Goal: Task Accomplishment & Management: Use online tool/utility

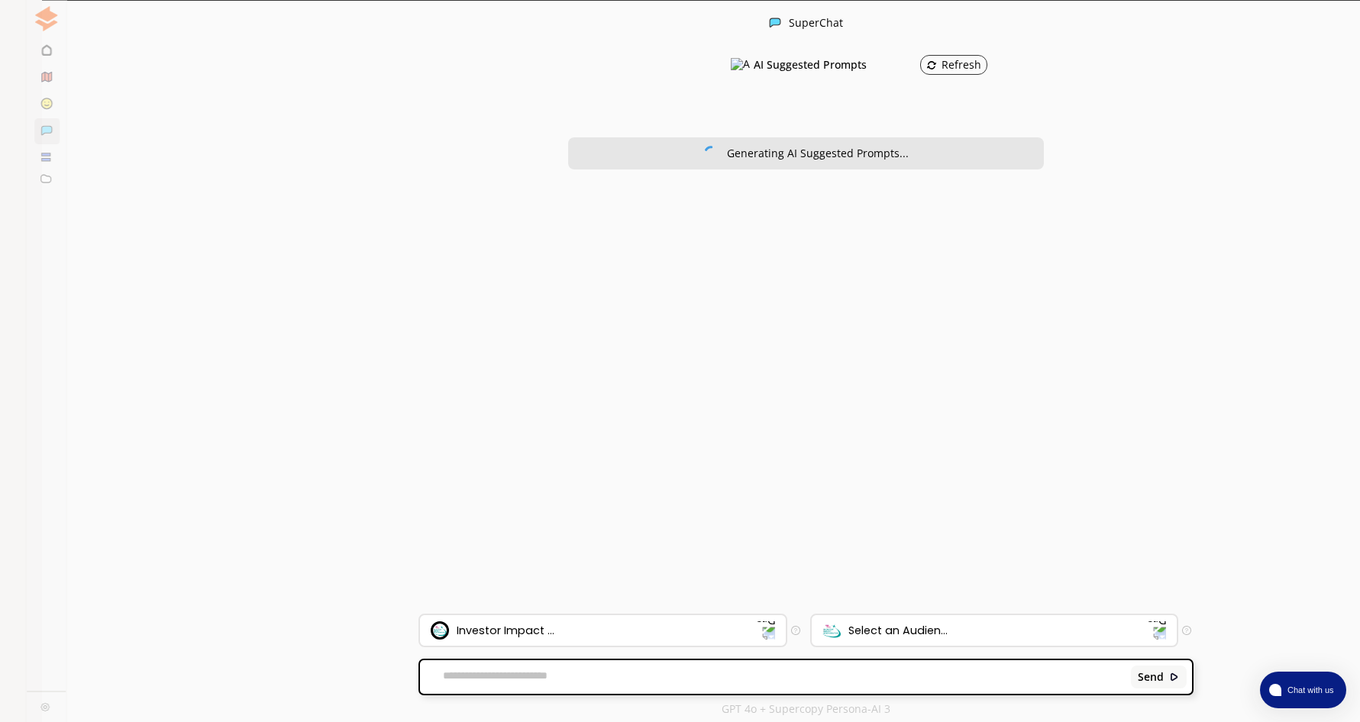
scroll to position [2, 0]
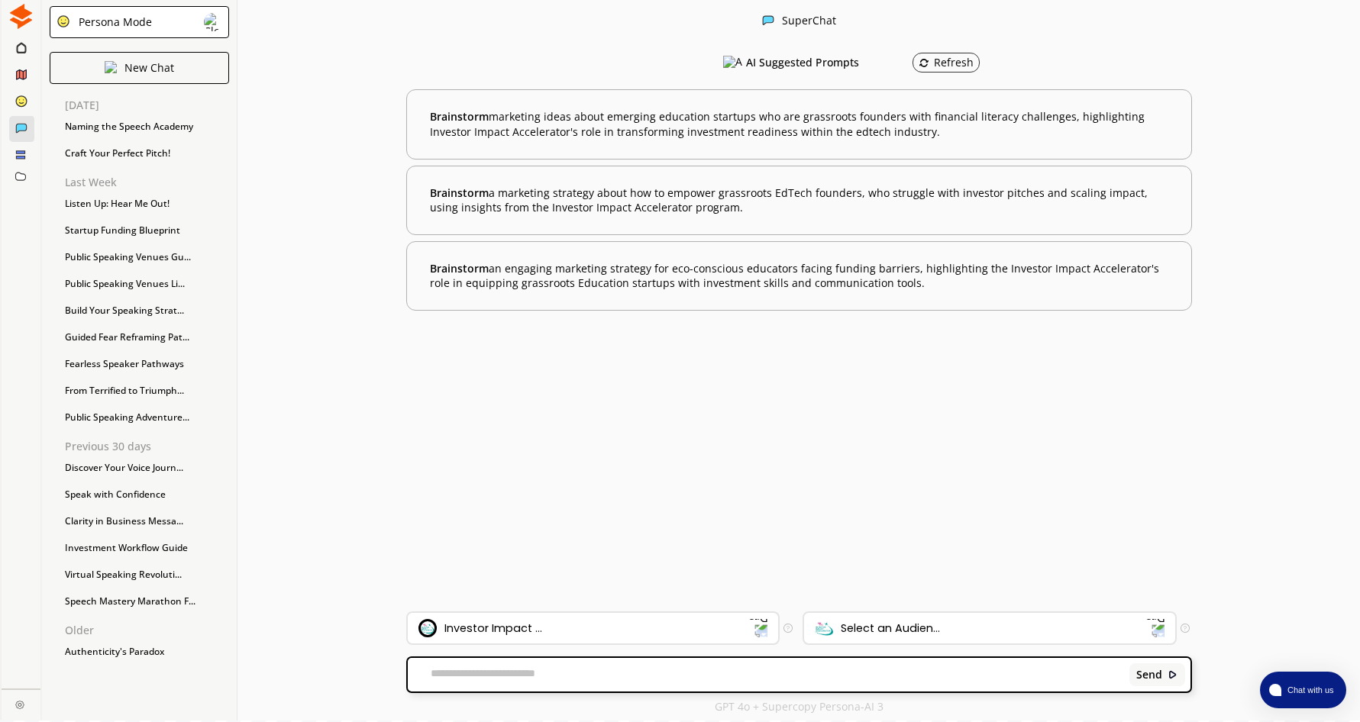
click at [22, 11] on img at bounding box center [20, 16] width 25 height 25
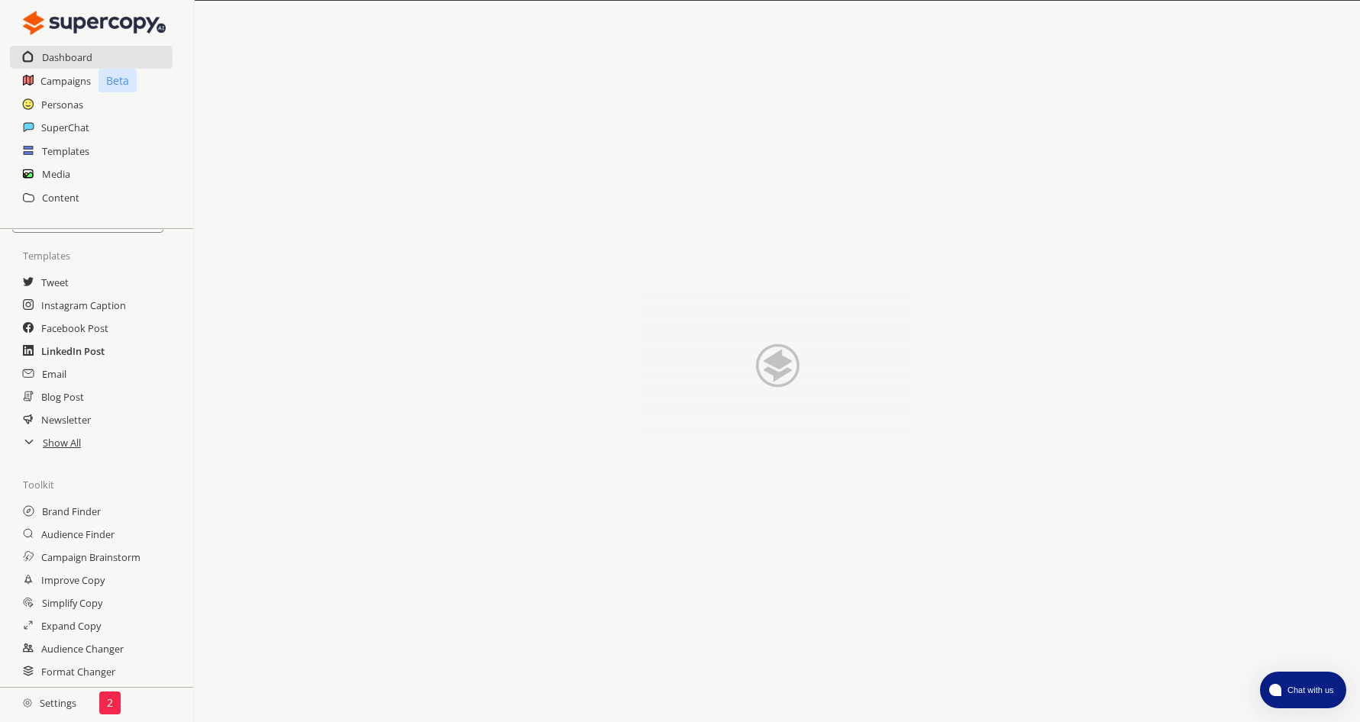
scroll to position [64, 0]
click at [82, 561] on h2 "Improve Copy" at bounding box center [74, 561] width 66 height 23
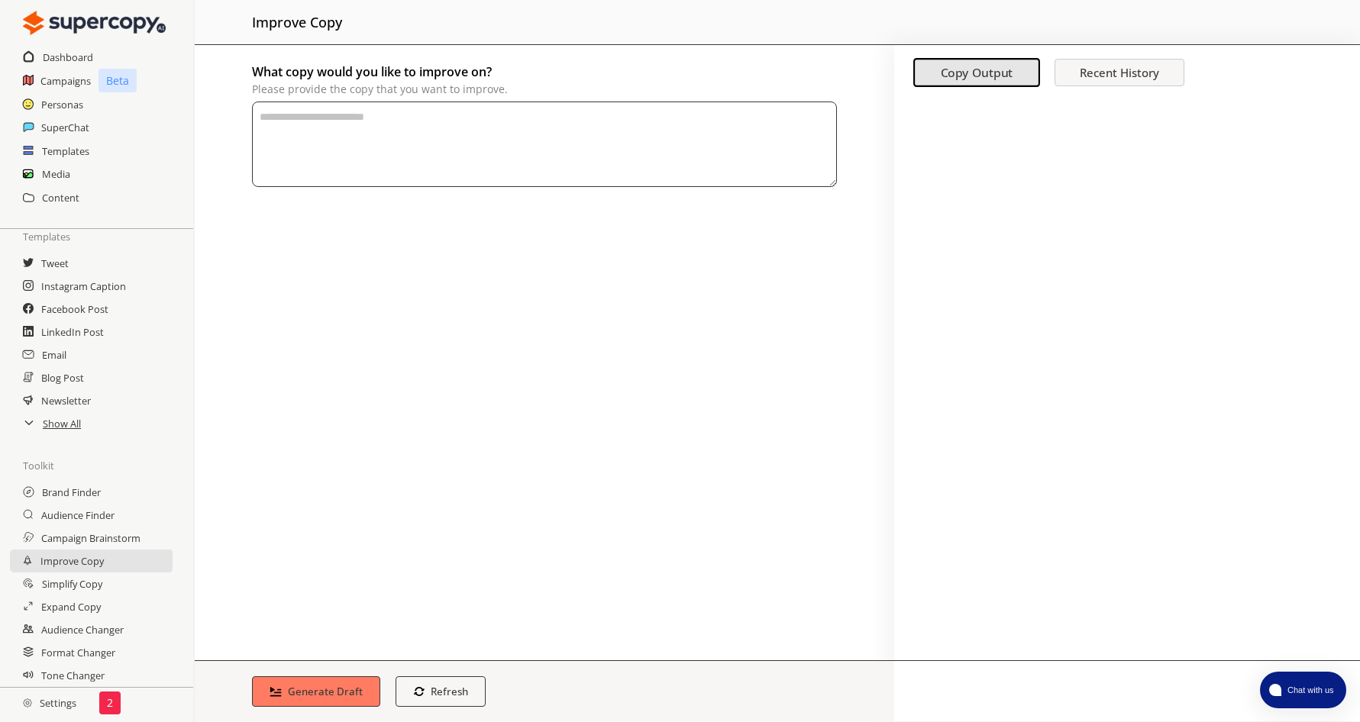
paste textarea "**********"
type textarea "**********"
click at [326, 688] on b "Generate Draft" at bounding box center [325, 691] width 79 height 15
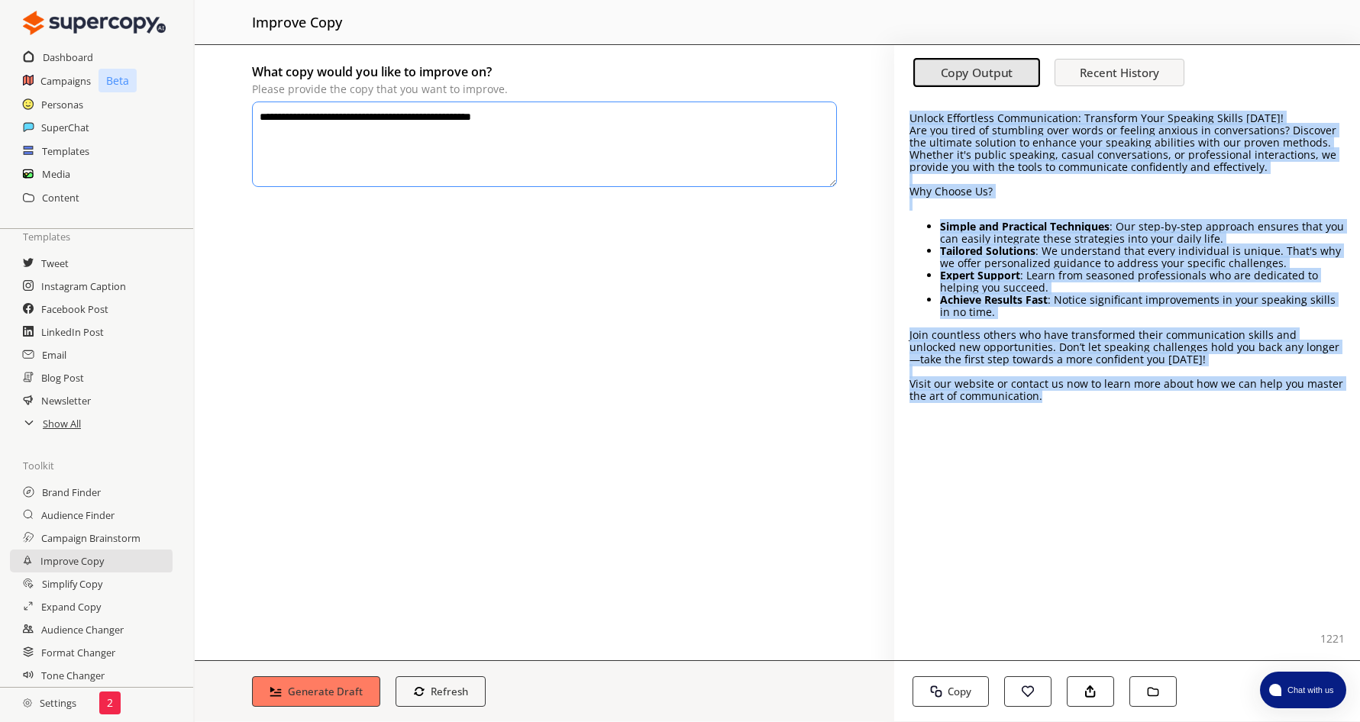
drag, startPoint x: 911, startPoint y: 119, endPoint x: 1110, endPoint y: 412, distance: 353.5
click at [1110, 412] on div "Unlock Effortless Communication: Transform Your Speaking Skills Today! Are you …" at bounding box center [1127, 380] width 466 height 562
drag, startPoint x: 1110, startPoint y: 412, endPoint x: 1074, endPoint y: 247, distance: 168.6
copy div "Unlock Effortless Communication: Transform Your Speaking Skills Today! Are you …"
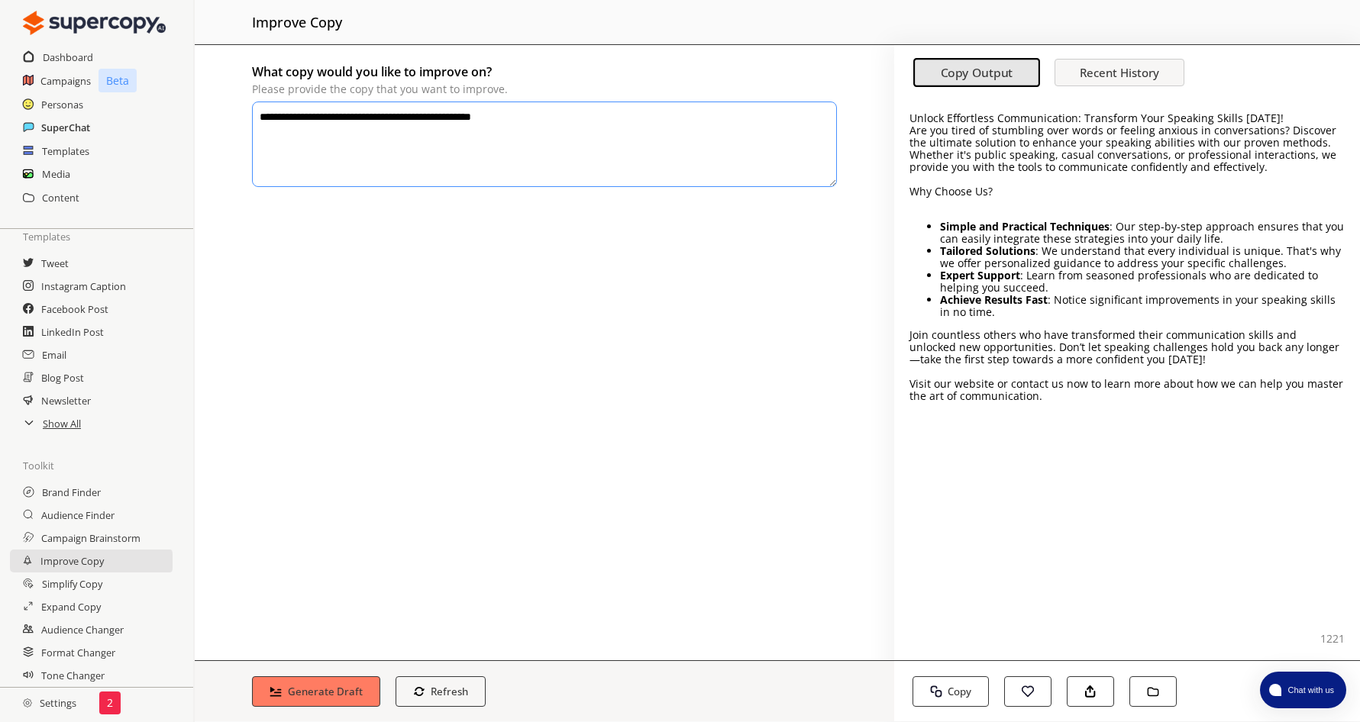
click at [72, 125] on h2 "SuperChat" at bounding box center [65, 127] width 49 height 23
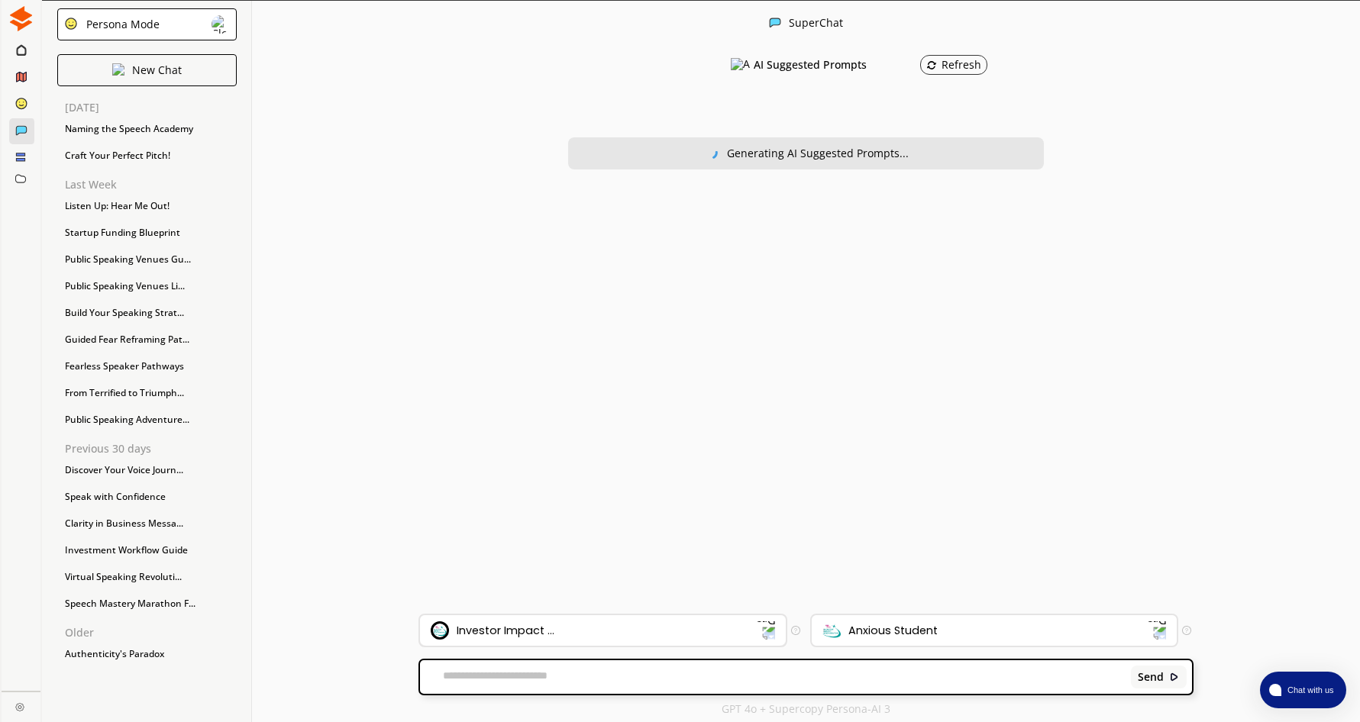
click at [690, 630] on div "Investor Impact ..." at bounding box center [594, 631] width 326 height 18
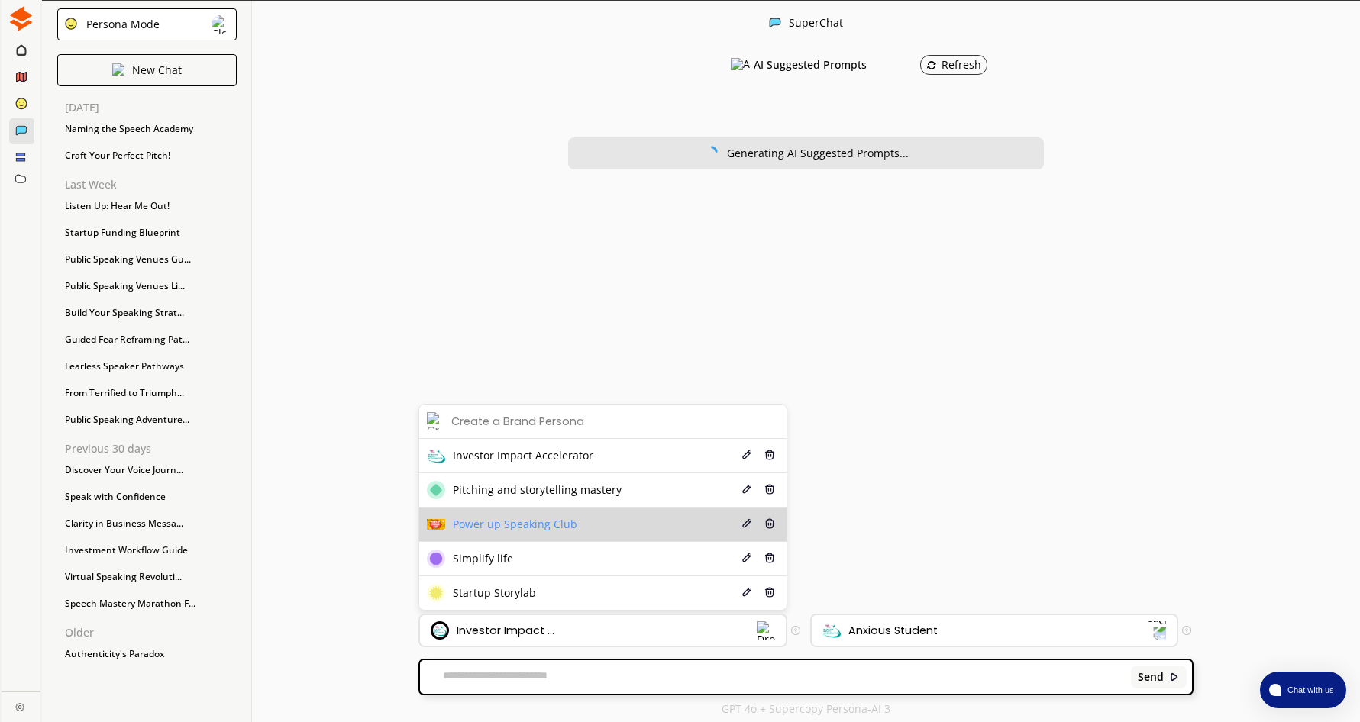
scroll to position [2, 0]
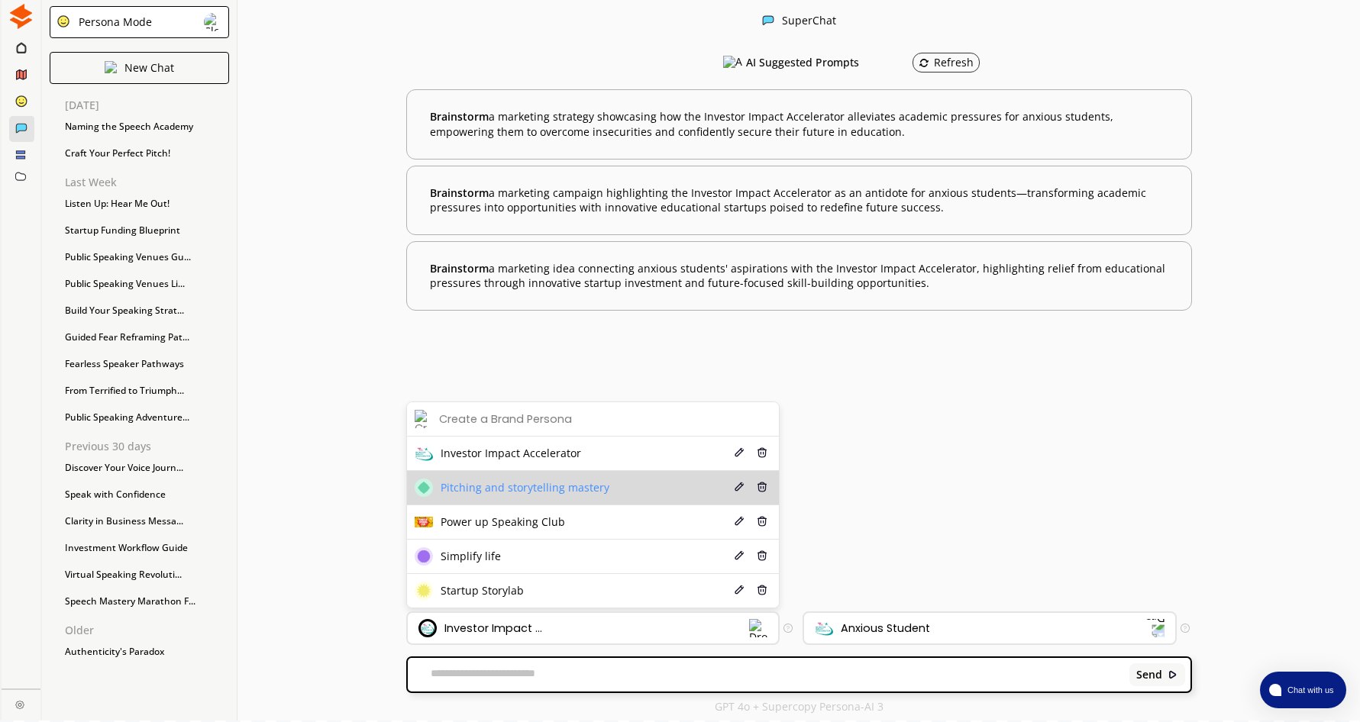
click at [583, 483] on span "Pitching and storytelling mastery" at bounding box center [525, 488] width 169 height 12
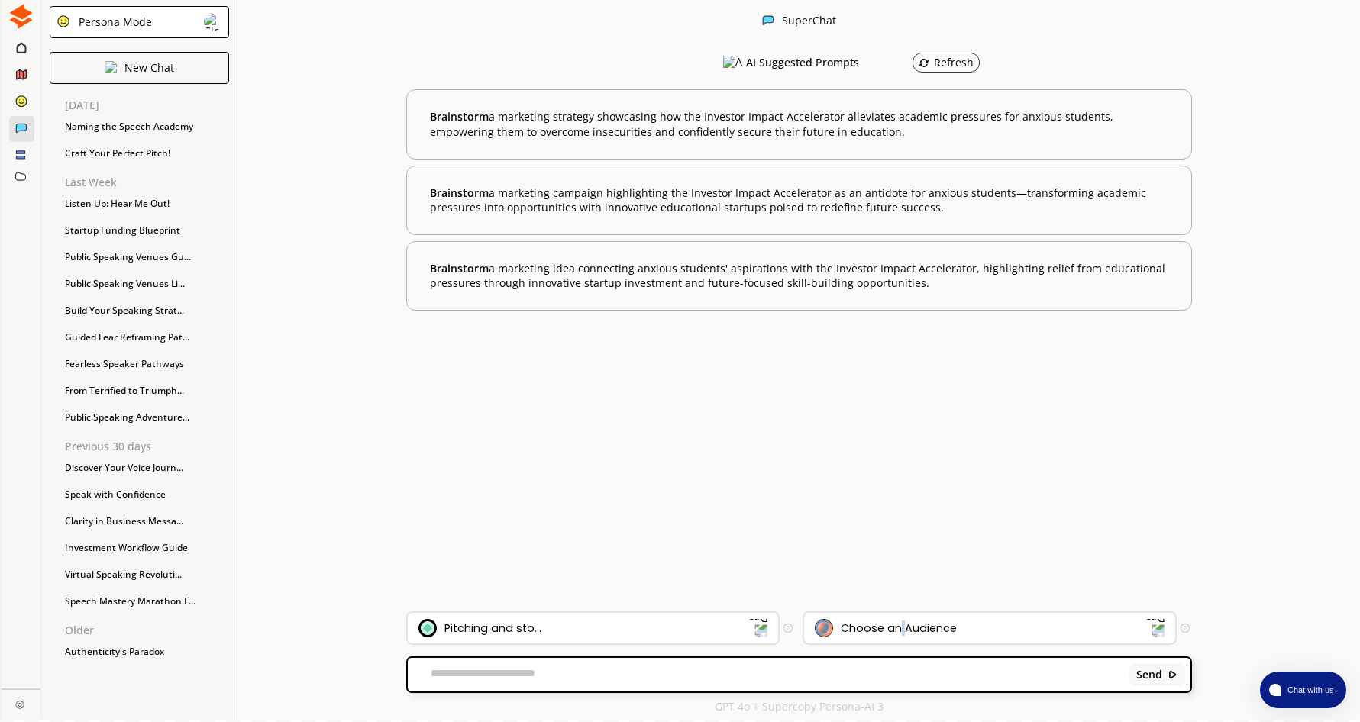
click at [906, 628] on div "Choose an Audience" at bounding box center [899, 628] width 116 height 12
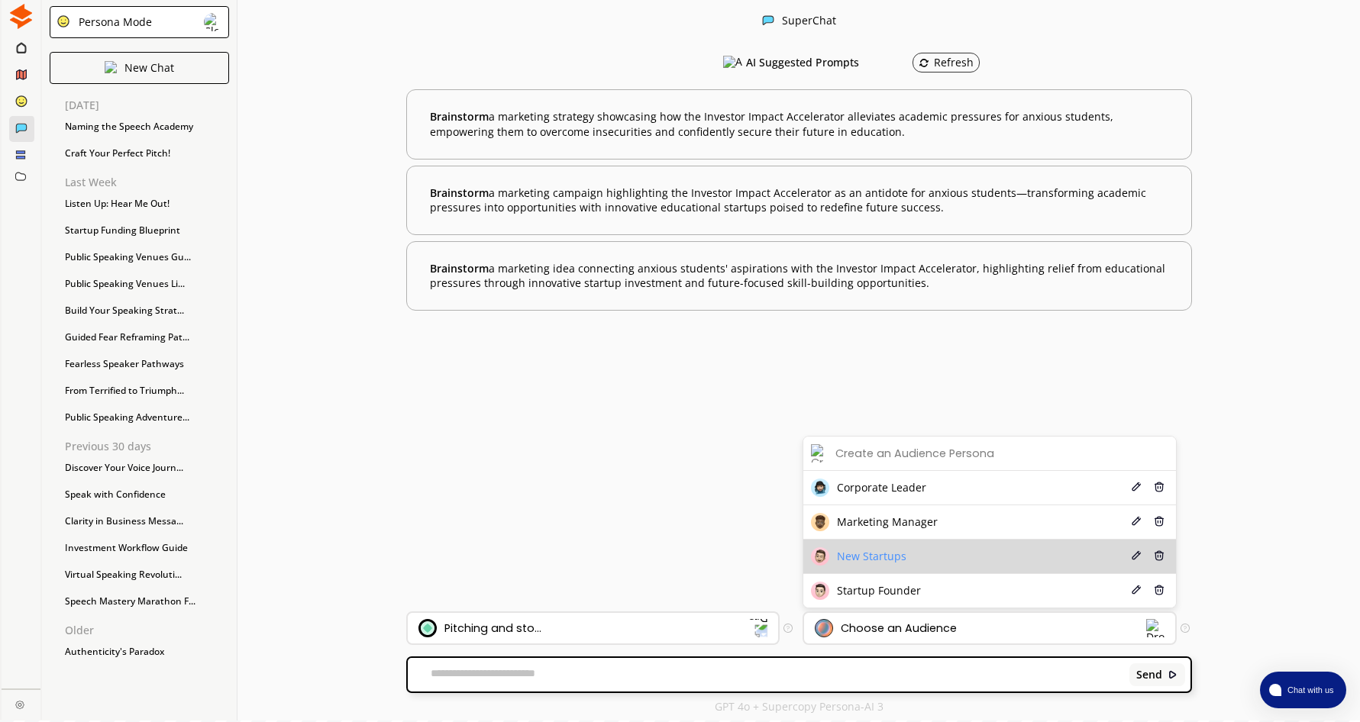
click at [919, 553] on li "New Startups Edit Delete" at bounding box center [989, 557] width 373 height 34
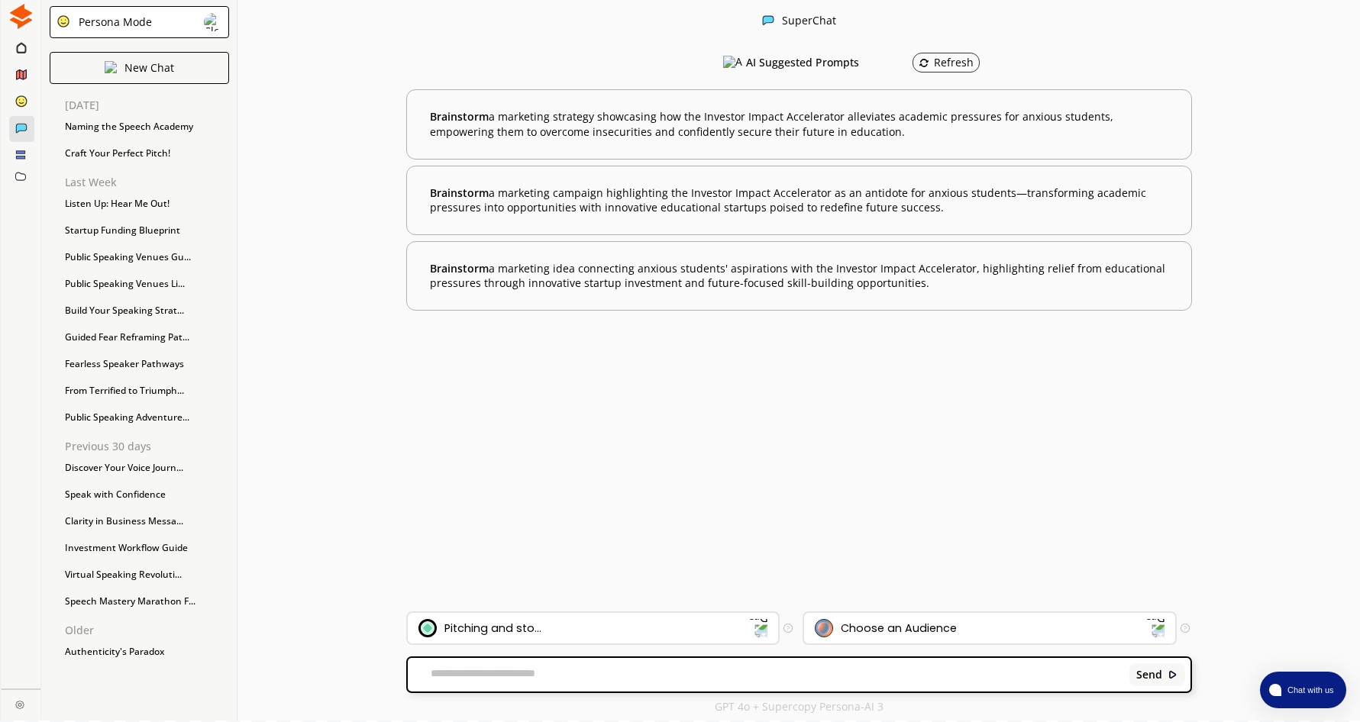
click at [491, 681] on textarea at bounding box center [766, 674] width 716 height 15
type textarea "**********"
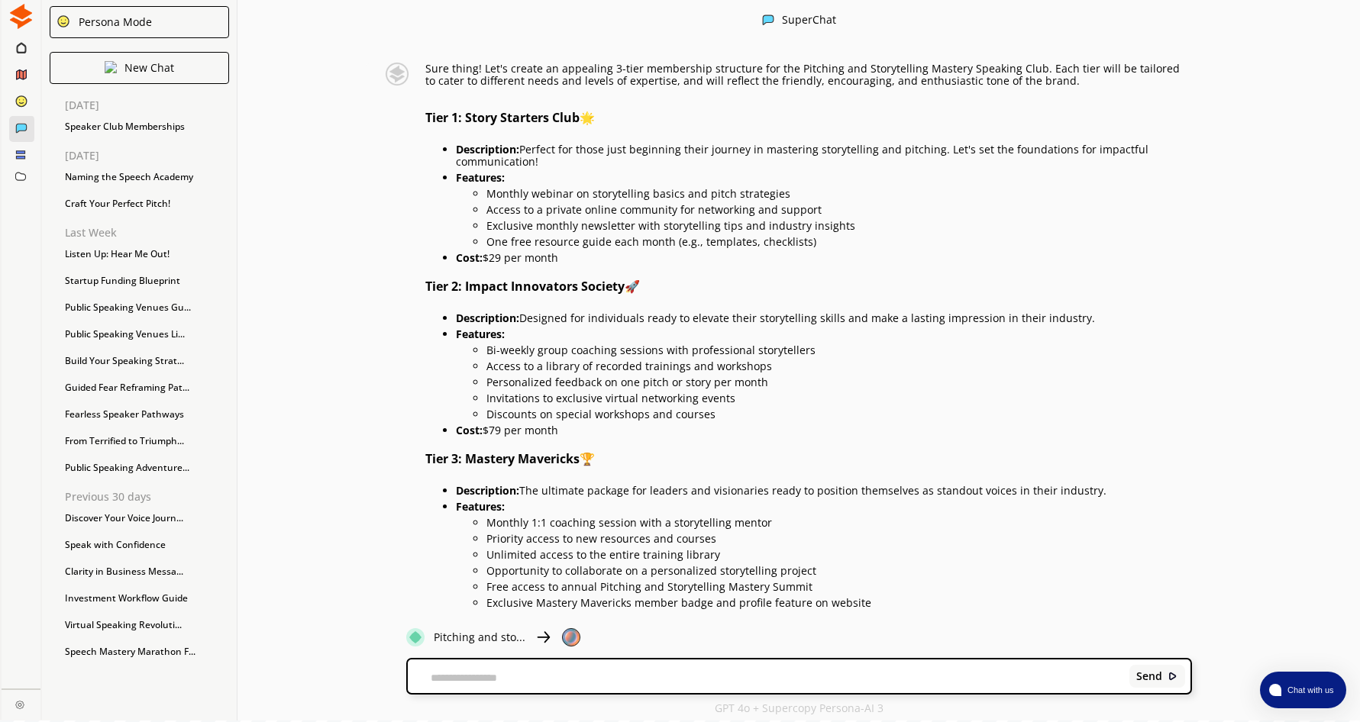
scroll to position [5, 0]
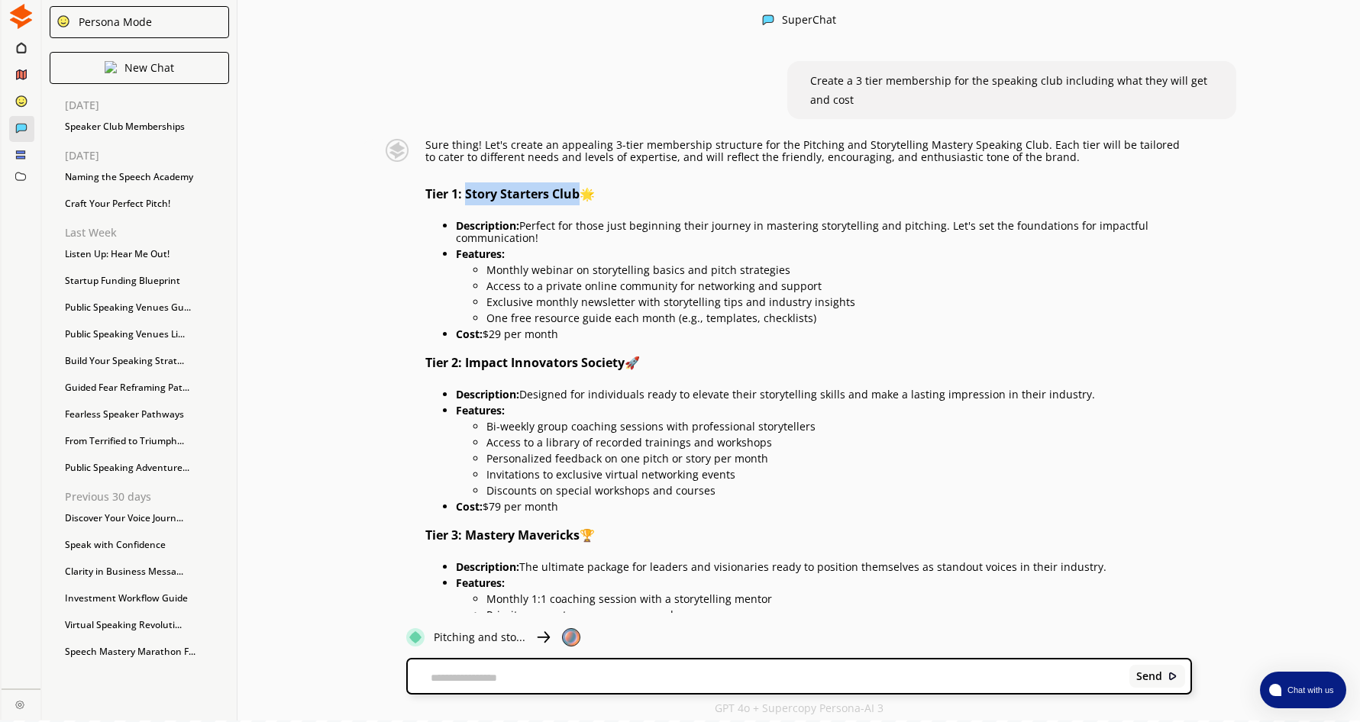
drag, startPoint x: 473, startPoint y: 192, endPoint x: 585, endPoint y: 194, distance: 112.3
click at [580, 194] on strong "Tier 1: Story Starters Club" at bounding box center [502, 194] width 154 height 17
drag, startPoint x: 585, startPoint y: 194, endPoint x: 557, endPoint y: 193, distance: 27.5
copy strong "Story Starters Club"
drag, startPoint x: 530, startPoint y: 223, endPoint x: 554, endPoint y: 237, distance: 28.0
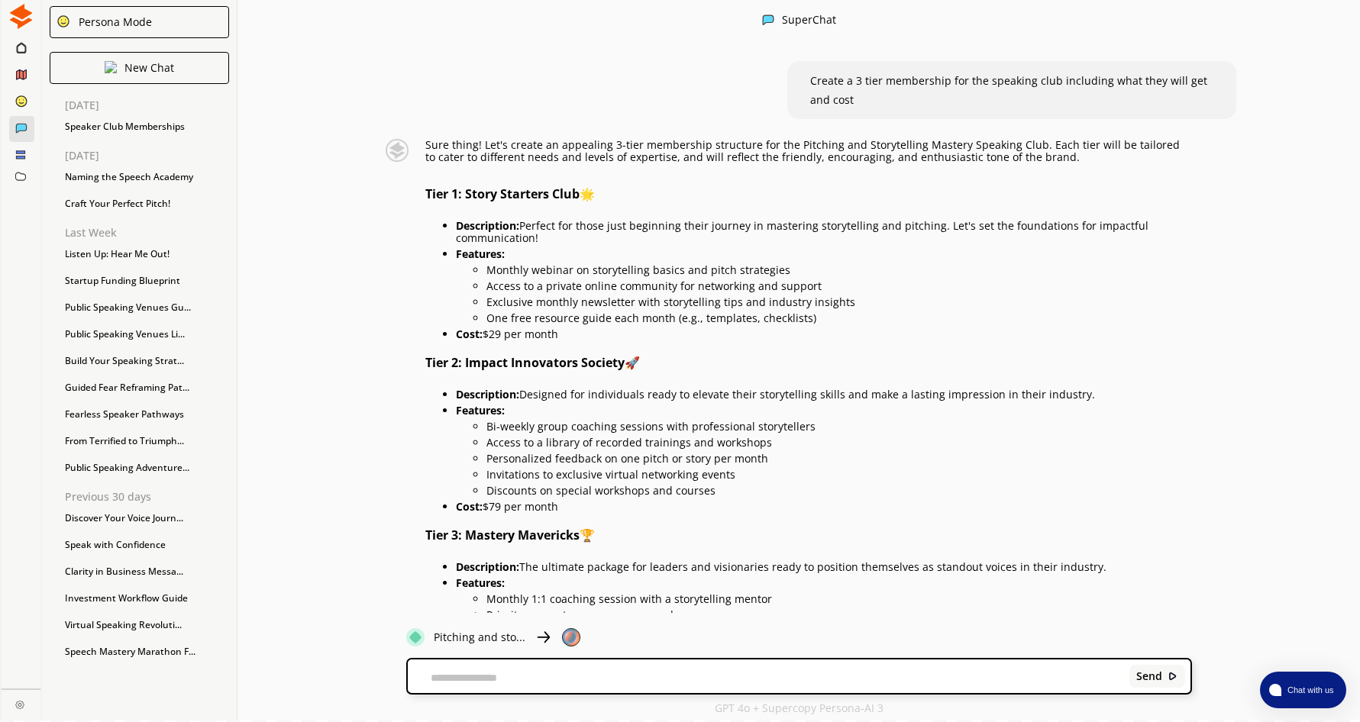
click at [554, 237] on p "Description: Perfect for those just beginning their journey in mastering storyt…" at bounding box center [824, 232] width 736 height 24
drag, startPoint x: 554, startPoint y: 237, endPoint x: 529, endPoint y: 236, distance: 25.2
copy p "Perfect for those just beginning their journey in mastering storytelling and pi…"
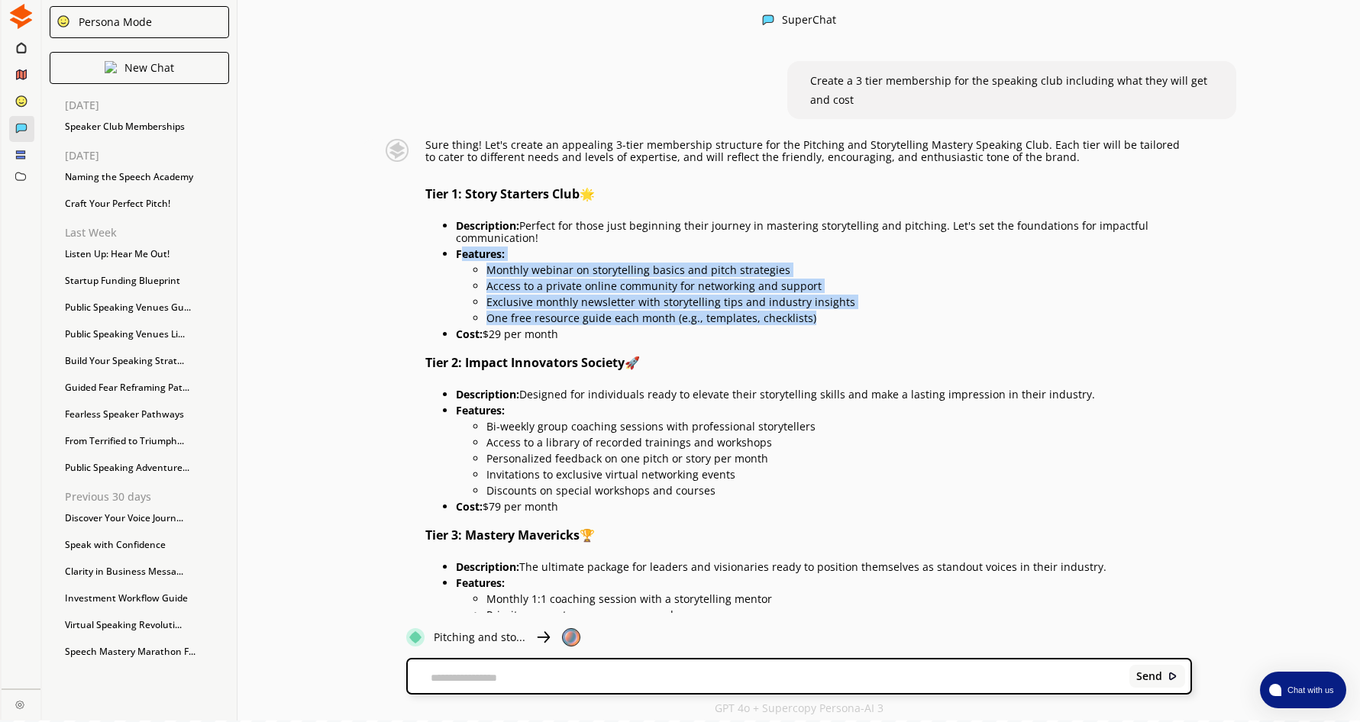
drag, startPoint x: 465, startPoint y: 254, endPoint x: 850, endPoint y: 312, distance: 389.3
click at [850, 312] on li "Features: Monthly webinar on storytelling basics and pitch strategies Access to…" at bounding box center [824, 284] width 736 height 80
copy li "eatures: Monthly webinar on storytelling basics and pitch strategies Access to …"
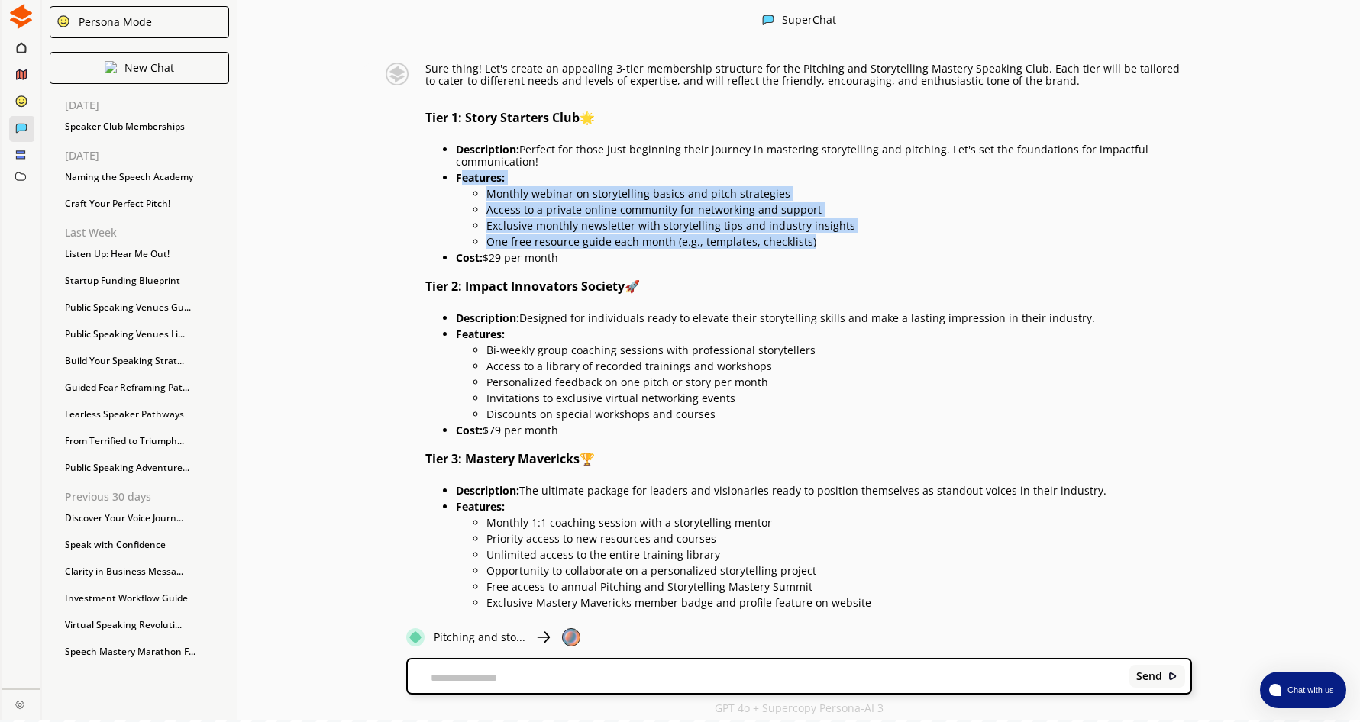
scroll to position [157, 0]
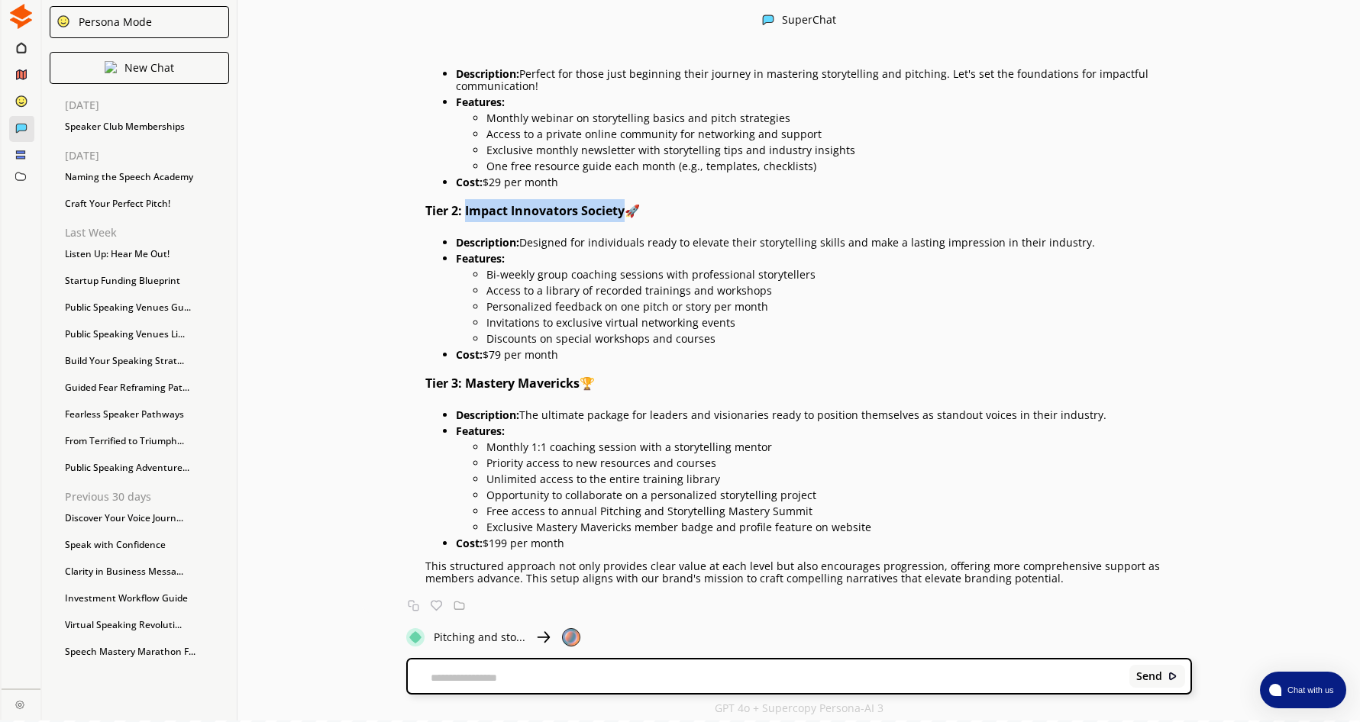
drag, startPoint x: 473, startPoint y: 209, endPoint x: 629, endPoint y: 212, distance: 156.6
click at [625, 212] on strong "Tier 2: Impact Innovators Society" at bounding box center [524, 210] width 199 height 17
drag, startPoint x: 629, startPoint y: 212, endPoint x: 600, endPoint y: 211, distance: 29.1
copy strong "Impact Innovators Society"
drag, startPoint x: 531, startPoint y: 238, endPoint x: 1100, endPoint y: 241, distance: 569.7
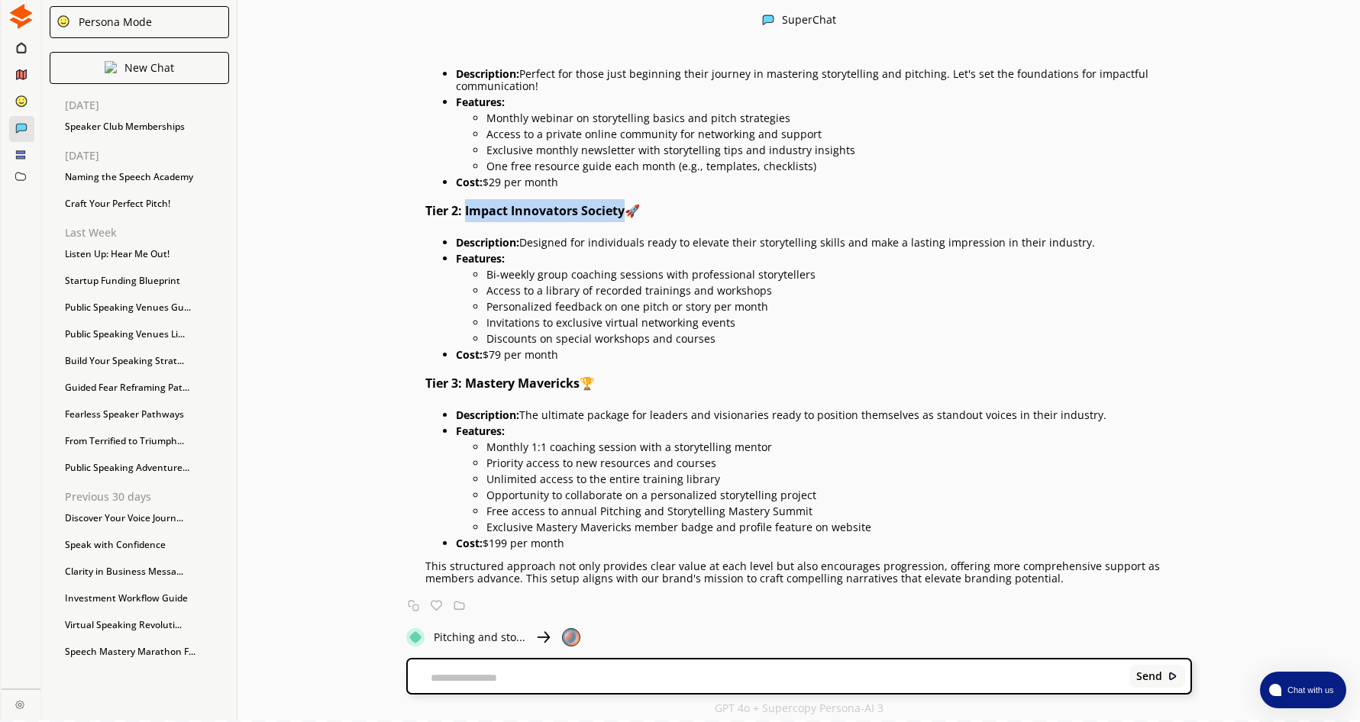
click at [1100, 241] on p "Description: Designed for individuals ready to elevate their storytelling skill…" at bounding box center [824, 243] width 736 height 12
drag, startPoint x: 1100, startPoint y: 241, endPoint x: 1048, endPoint y: 243, distance: 52.7
copy p "Designed for individuals ready to elevate their storytelling skills and make a …"
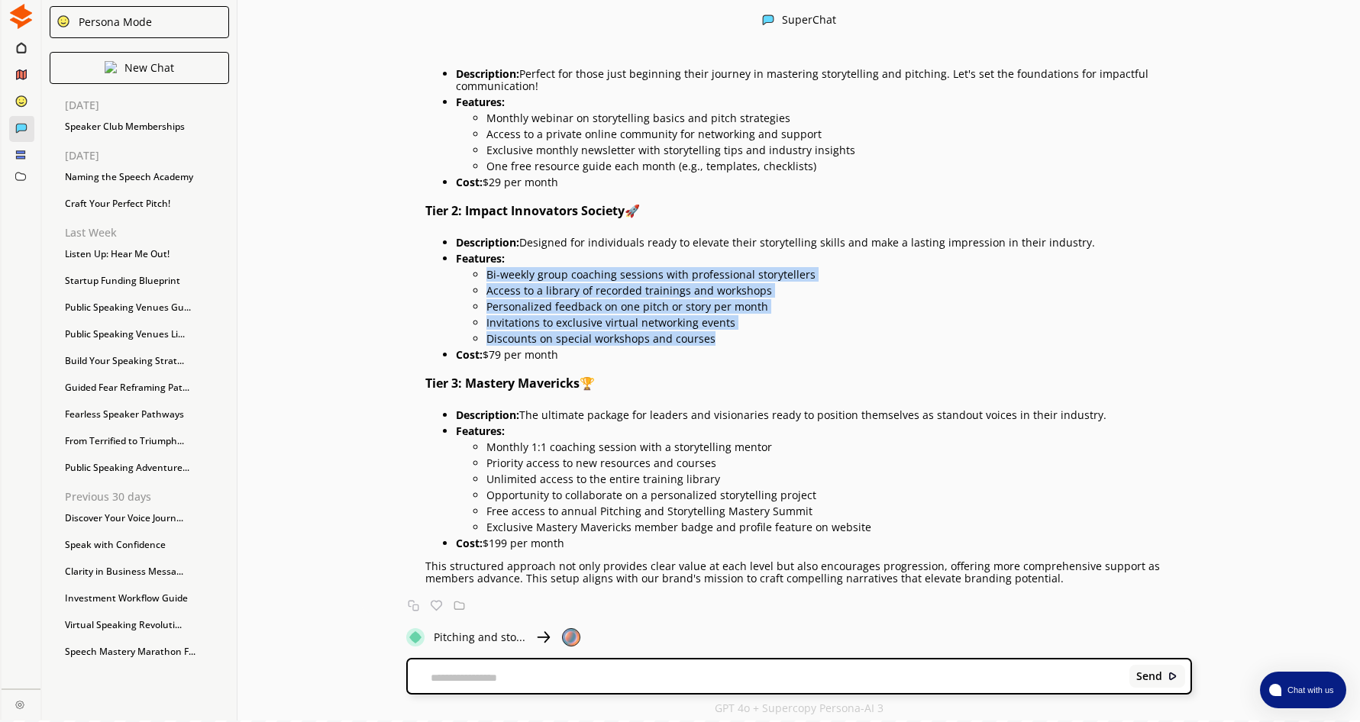
drag, startPoint x: 493, startPoint y: 271, endPoint x: 754, endPoint y: 338, distance: 269.7
click at [754, 338] on ul "Bi-weekly group coaching sessions with professional storytellers Access to a li…" at bounding box center [824, 305] width 736 height 80
copy ul "Bi-weekly group coaching sessions with professional storytellers Access to a li…"
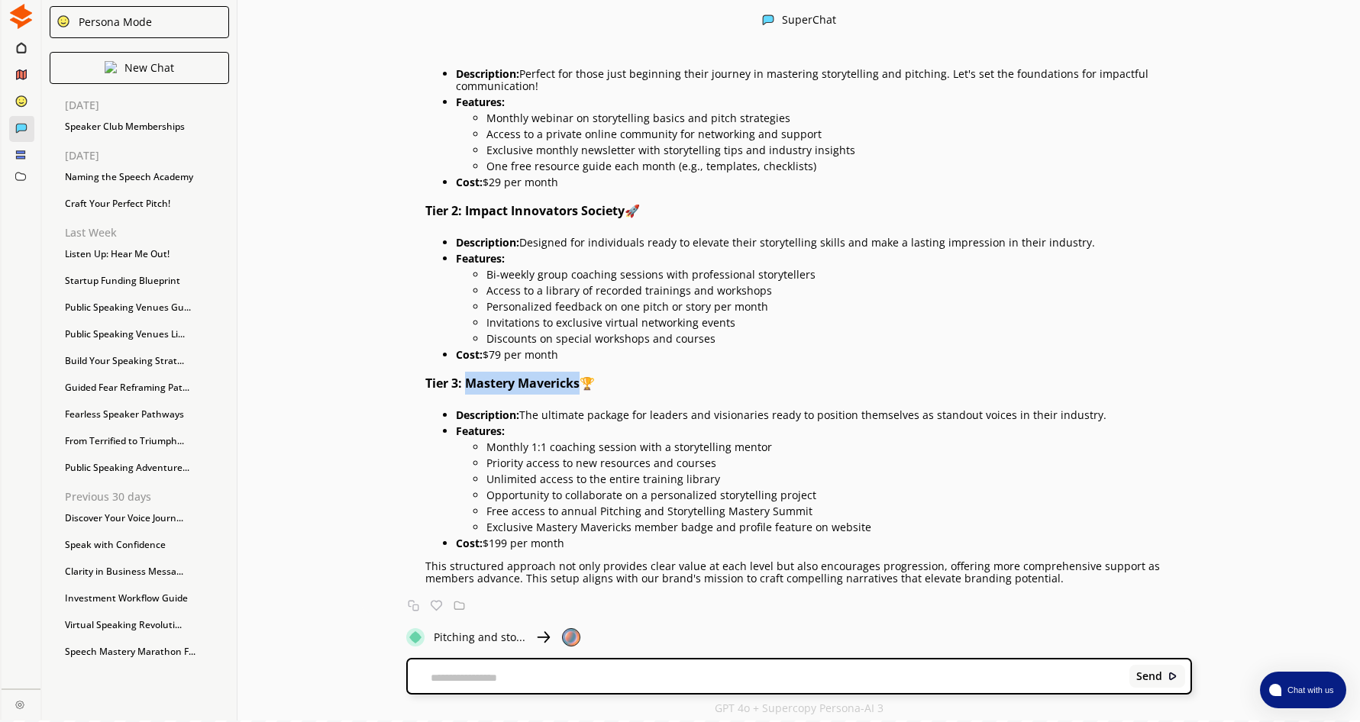
drag, startPoint x: 473, startPoint y: 382, endPoint x: 584, endPoint y: 383, distance: 111.5
click at [580, 383] on strong "Tier 3: Mastery Mavericks" at bounding box center [502, 383] width 154 height 17
drag, startPoint x: 584, startPoint y: 383, endPoint x: 534, endPoint y: 380, distance: 50.5
copy strong "Mastery Mavericks"
drag, startPoint x: 532, startPoint y: 413, endPoint x: 1109, endPoint y: 417, distance: 577.3
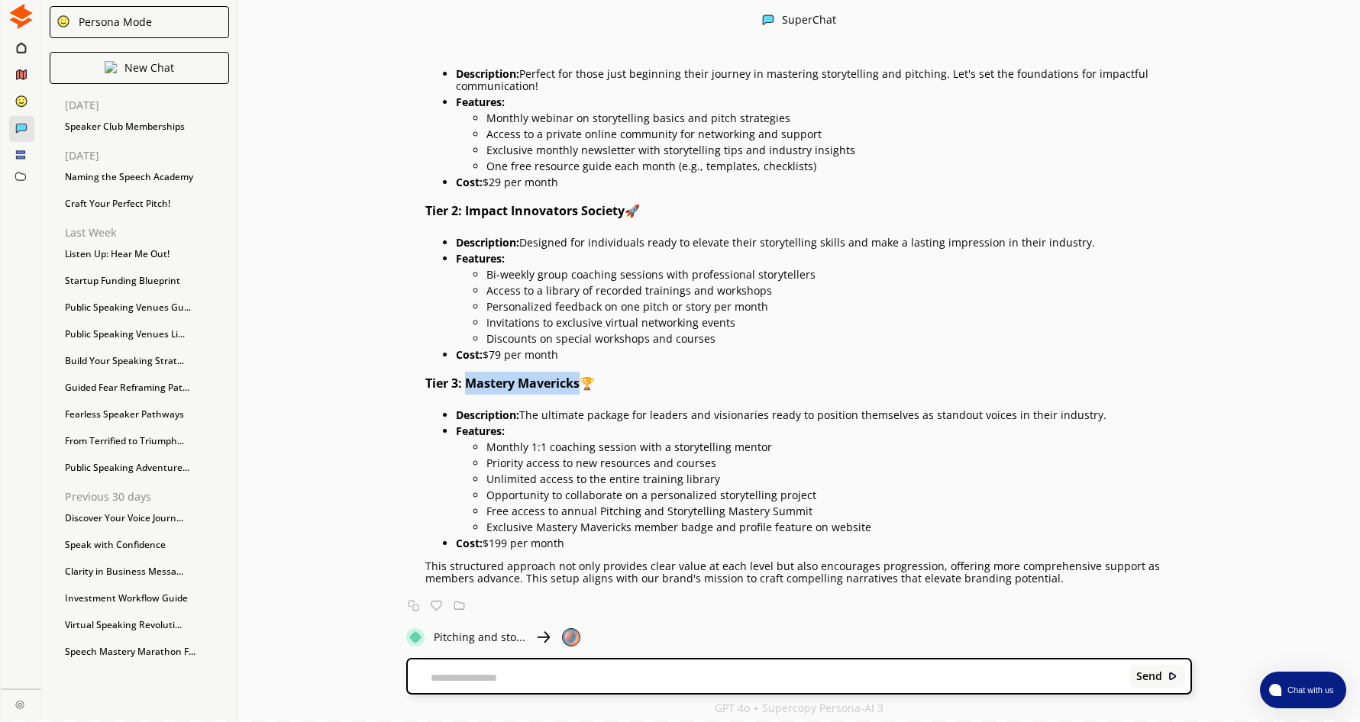
click at [1109, 417] on p "Description: The ultimate package for leaders and visionaries ready to position…" at bounding box center [824, 415] width 736 height 12
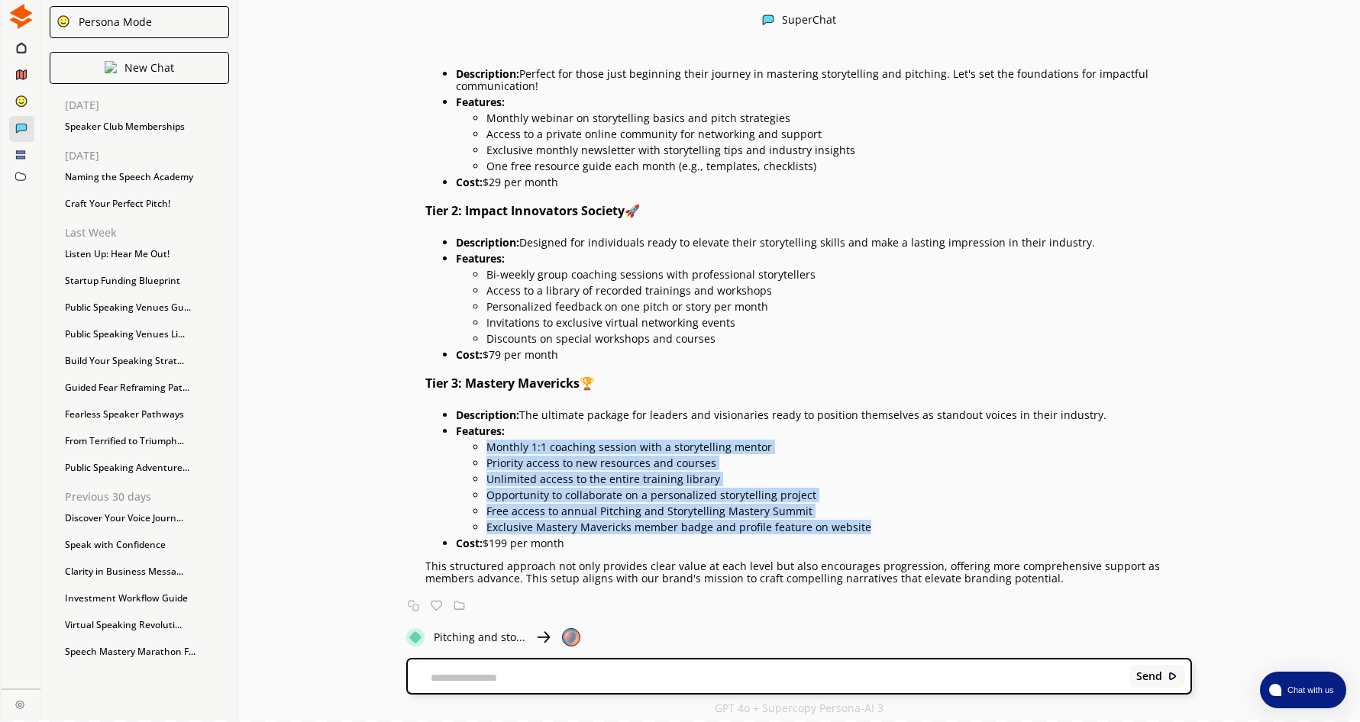
drag, startPoint x: 493, startPoint y: 449, endPoint x: 887, endPoint y: 522, distance: 400.1
click at [887, 522] on ul "Monthly 1:1 coaching session with a storytelling mentor Priority access to new …" at bounding box center [824, 486] width 736 height 96
copy ul "Monthly 1:1 coaching session with a storytelling mentor Priority access to new …"
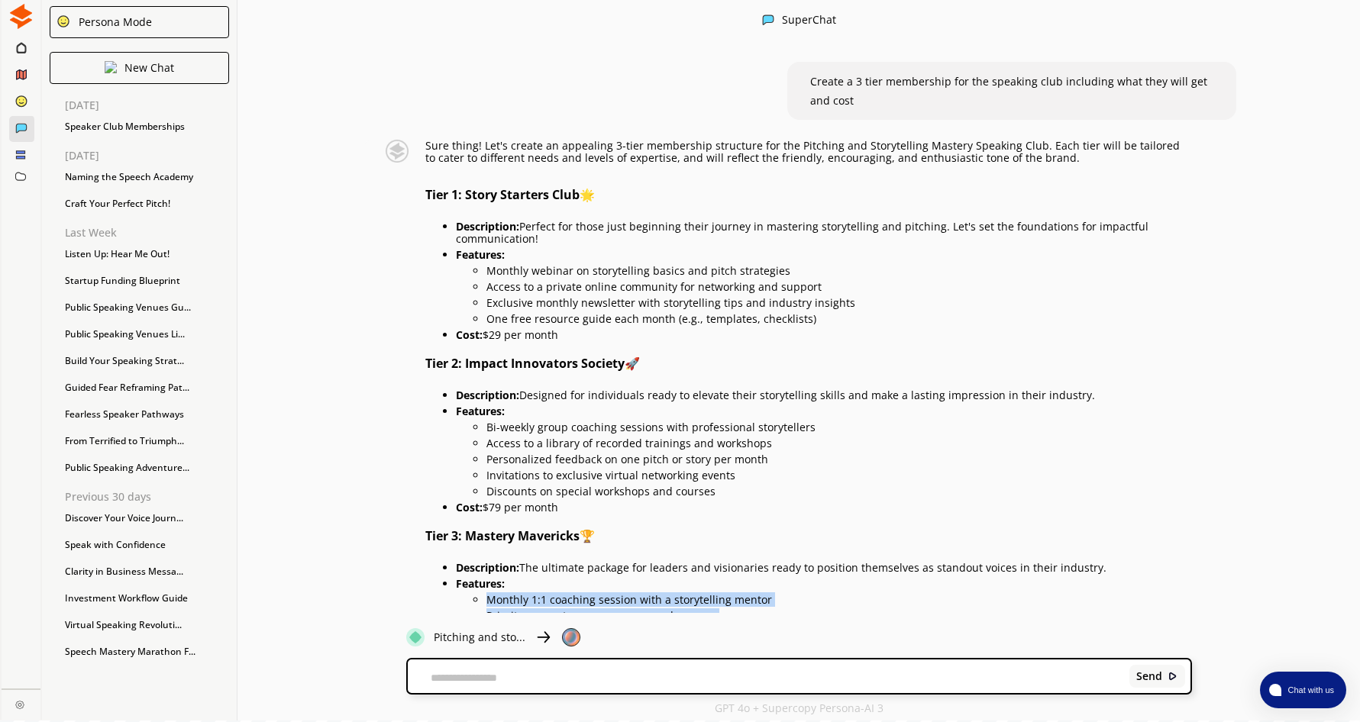
scroll to position [0, 0]
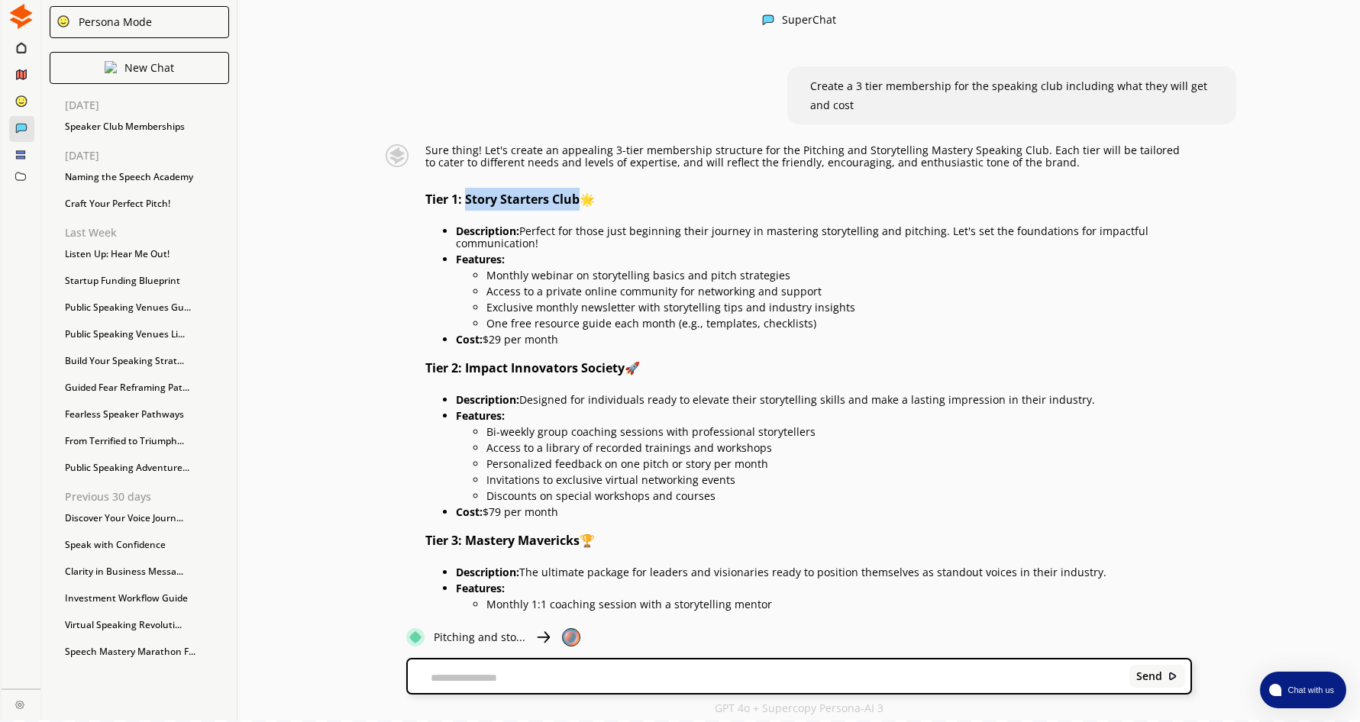
drag, startPoint x: 474, startPoint y: 199, endPoint x: 586, endPoint y: 195, distance: 111.5
click at [580, 195] on strong "Tier 1: Story Starters Club" at bounding box center [502, 199] width 154 height 17
drag, startPoint x: 586, startPoint y: 195, endPoint x: 555, endPoint y: 199, distance: 30.7
copy strong "Story Starters Club"
drag, startPoint x: 472, startPoint y: 367, endPoint x: 632, endPoint y: 368, distance: 160.4
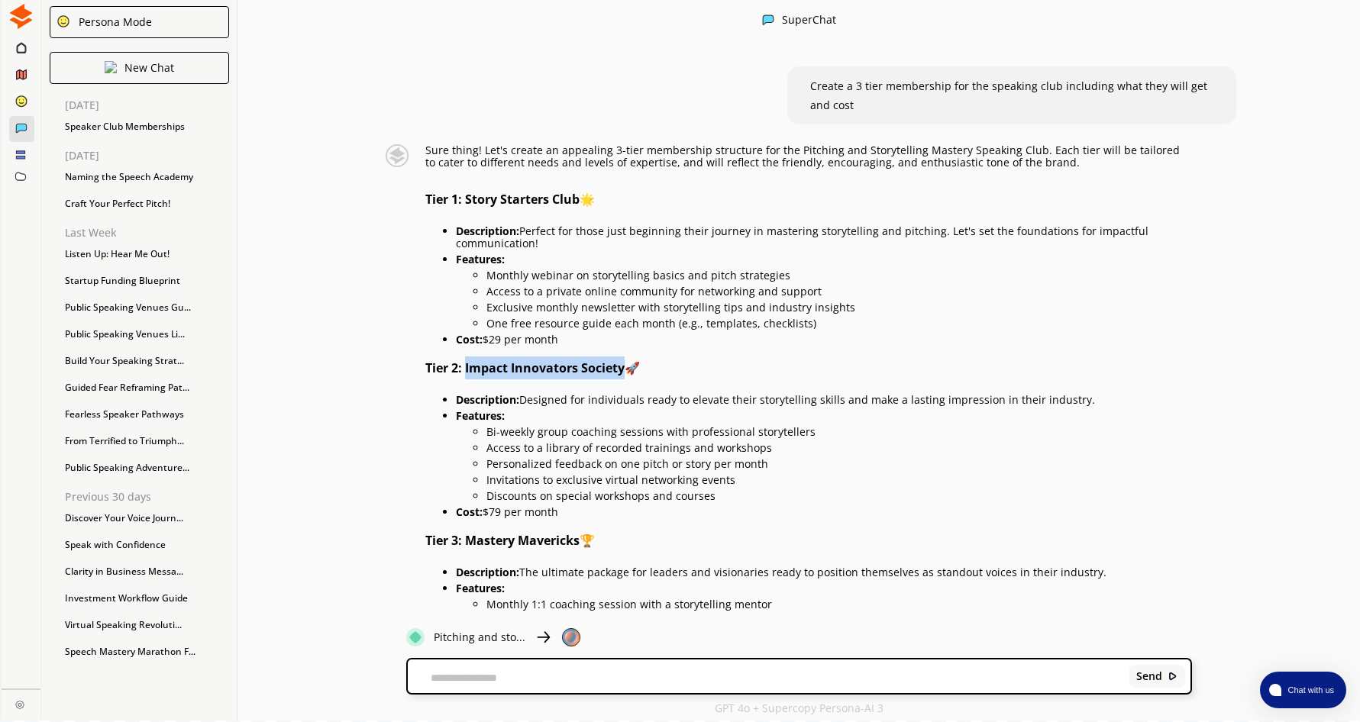
click at [632, 368] on h3 "Tier 2: Impact Innovators Society 🚀" at bounding box center [808, 368] width 767 height 23
drag, startPoint x: 632, startPoint y: 368, endPoint x: 589, endPoint y: 367, distance: 43.6
drag, startPoint x: 587, startPoint y: 540, endPoint x: 473, endPoint y: 543, distance: 114.6
click at [473, 543] on h3 "Tier 3: Mastery Mavericks 🏆" at bounding box center [808, 540] width 767 height 23
drag, startPoint x: 473, startPoint y: 543, endPoint x: 511, endPoint y: 541, distance: 38.3
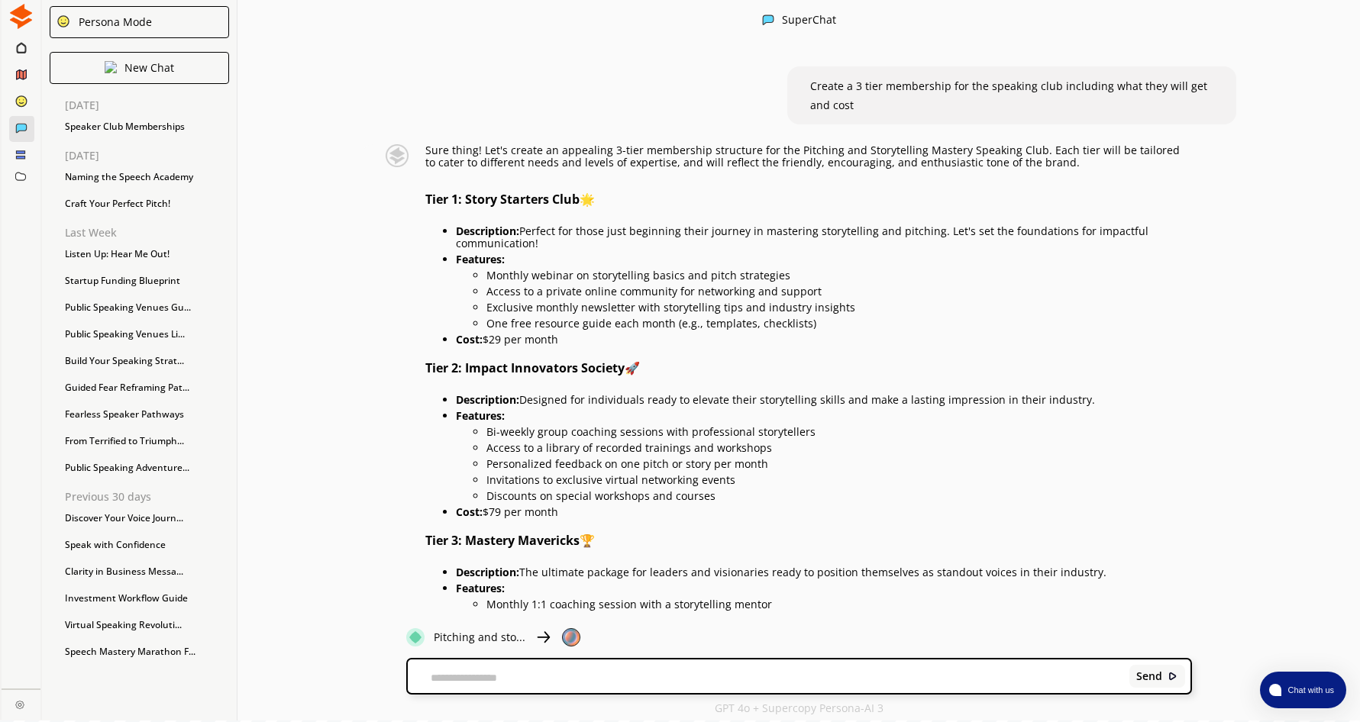
click at [537, 677] on textarea at bounding box center [766, 678] width 716 height 12
type textarea "**********"
click at [111, 24] on div "Persona Mode" at bounding box center [112, 22] width 79 height 12
click at [19, 17] on img at bounding box center [20, 16] width 25 height 25
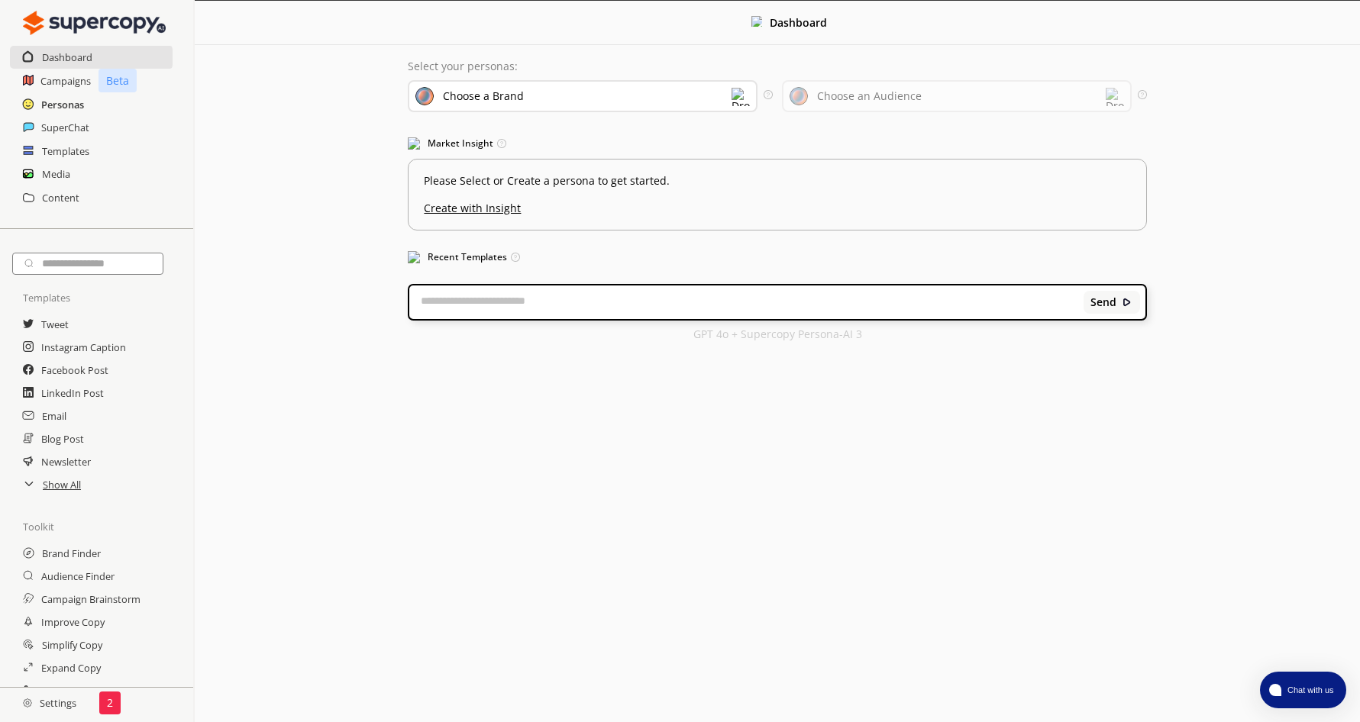
click at [61, 103] on h2 "Personas" at bounding box center [62, 104] width 43 height 23
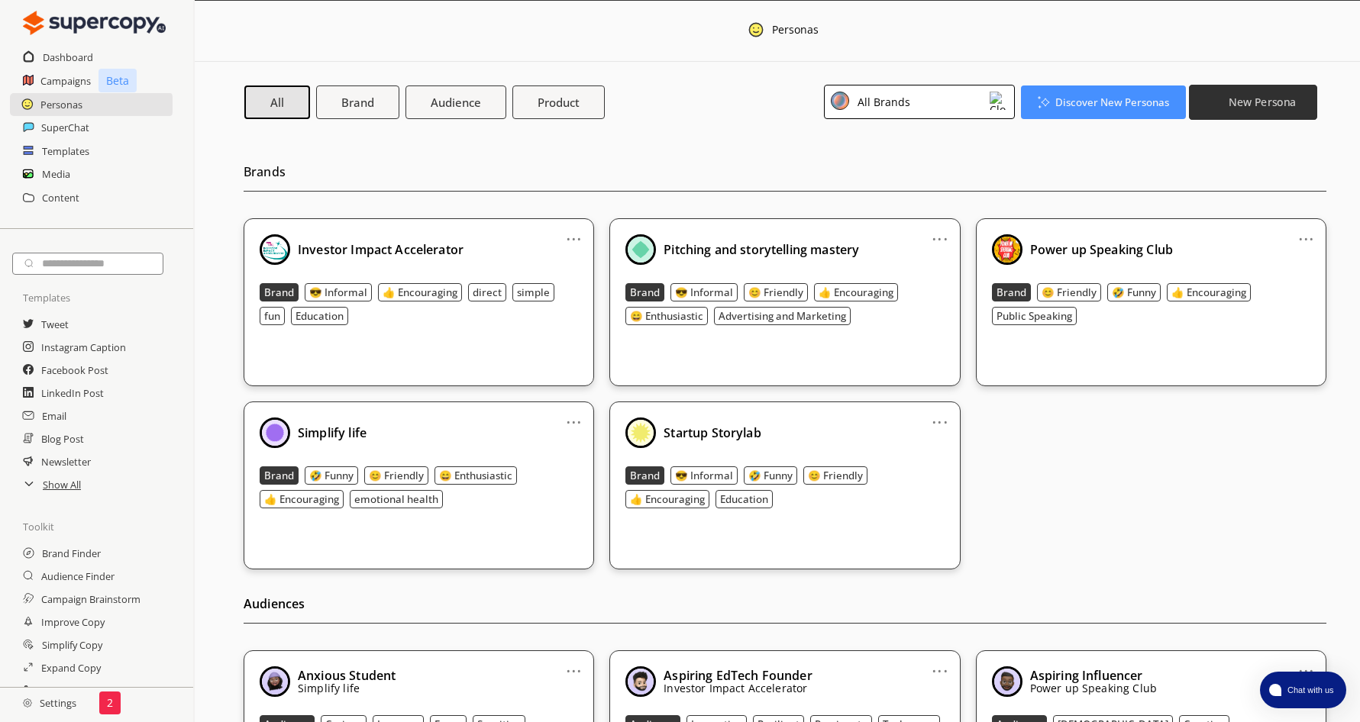
click at [1249, 103] on b "New Persona" at bounding box center [1262, 102] width 67 height 15
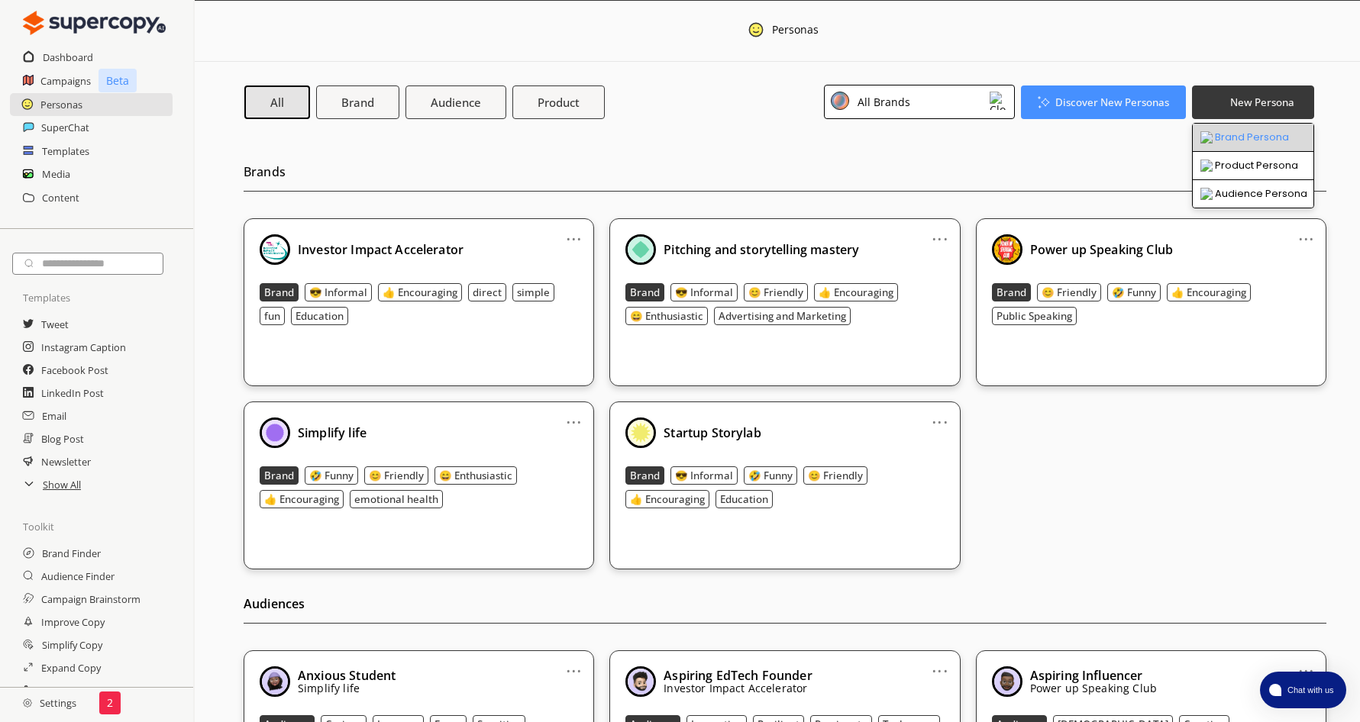
click at [1252, 140] on li "Brand Persona" at bounding box center [1253, 138] width 121 height 28
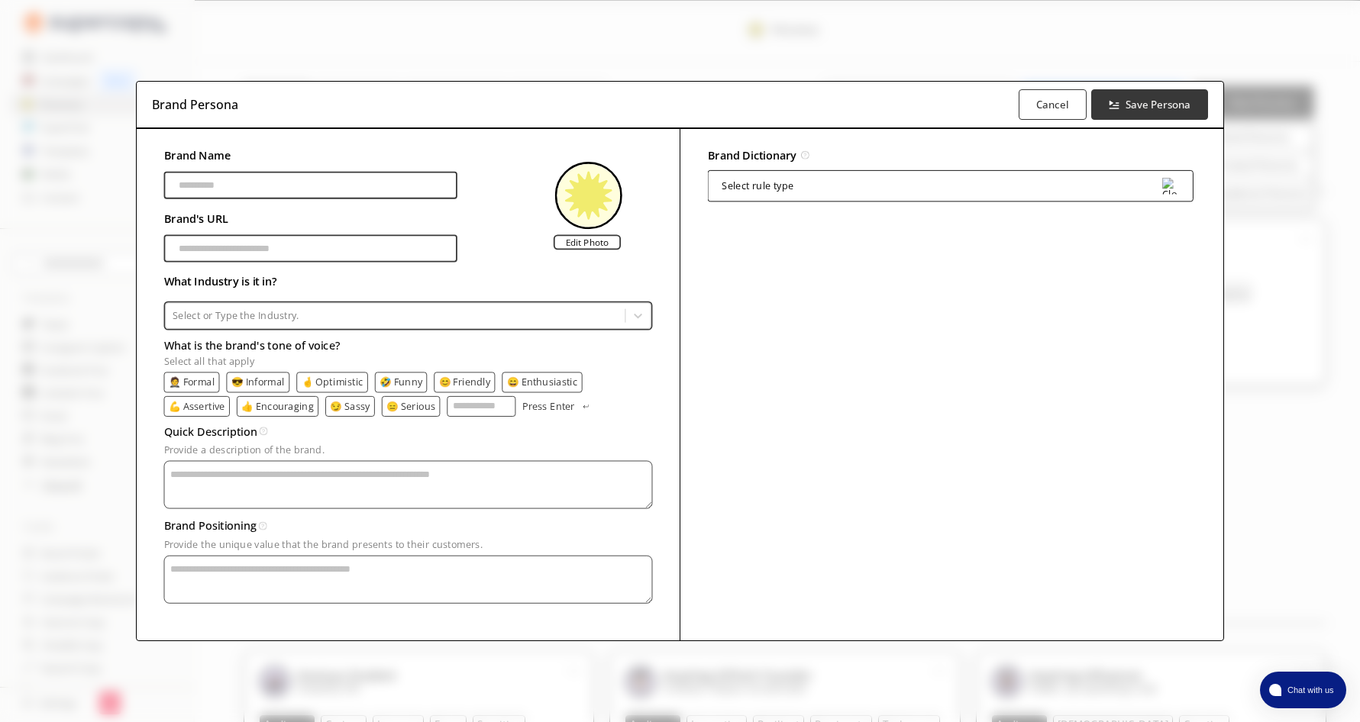
click at [302, 186] on input "Brand Name" at bounding box center [310, 185] width 293 height 27
type input "**********"
click at [276, 248] on input "Brand Name" at bounding box center [310, 248] width 293 height 27
paste input "**********"
type input "**********"
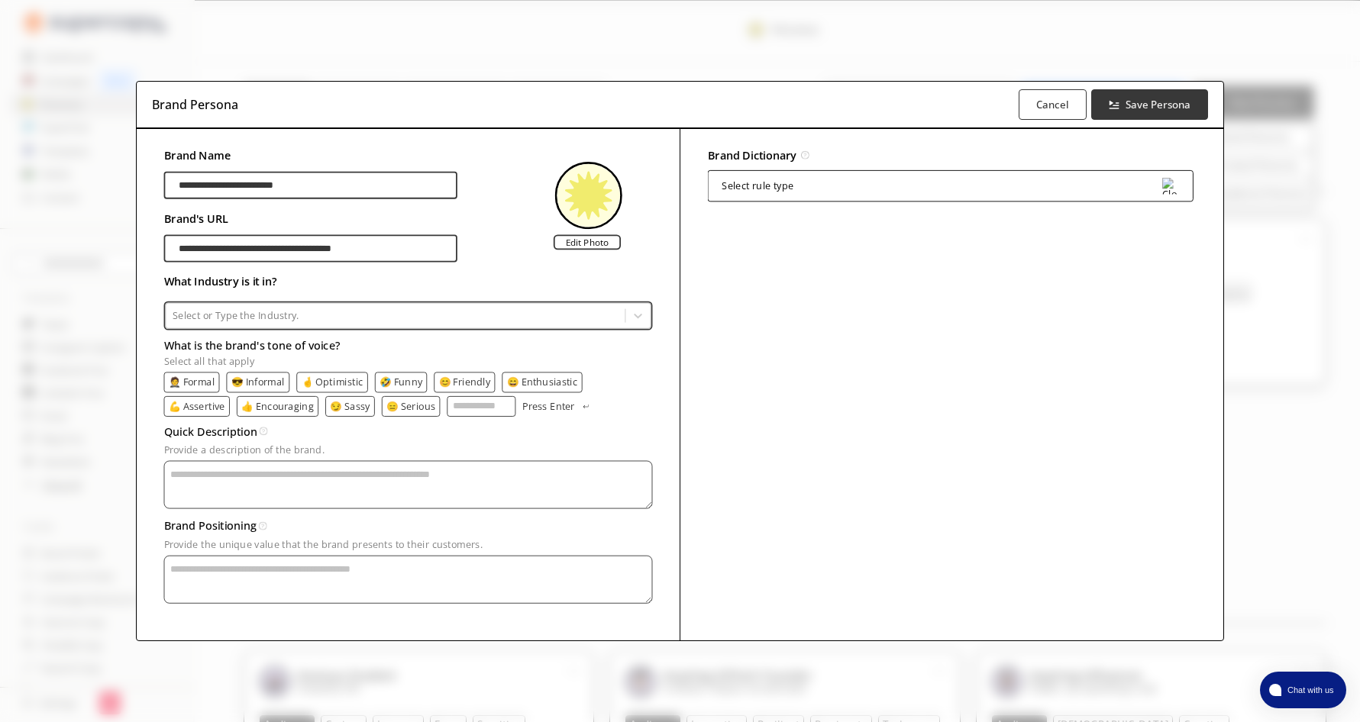
click at [311, 312] on div at bounding box center [395, 316] width 445 height 14
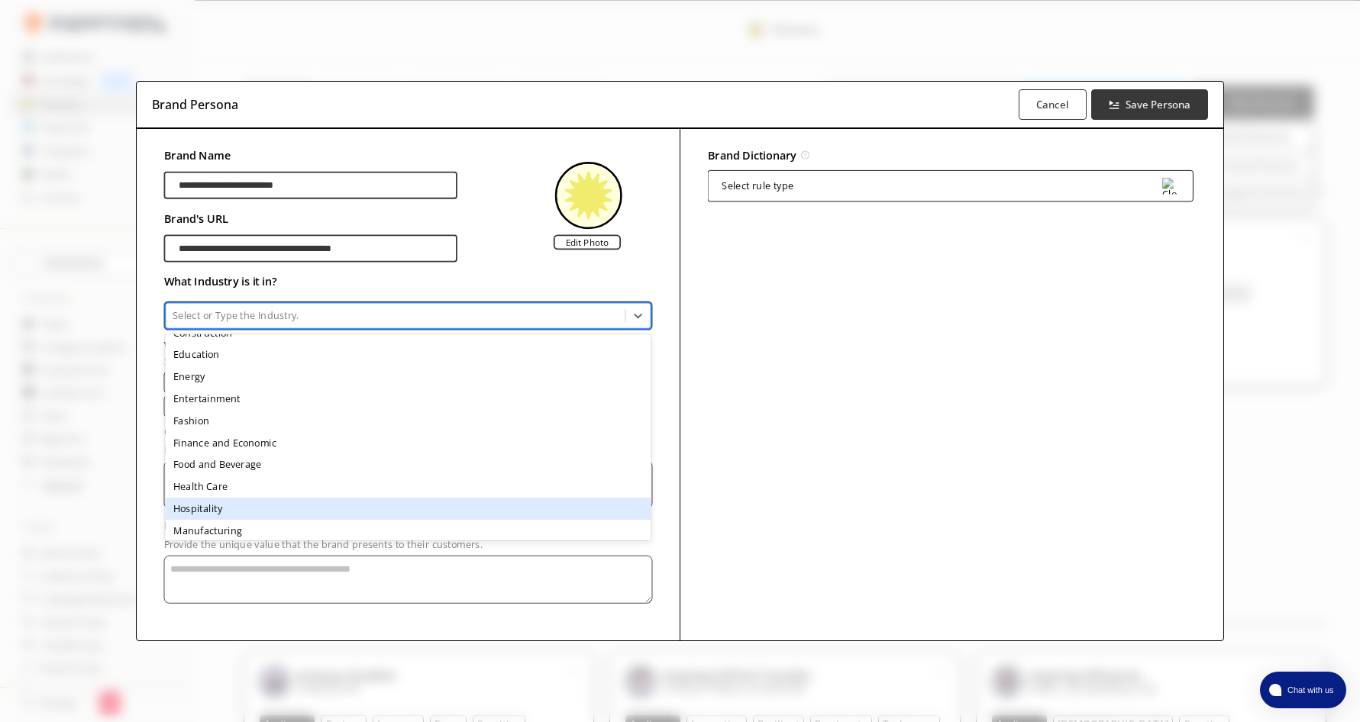
scroll to position [89, 0]
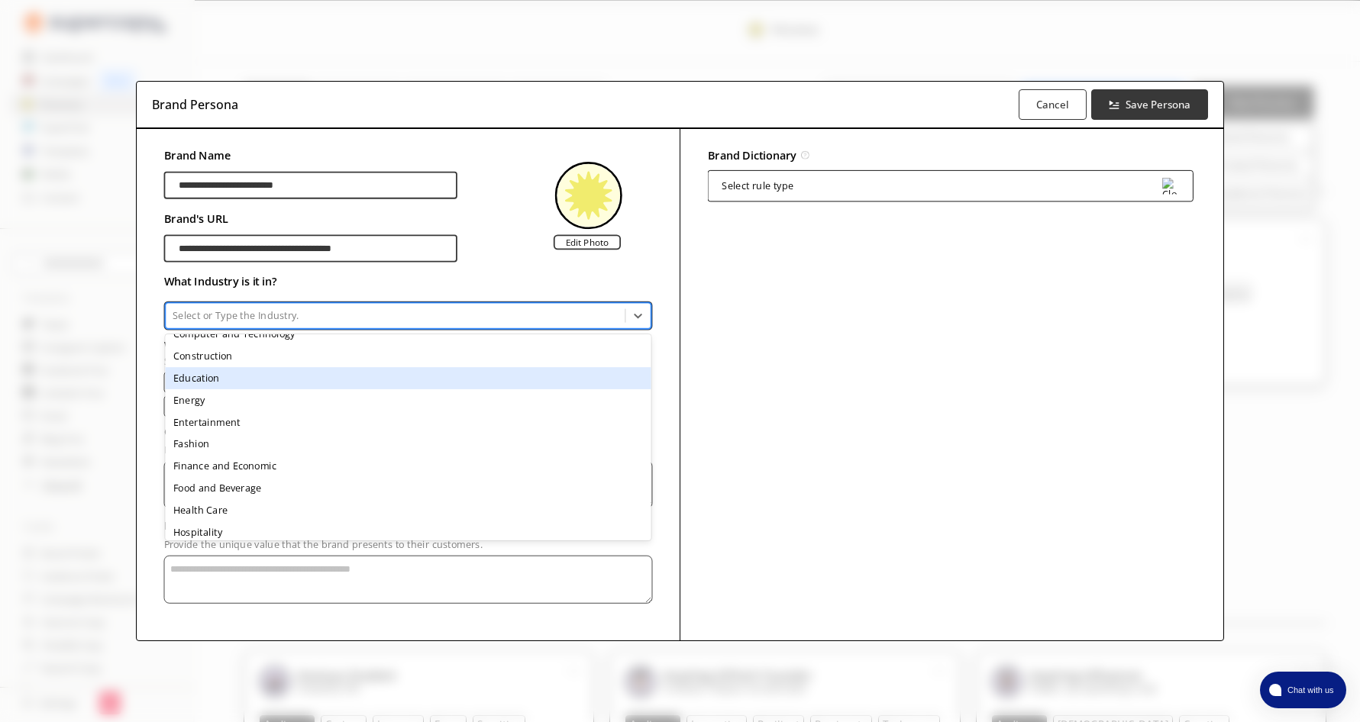
click at [202, 376] on div "Education" at bounding box center [408, 378] width 486 height 22
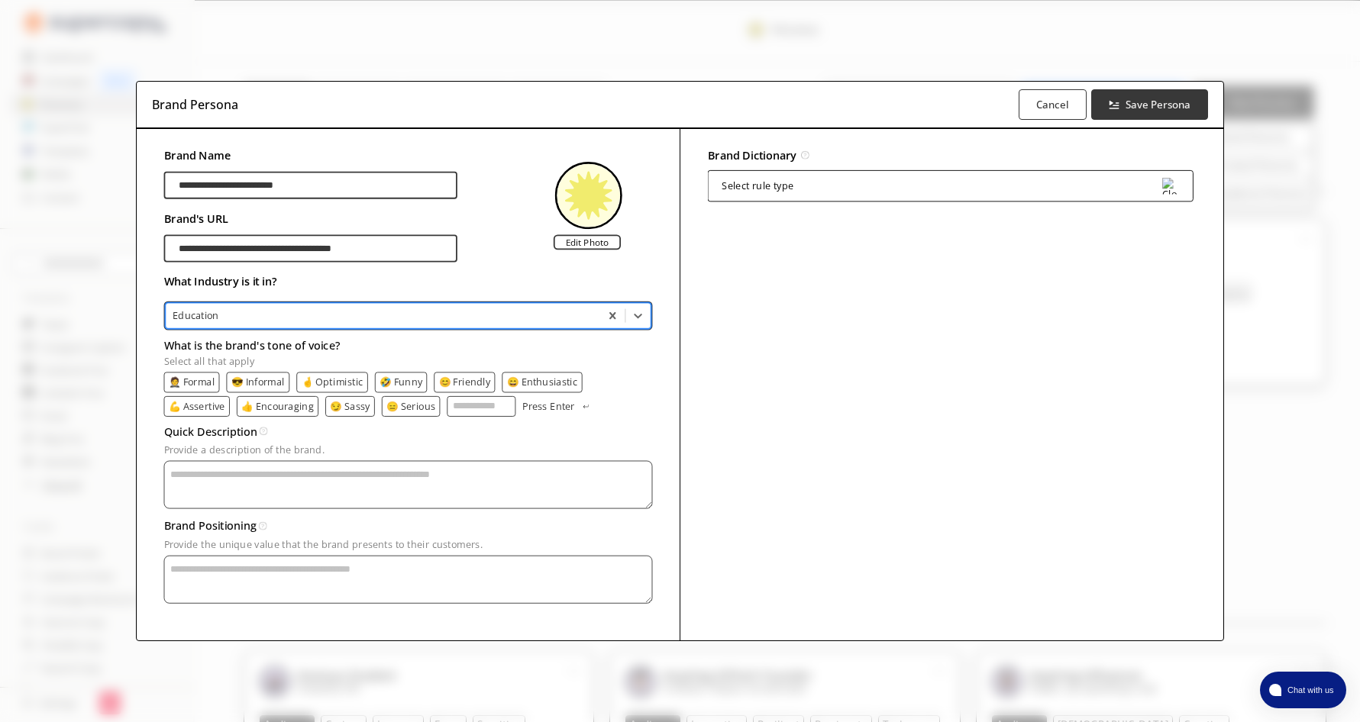
click at [257, 384] on p "😎 Informal" at bounding box center [257, 382] width 53 height 11
click at [461, 377] on p "😊 Friendly" at bounding box center [466, 382] width 52 height 11
click at [282, 402] on p "👍 Encouraging" at bounding box center [277, 406] width 73 height 11
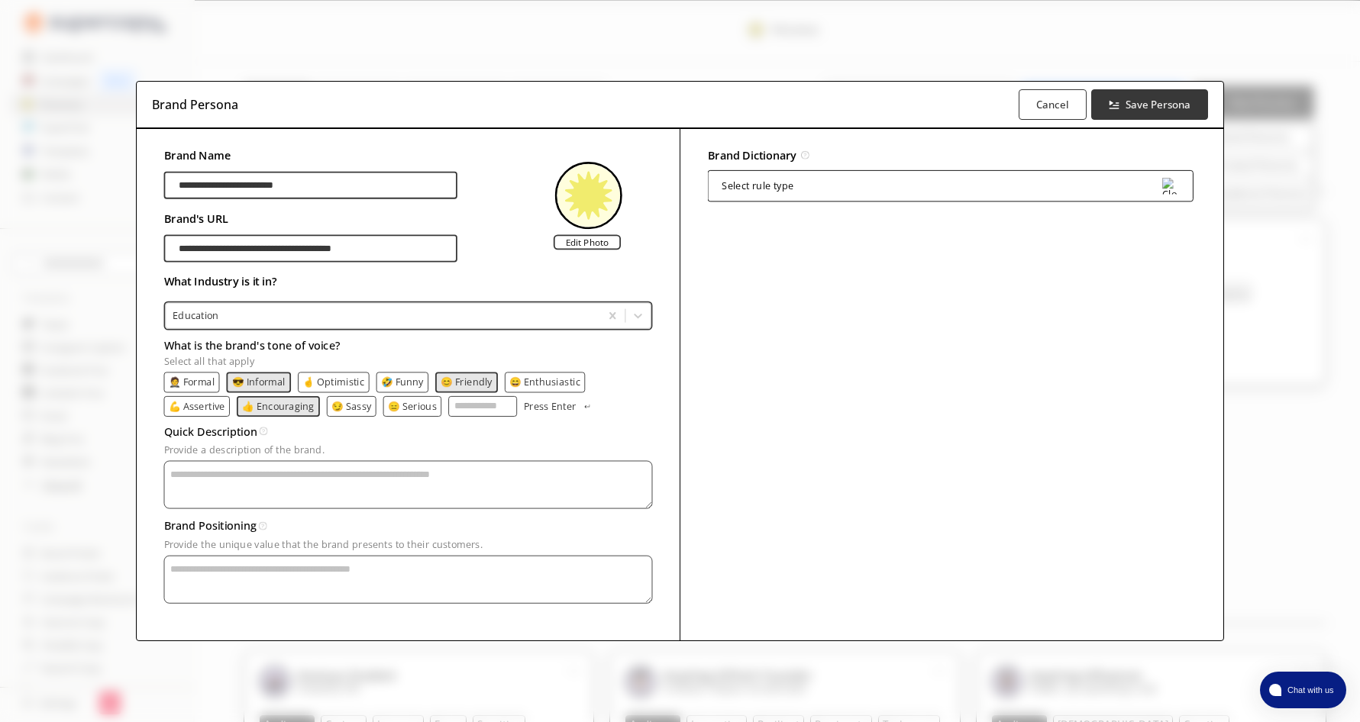
click at [275, 477] on textarea "Provide a description of the brand." at bounding box center [408, 485] width 489 height 48
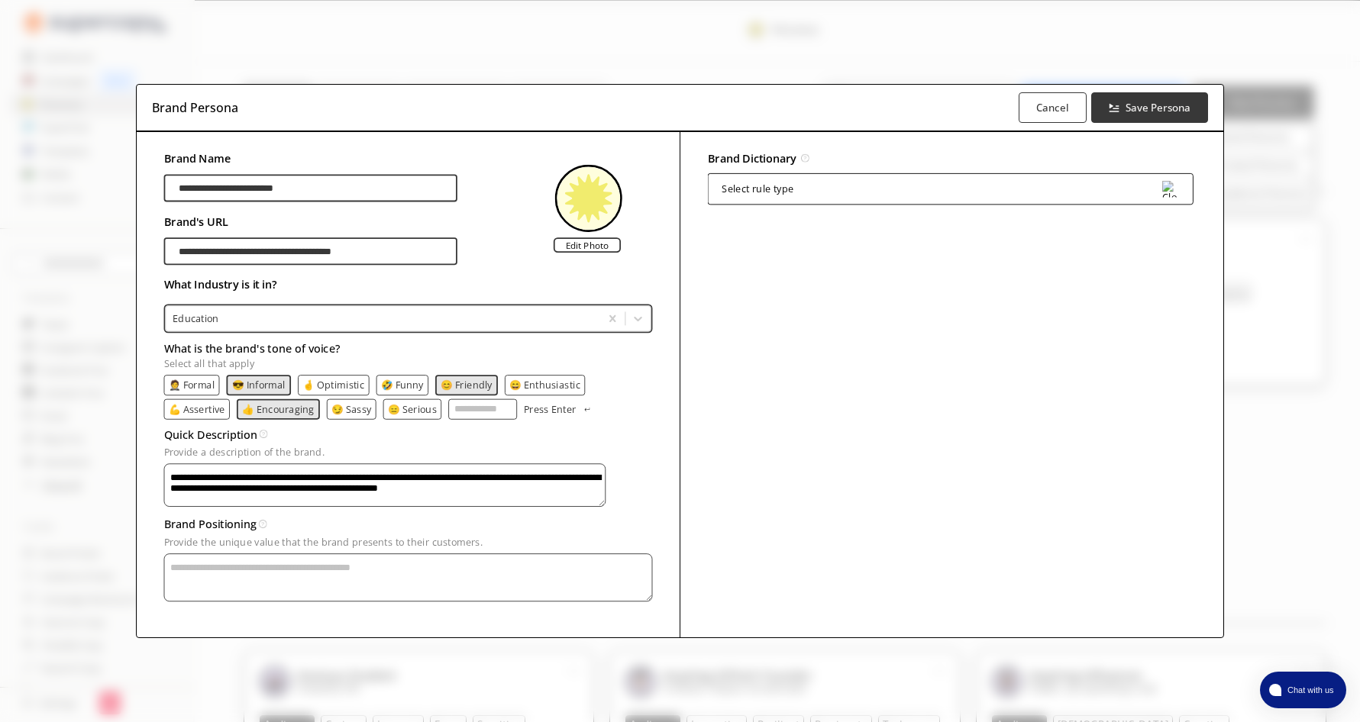
type textarea "**********"
click at [250, 507] on textarea "Provide a description of the brand." at bounding box center [384, 486] width 441 height 44
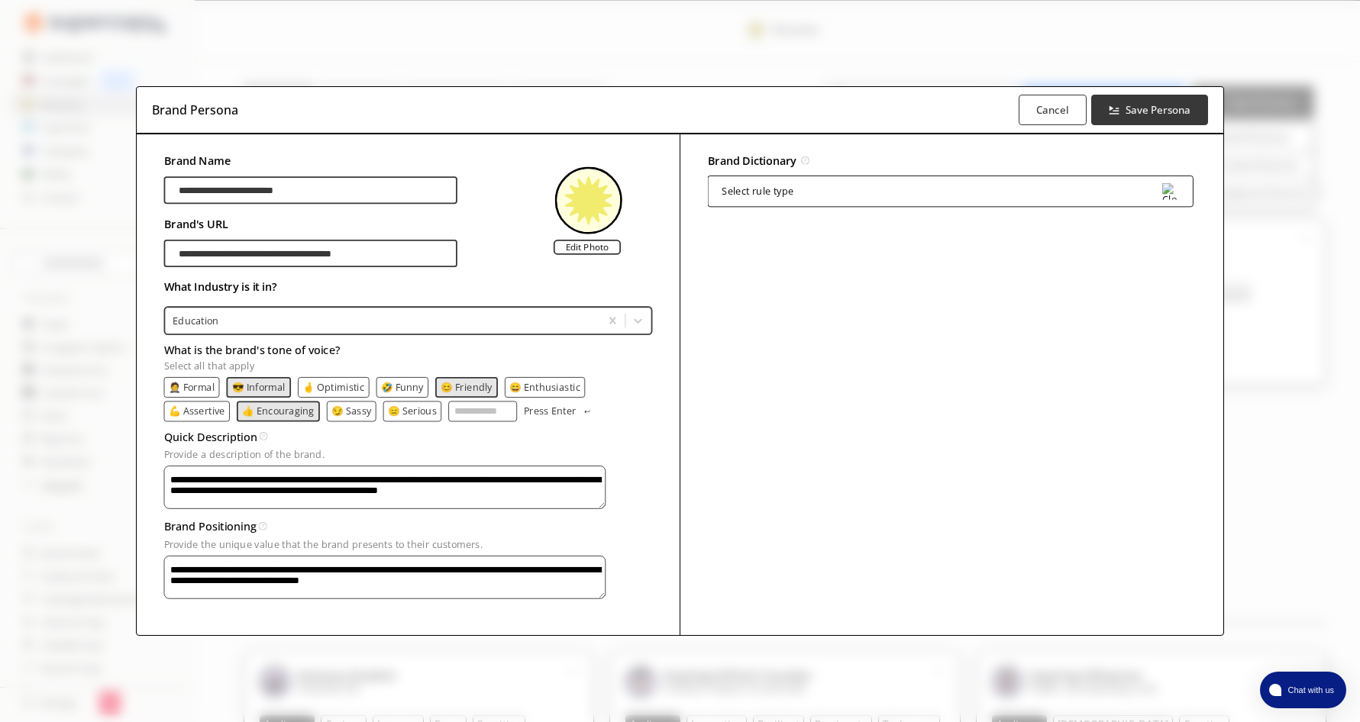
click at [257, 509] on textarea "**********" at bounding box center [384, 488] width 441 height 44
click at [288, 509] on textarea "**********" at bounding box center [384, 488] width 441 height 44
click at [496, 509] on textarea "**********" at bounding box center [384, 488] width 441 height 44
type textarea "**********"
click at [590, 240] on label "Edit Photo" at bounding box center [587, 247] width 67 height 15
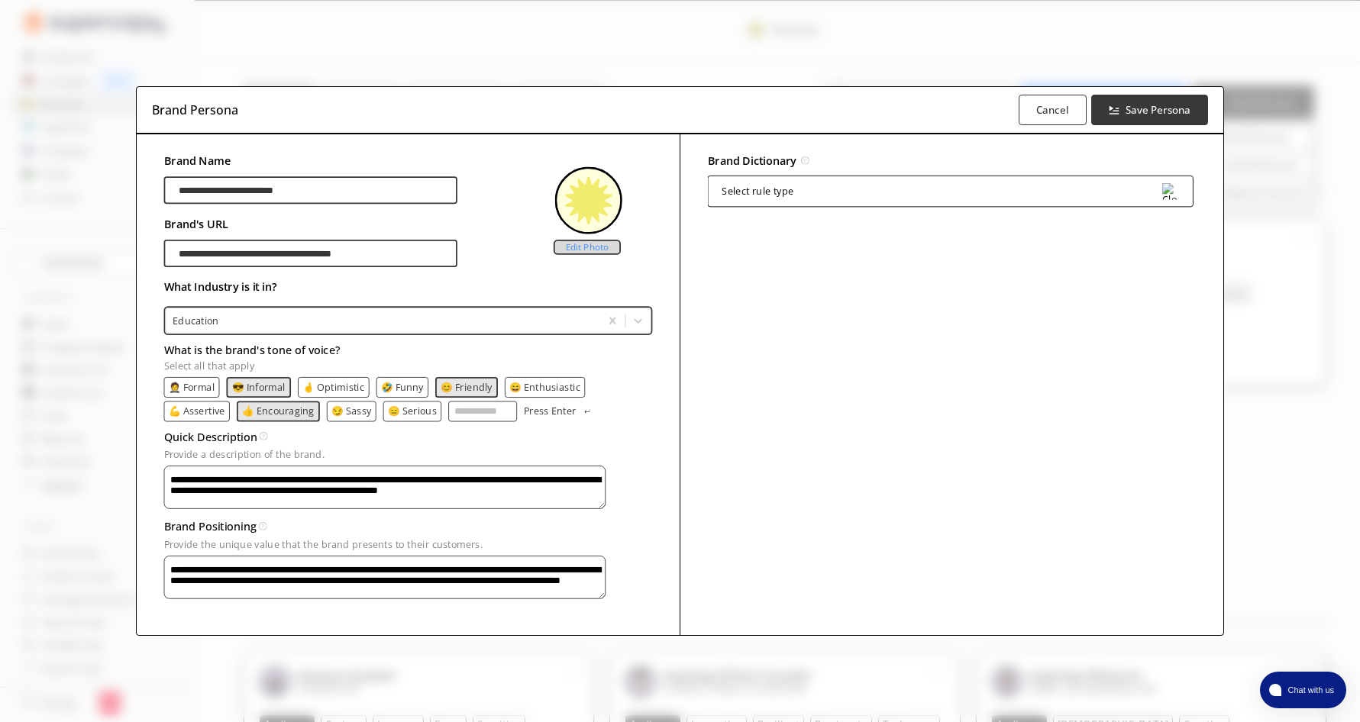
click at [0, 0] on input "Edit Photo" at bounding box center [0, 0] width 0 height 0
click at [1154, 105] on b "Save Persona" at bounding box center [1158, 110] width 68 height 15
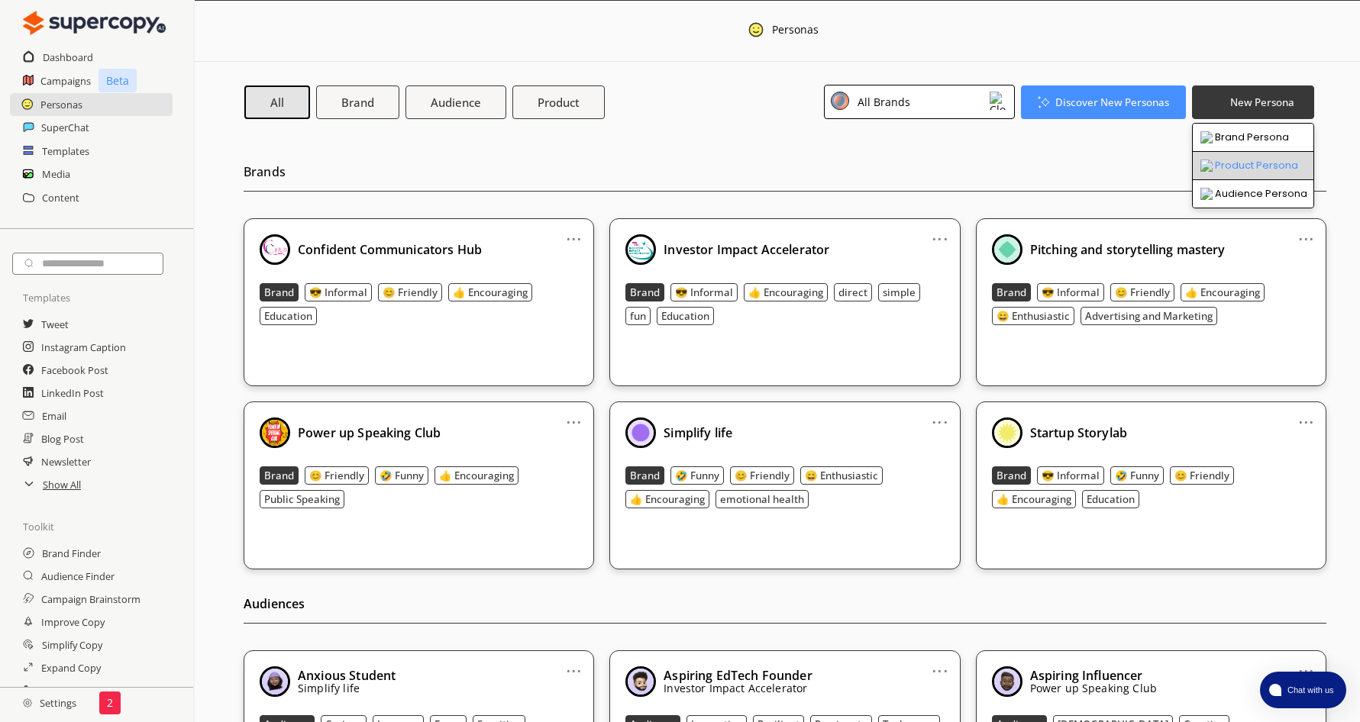
click at [1249, 161] on li "Product Persona" at bounding box center [1253, 166] width 121 height 28
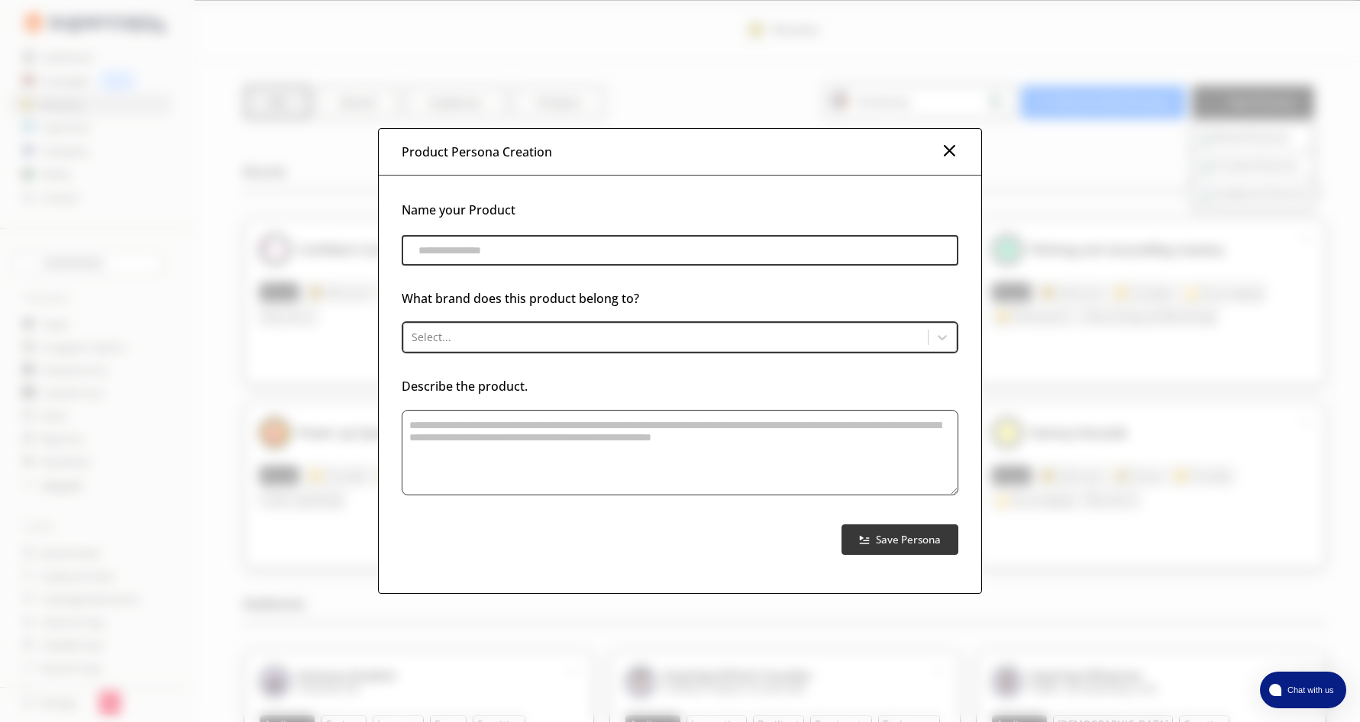
click at [506, 254] on input "product-persona-input-input" at bounding box center [680, 250] width 556 height 31
type input "*"
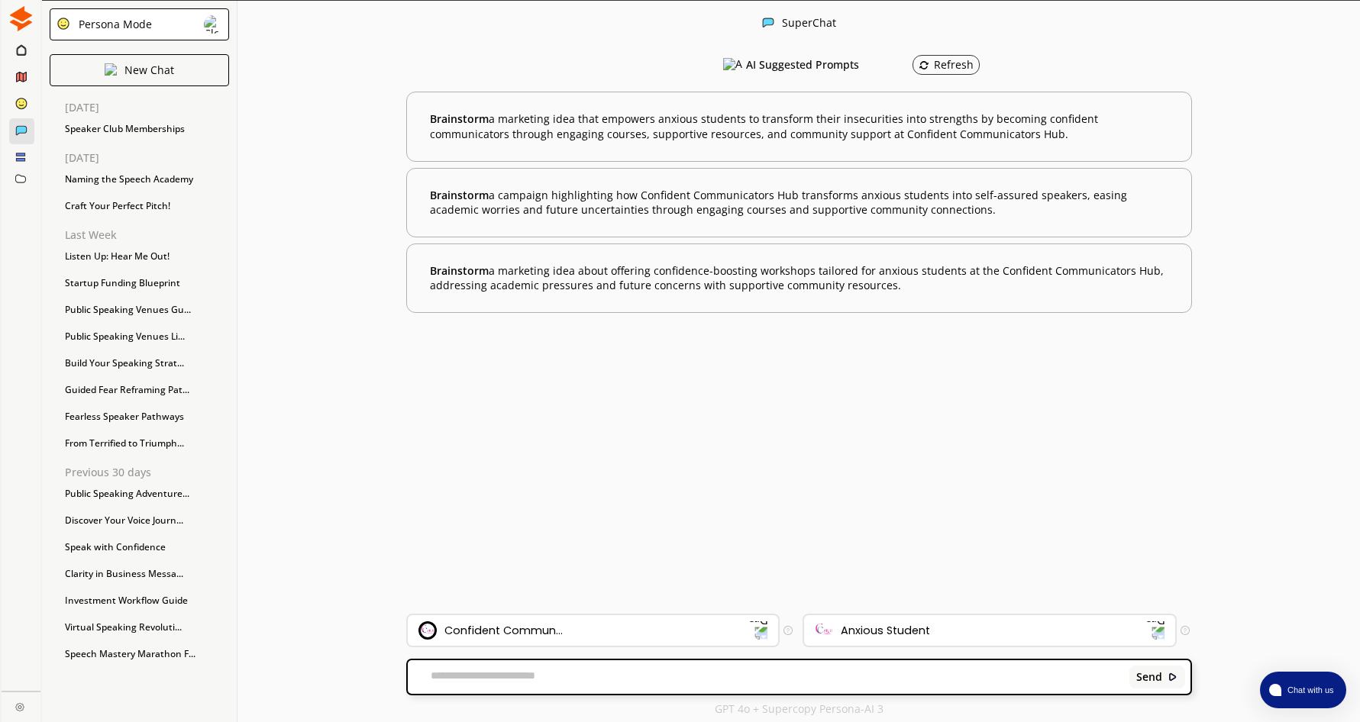
click at [894, 58] on div "AI Suggested Prompts Refresh" at bounding box center [798, 64] width 365 height 23
click at [21, 12] on img at bounding box center [20, 18] width 25 height 25
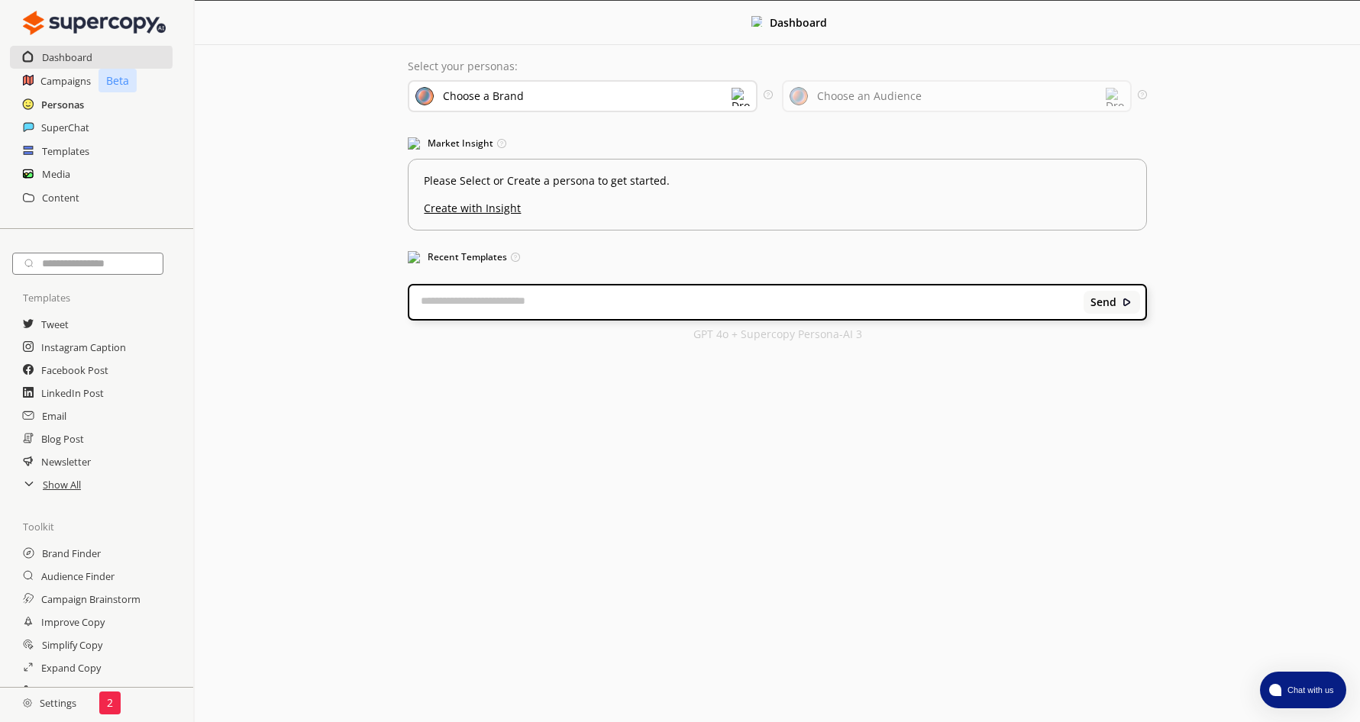
click at [74, 100] on h2 "Personas" at bounding box center [62, 104] width 43 height 23
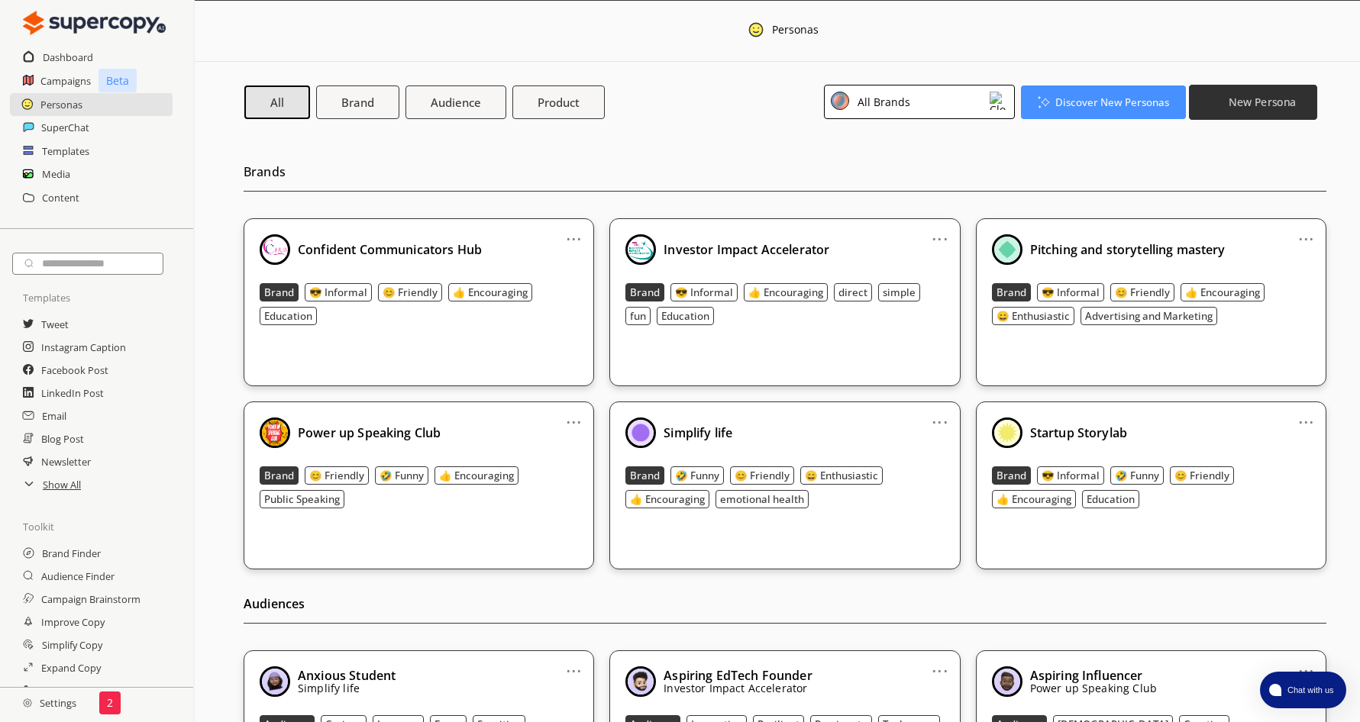
click at [1237, 101] on b "New Persona" at bounding box center [1262, 102] width 67 height 15
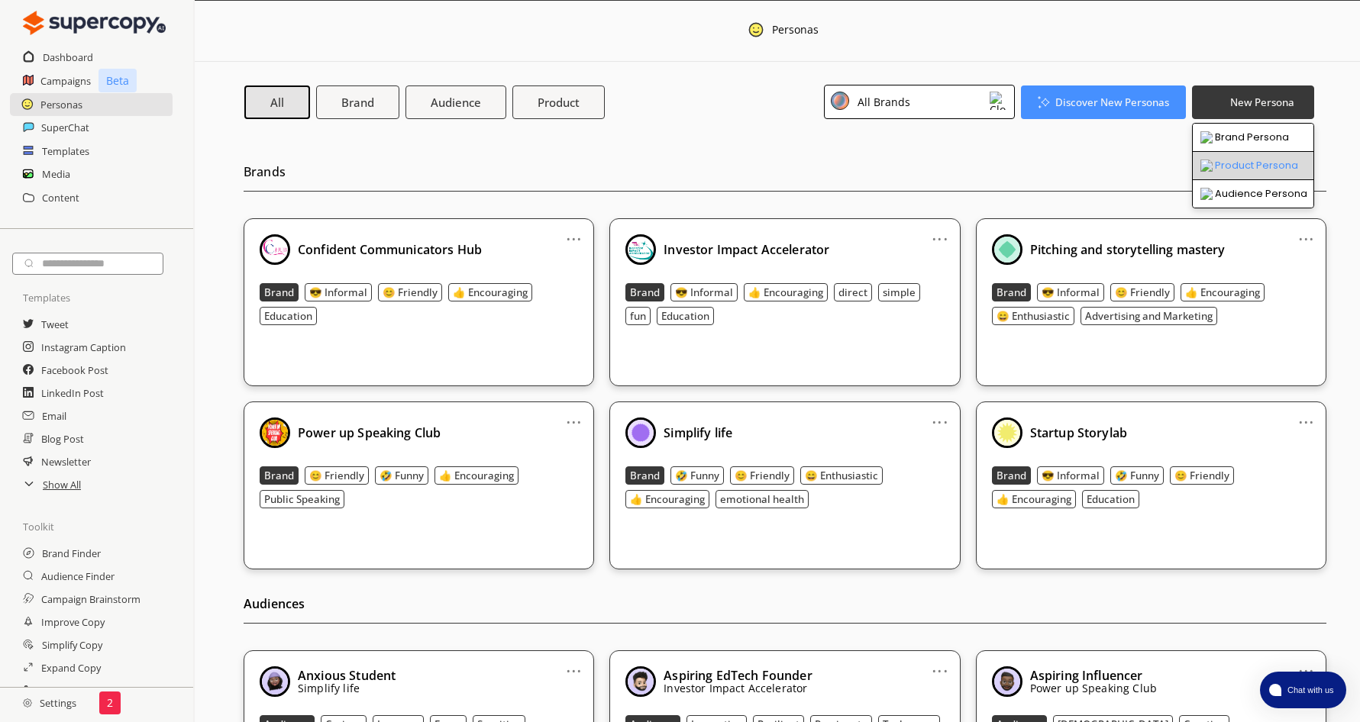
click at [1245, 164] on li "Product Persona" at bounding box center [1253, 166] width 121 height 28
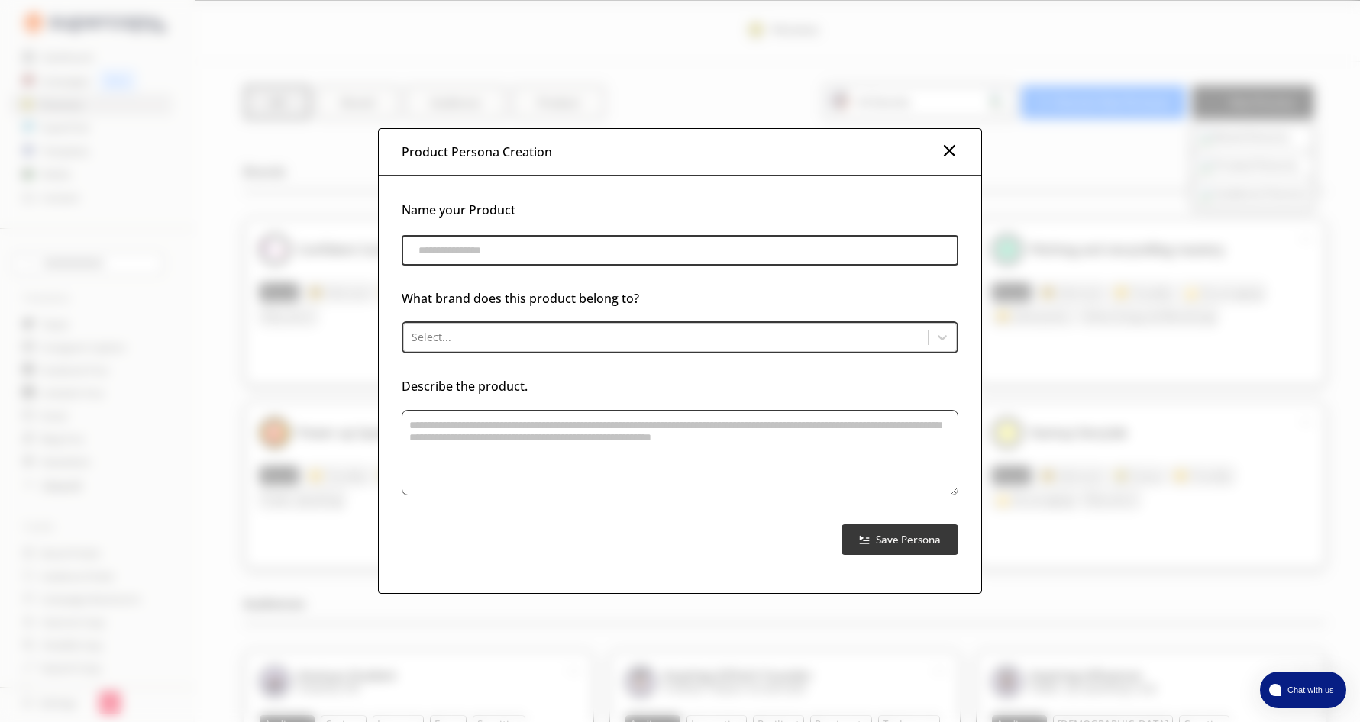
click at [519, 249] on input "product-persona-input-input" at bounding box center [680, 250] width 556 height 31
type input "**********"
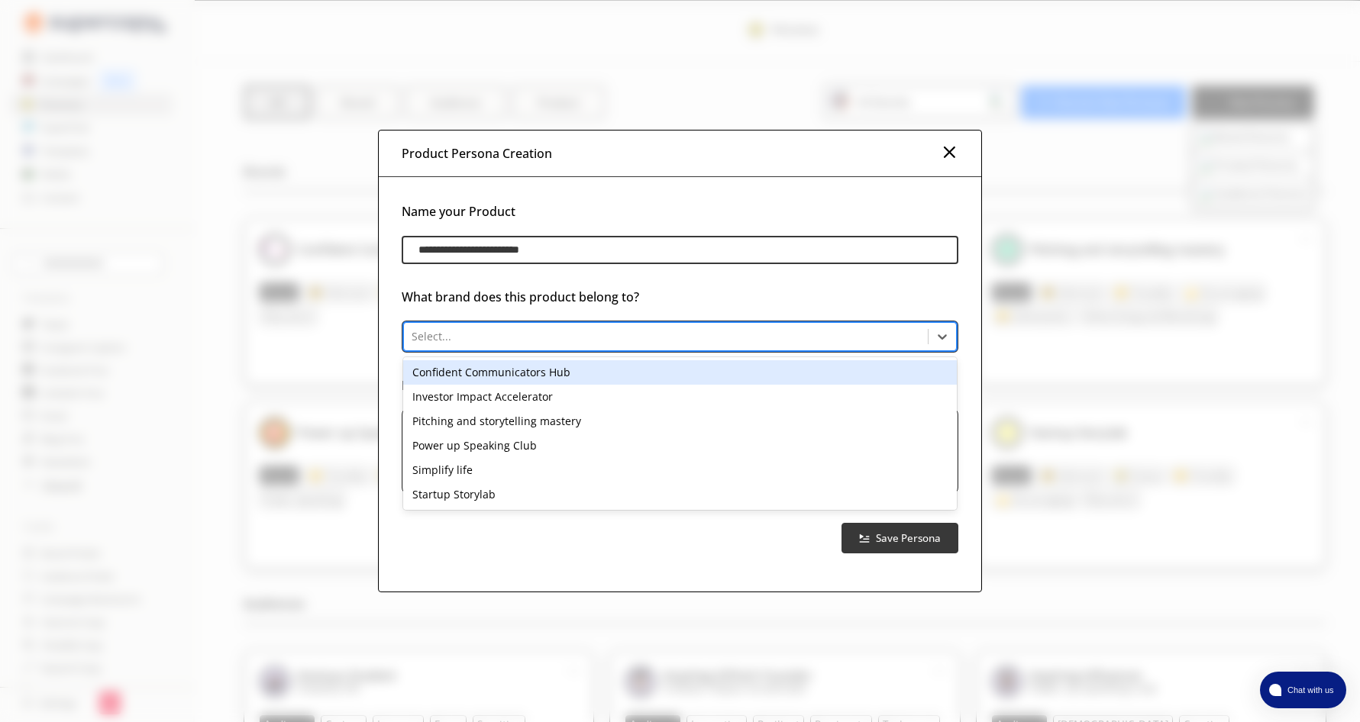
click at [538, 334] on div at bounding box center [666, 336] width 508 height 15
click at [538, 373] on div "Confident Communicators Hub" at bounding box center [679, 372] width 553 height 24
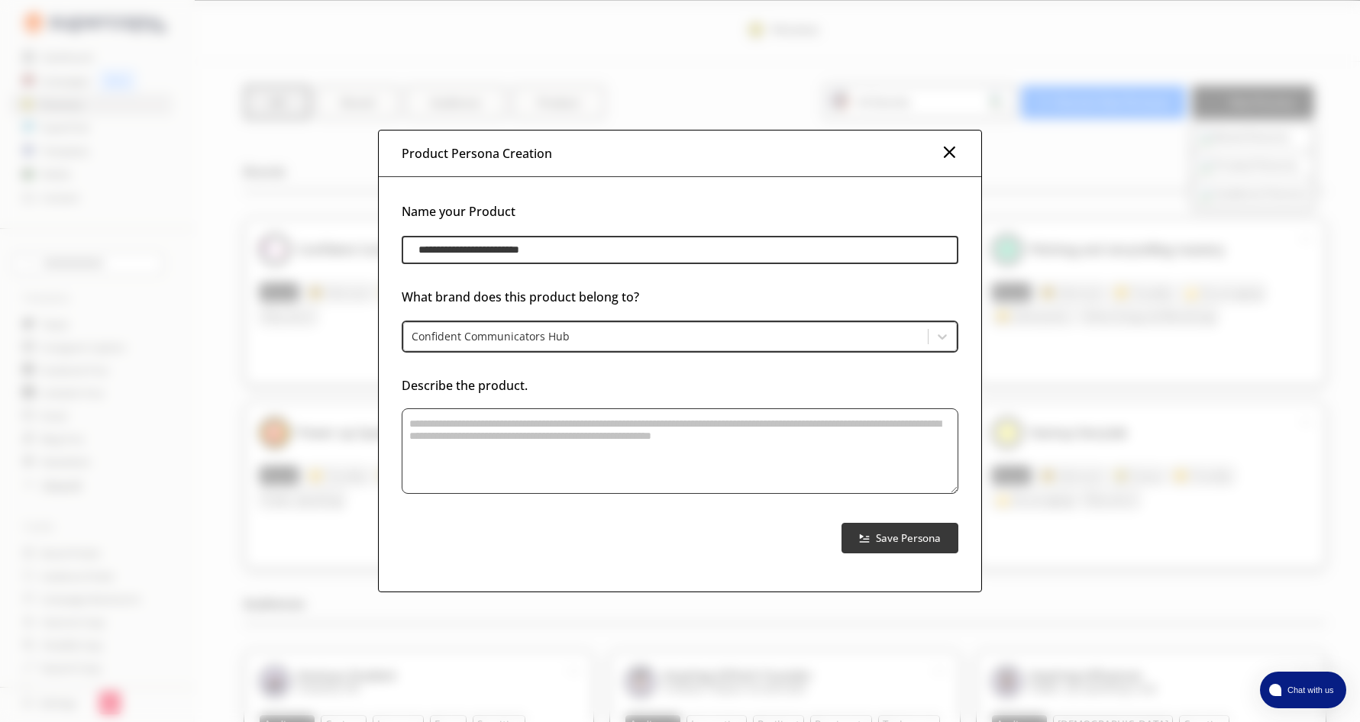
click at [522, 425] on textarea "product-persona-input-textarea" at bounding box center [680, 452] width 556 height 86
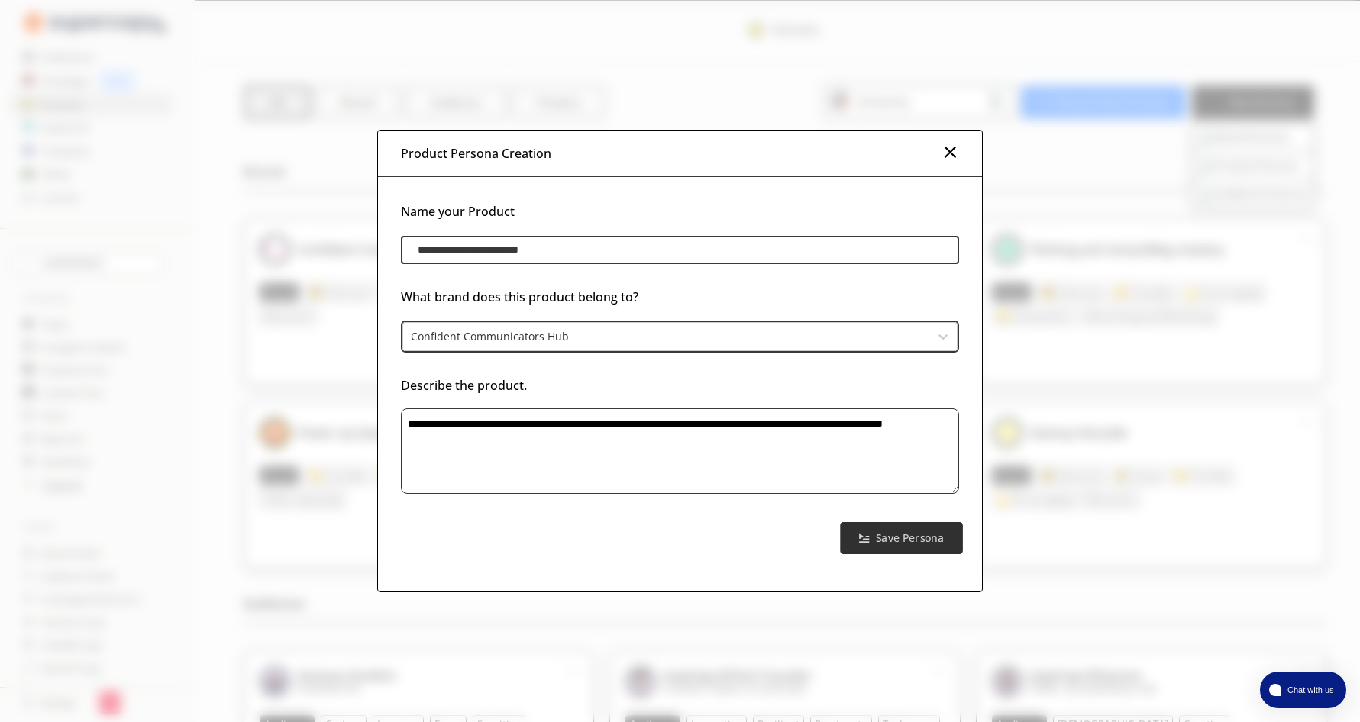
type textarea "**********"
click at [894, 538] on b "Save Persona" at bounding box center [910, 539] width 68 height 15
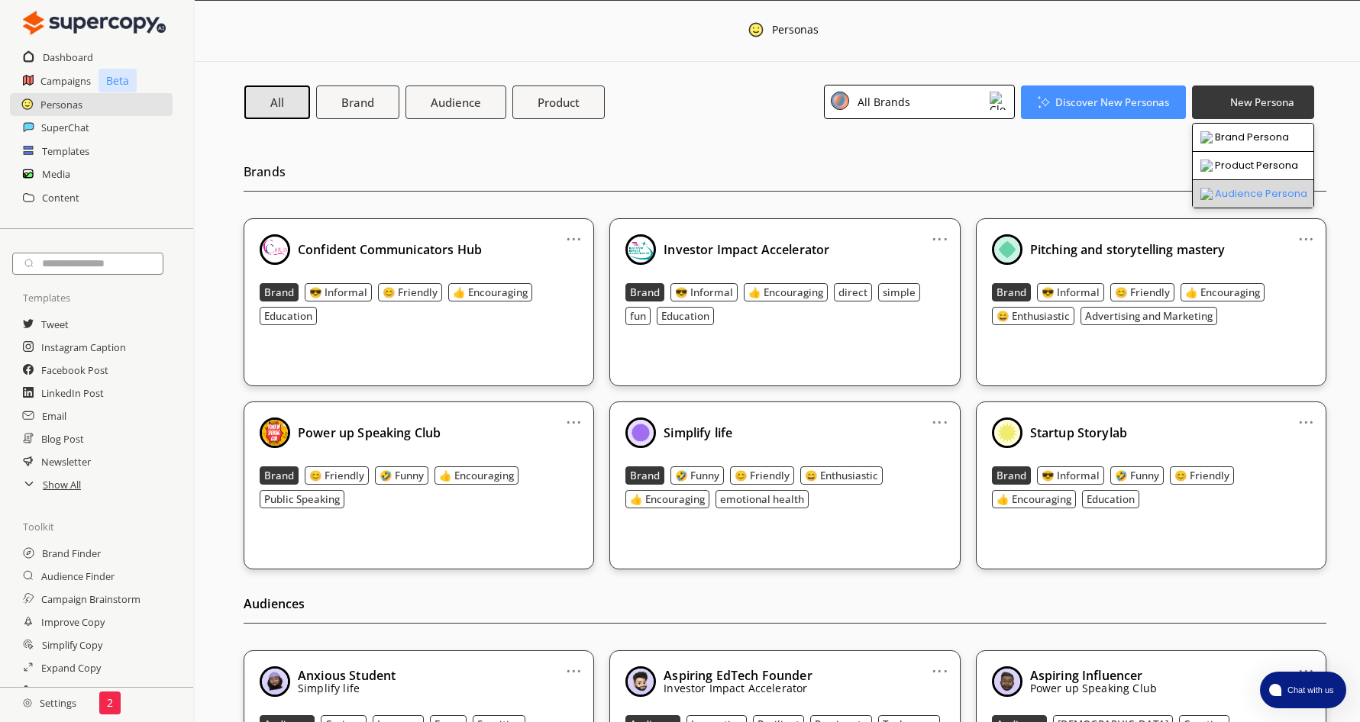
click at [1244, 192] on li "Audience Persona" at bounding box center [1253, 193] width 121 height 27
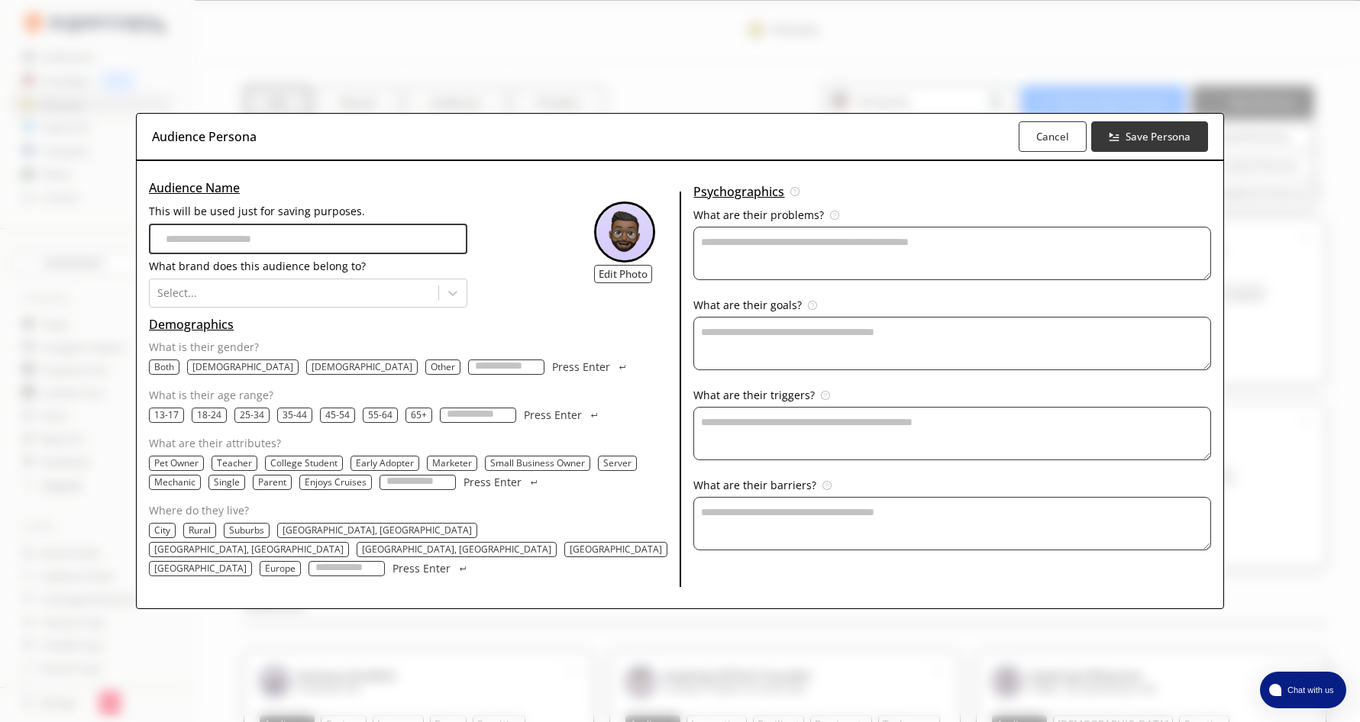
click at [258, 250] on input "This will be used just for saving purposes." at bounding box center [308, 239] width 318 height 31
type input "**********"
click at [334, 299] on div at bounding box center [293, 292] width 273 height 15
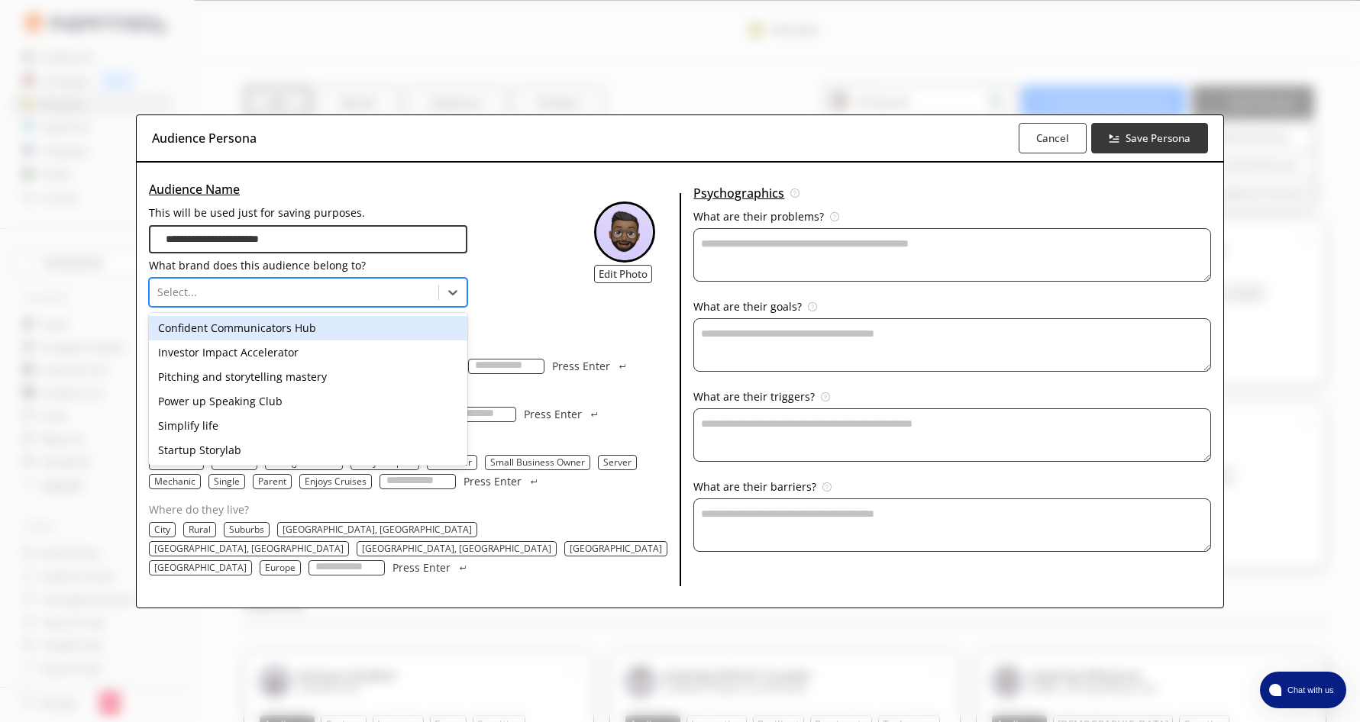
click at [297, 336] on div "Confident Communicators Hub" at bounding box center [308, 328] width 318 height 24
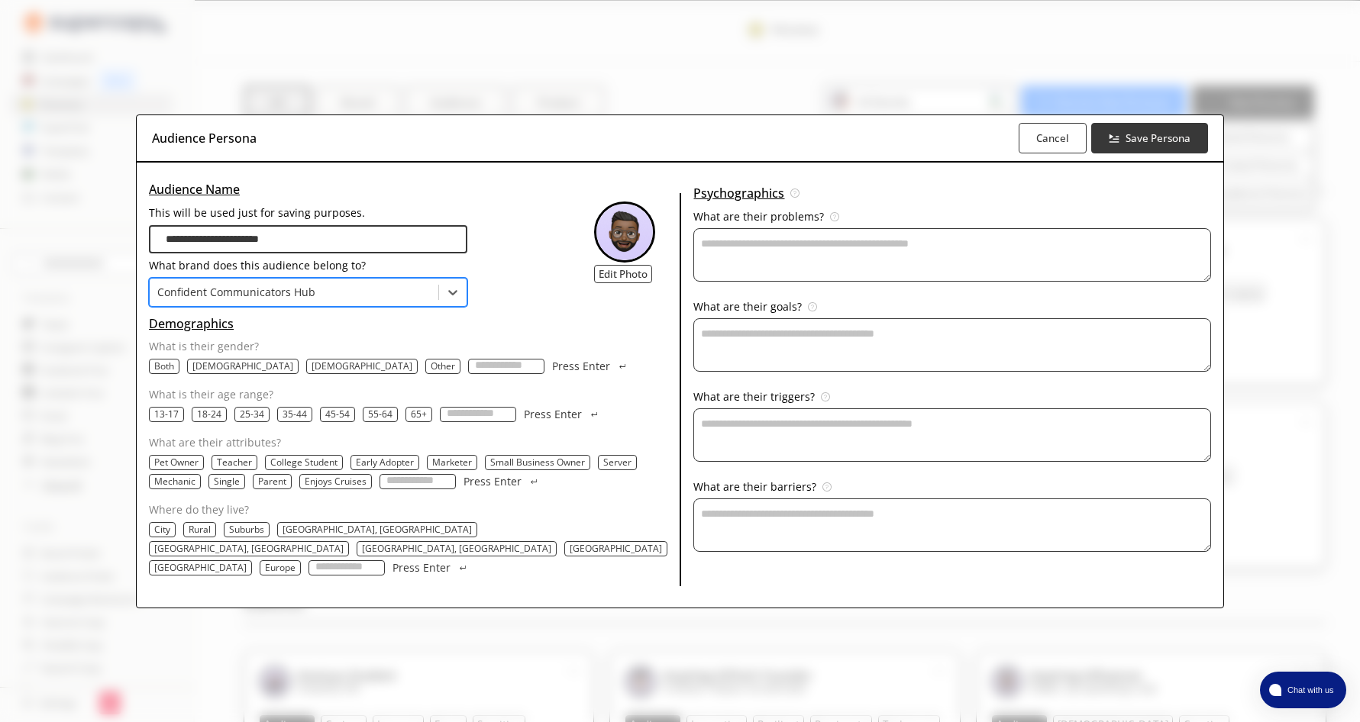
click at [174, 373] on p "Both" at bounding box center [164, 366] width 20 height 12
click at [221, 421] on p "18-24" at bounding box center [209, 415] width 24 height 12
click at [264, 421] on p "25-34" at bounding box center [253, 415] width 24 height 12
click at [299, 421] on p "35-44" at bounding box center [298, 415] width 24 height 12
click at [350, 421] on p "45-54" at bounding box center [342, 415] width 24 height 12
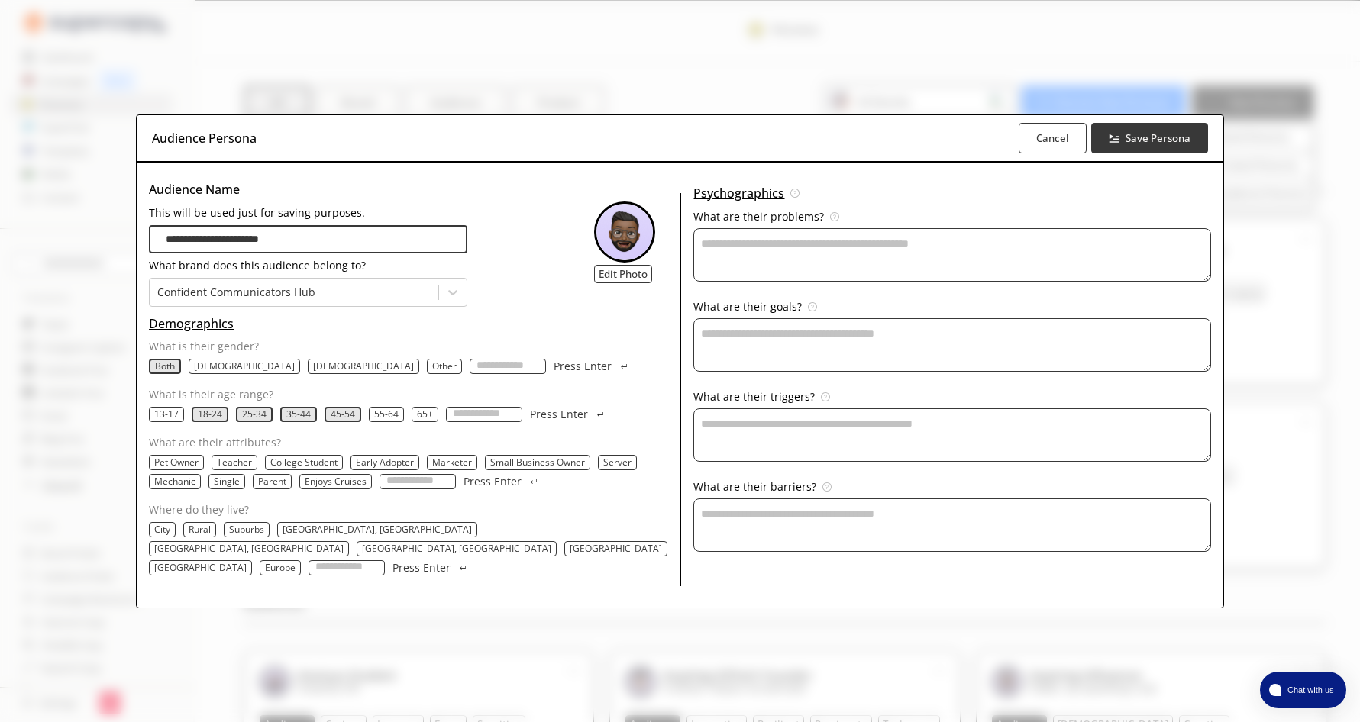
click at [390, 421] on p "55-64" at bounding box center [386, 415] width 24 height 12
click at [424, 422] on div "65+" at bounding box center [426, 414] width 27 height 15
click at [207, 421] on p "18-24" at bounding box center [210, 415] width 24 height 12
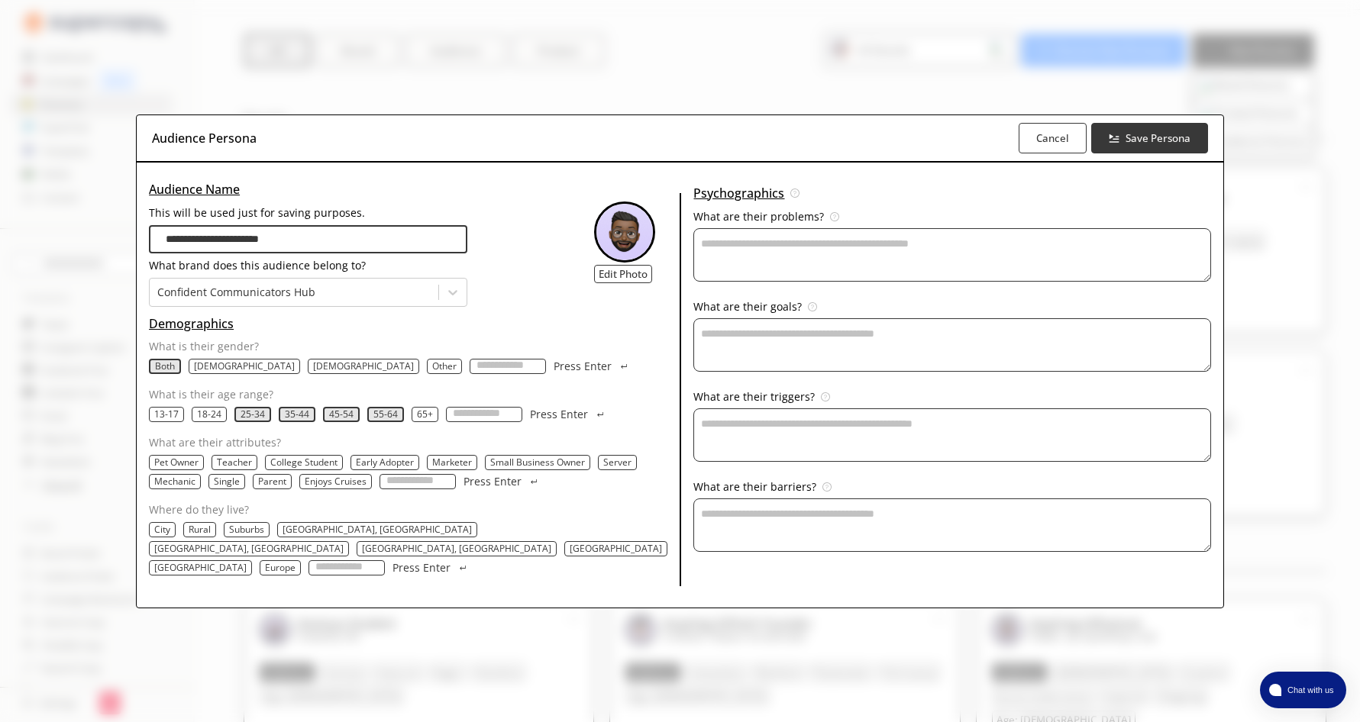
scroll to position [76, 0]
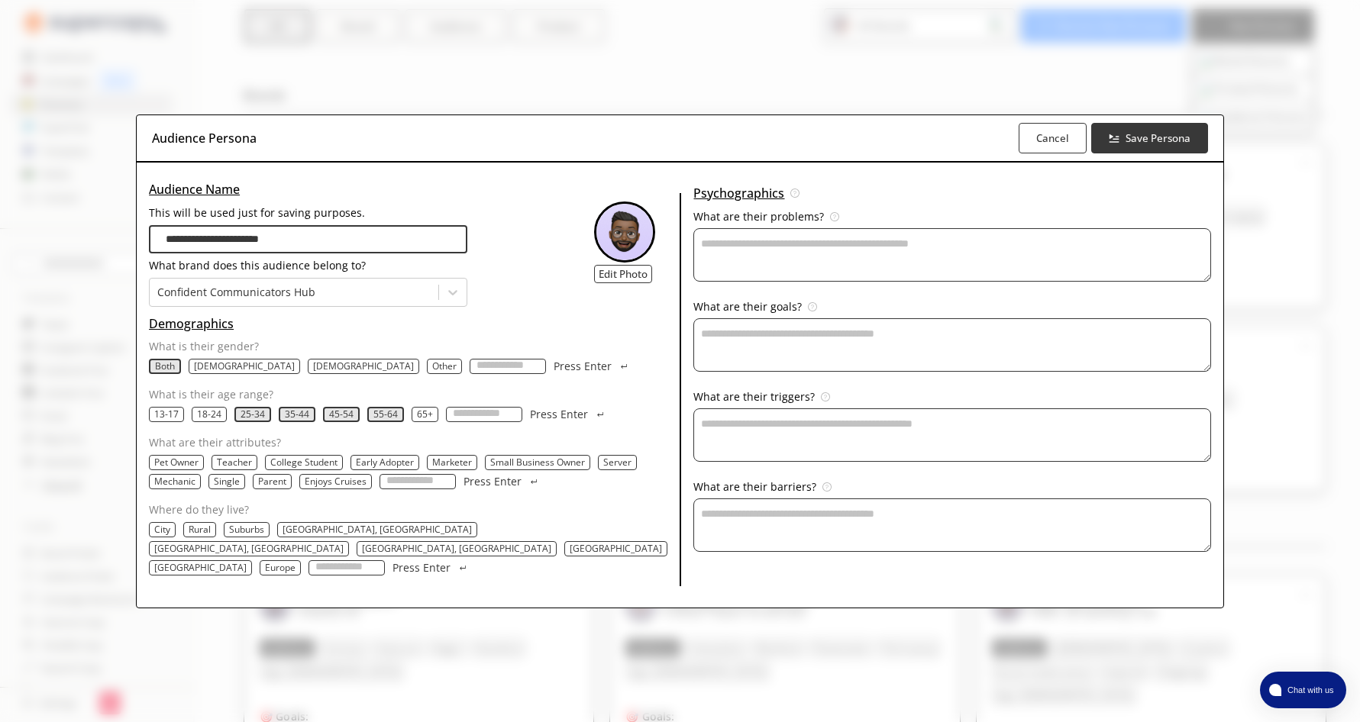
click at [389, 467] on p "Early Adopter" at bounding box center [385, 463] width 58 height 12
click at [524, 469] on p "Small Business Owner" at bounding box center [539, 463] width 95 height 12
click at [412, 490] on input "What are their attributes?" at bounding box center [418, 481] width 76 height 15
type input "**********"
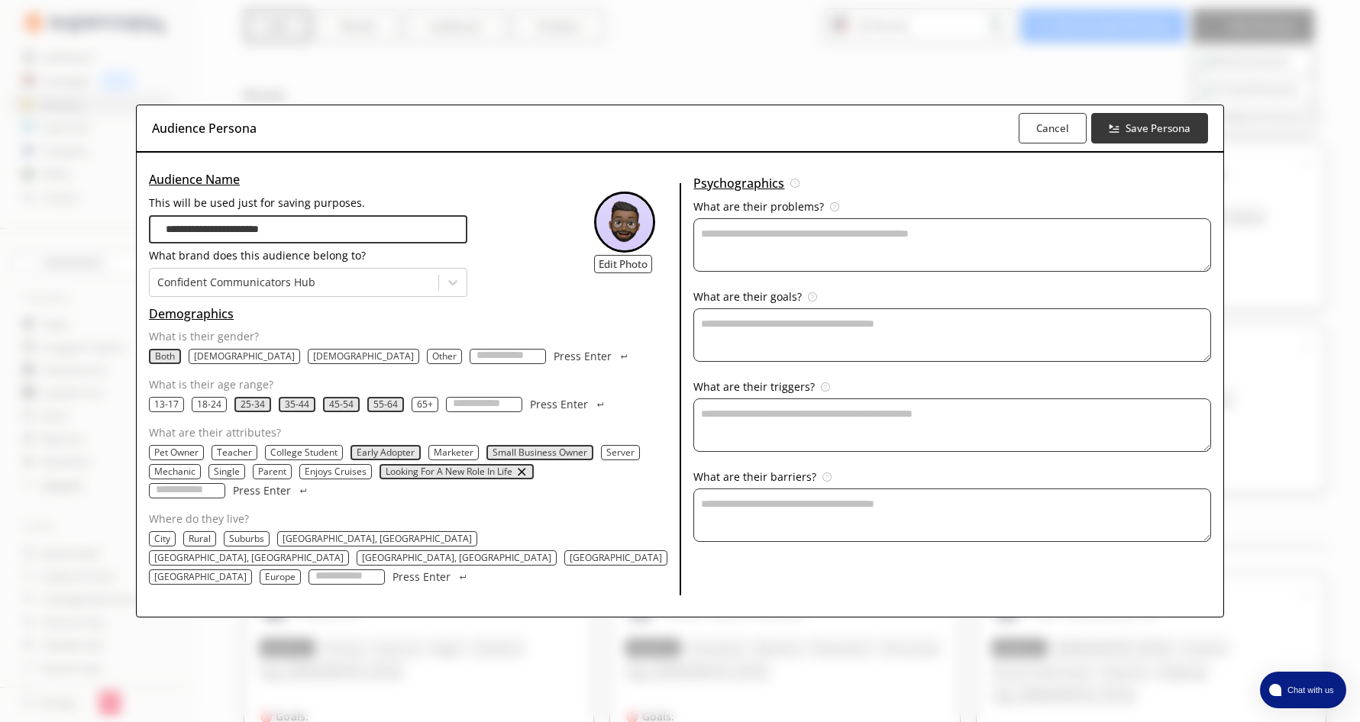
scroll to position [0, 0]
click at [296, 571] on p "Europe" at bounding box center [280, 577] width 31 height 12
click at [727, 241] on textarea "This will be used just for saving purposes." at bounding box center [951, 244] width 517 height 53
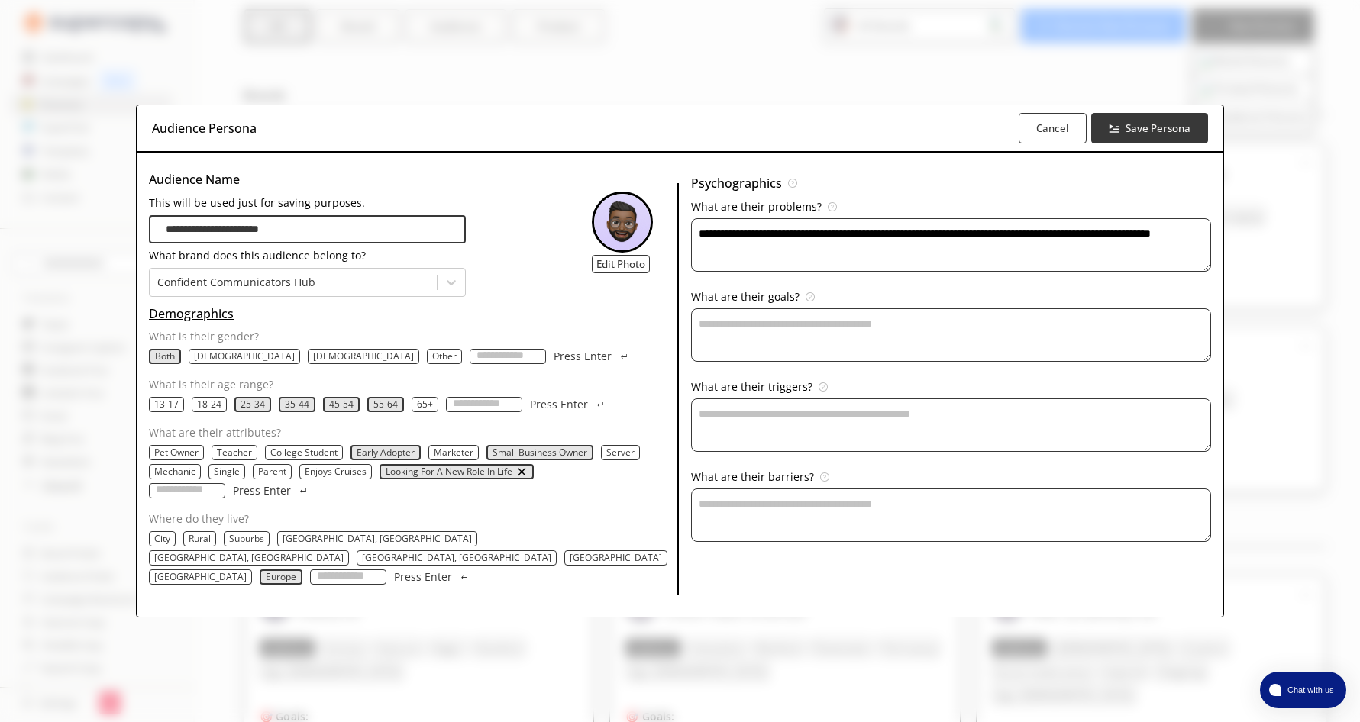
type textarea "**********"
click at [803, 272] on textarea "This will be used just for saving purposes." at bounding box center [951, 244] width 520 height 53
type textarea "**********"
click at [763, 272] on textarea "This will be used just for saving purposes." at bounding box center [951, 244] width 520 height 53
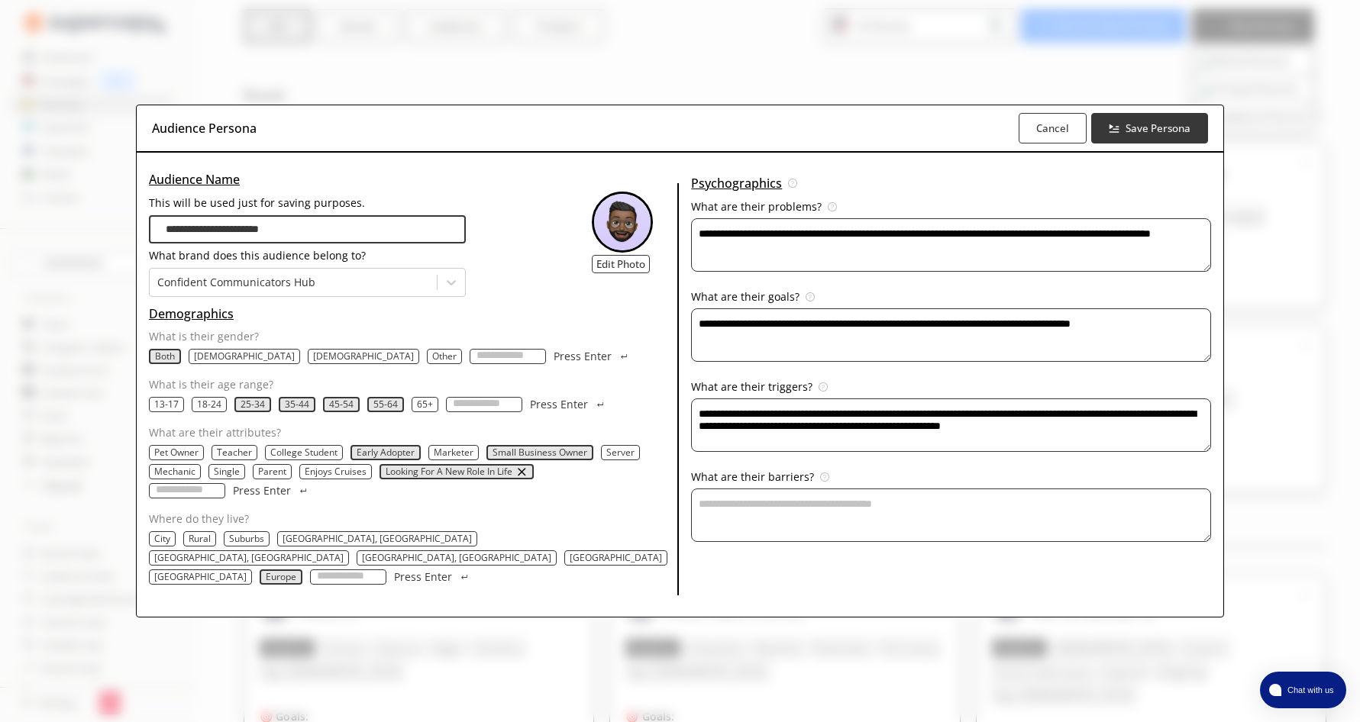
type textarea "**********"
click at [734, 272] on textarea "This will be used just for saving purposes." at bounding box center [951, 244] width 520 height 53
type textarea "**********"
click at [1145, 136] on b "Save Persona" at bounding box center [1158, 128] width 68 height 15
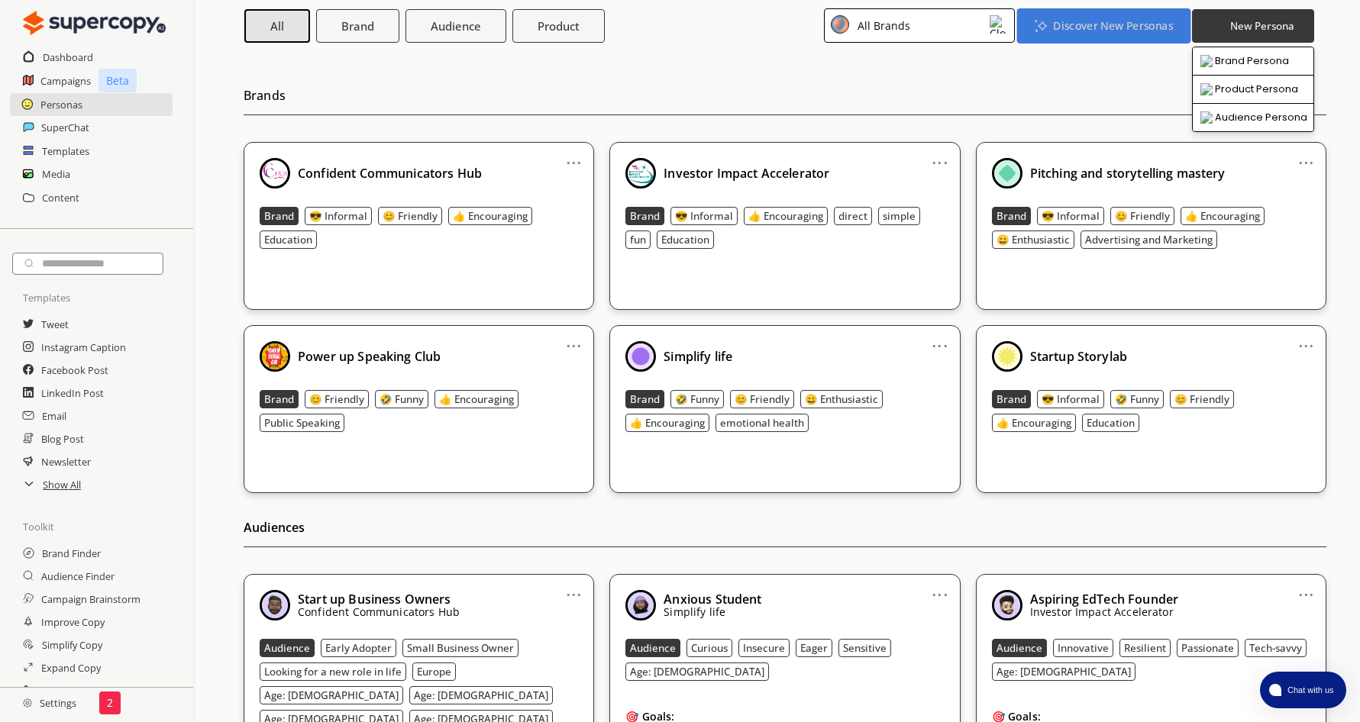
click at [1089, 31] on b "Discover New Personas" at bounding box center [1112, 25] width 119 height 15
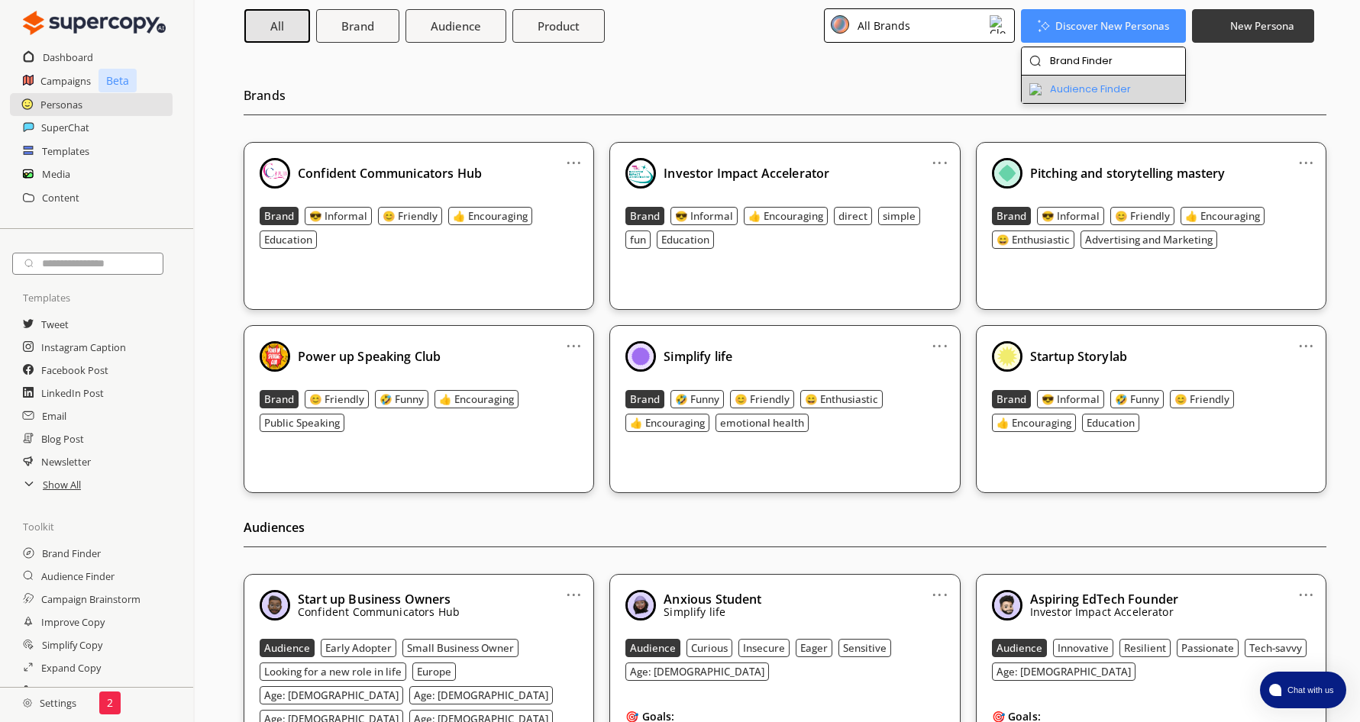
click at [1097, 83] on li "Audience Finder" at bounding box center [1104, 89] width 164 height 27
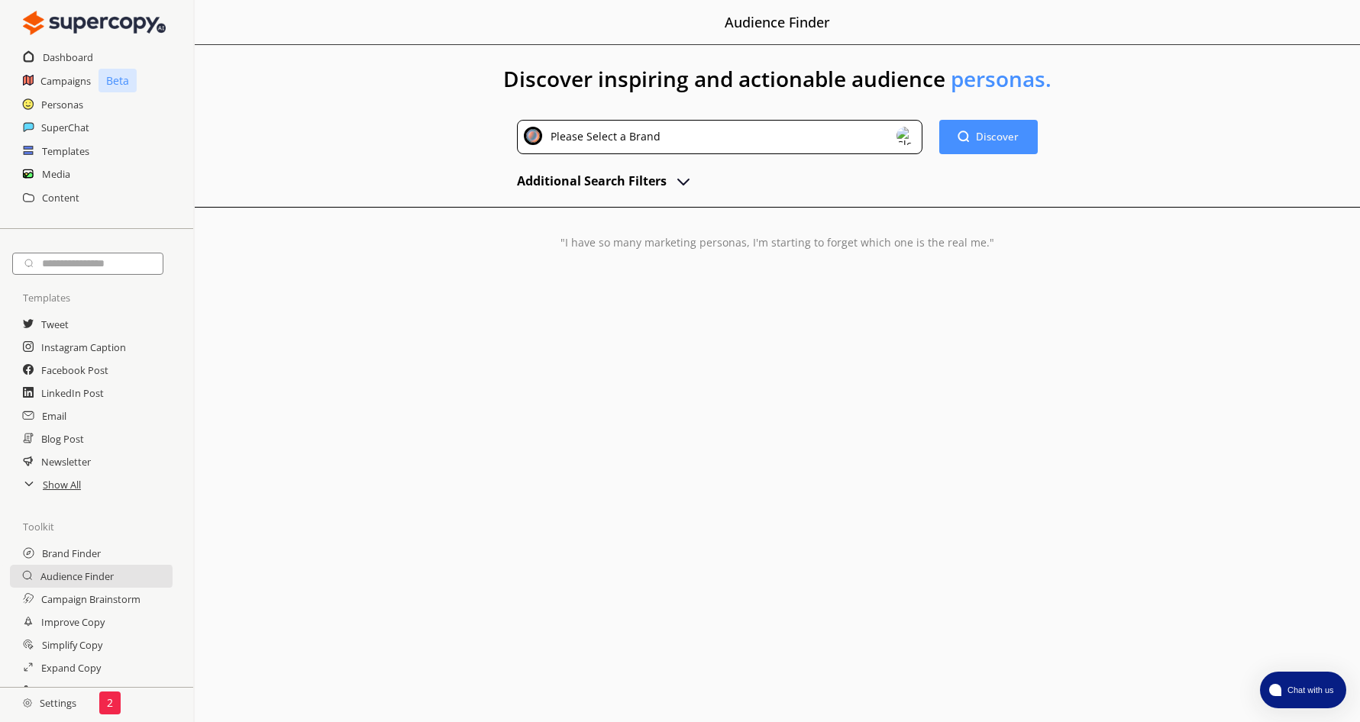
click at [661, 135] on div "Please Select a Brand" at bounding box center [719, 137] width 405 height 34
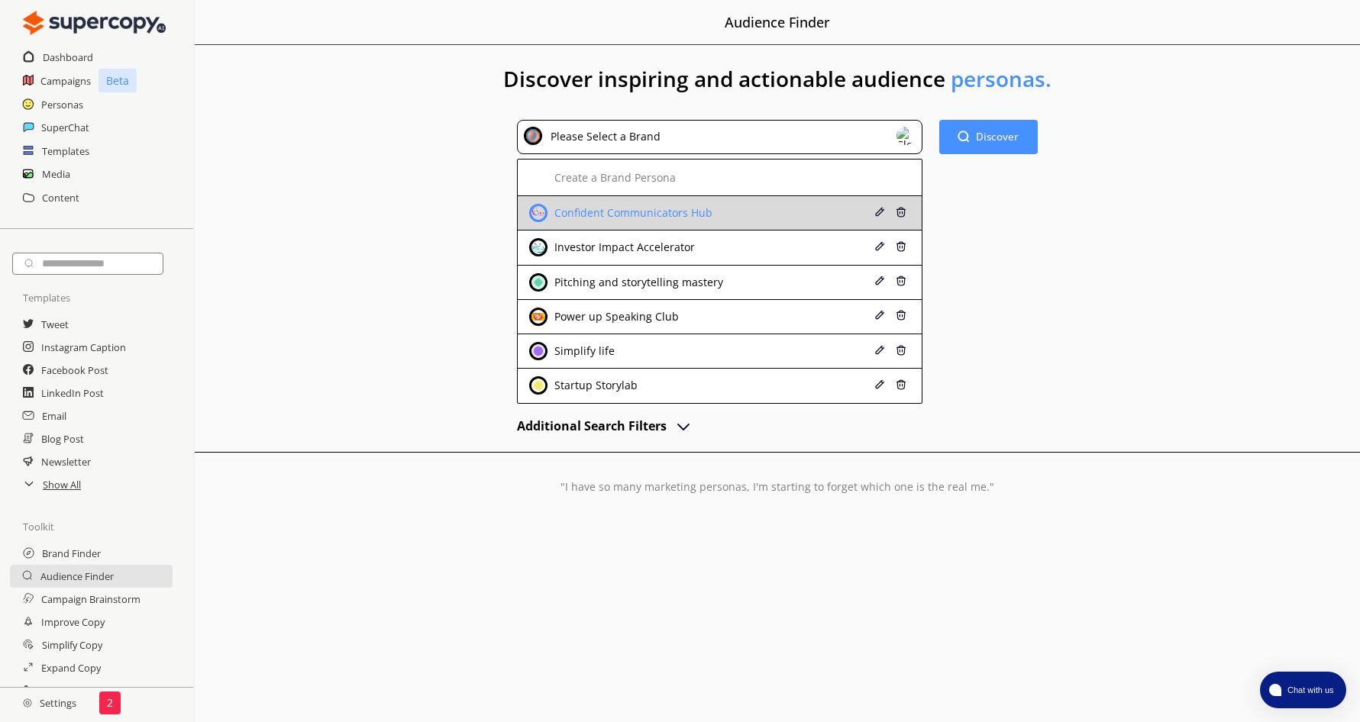
click at [671, 213] on div "Confident Communicators Hub" at bounding box center [632, 213] width 162 height 12
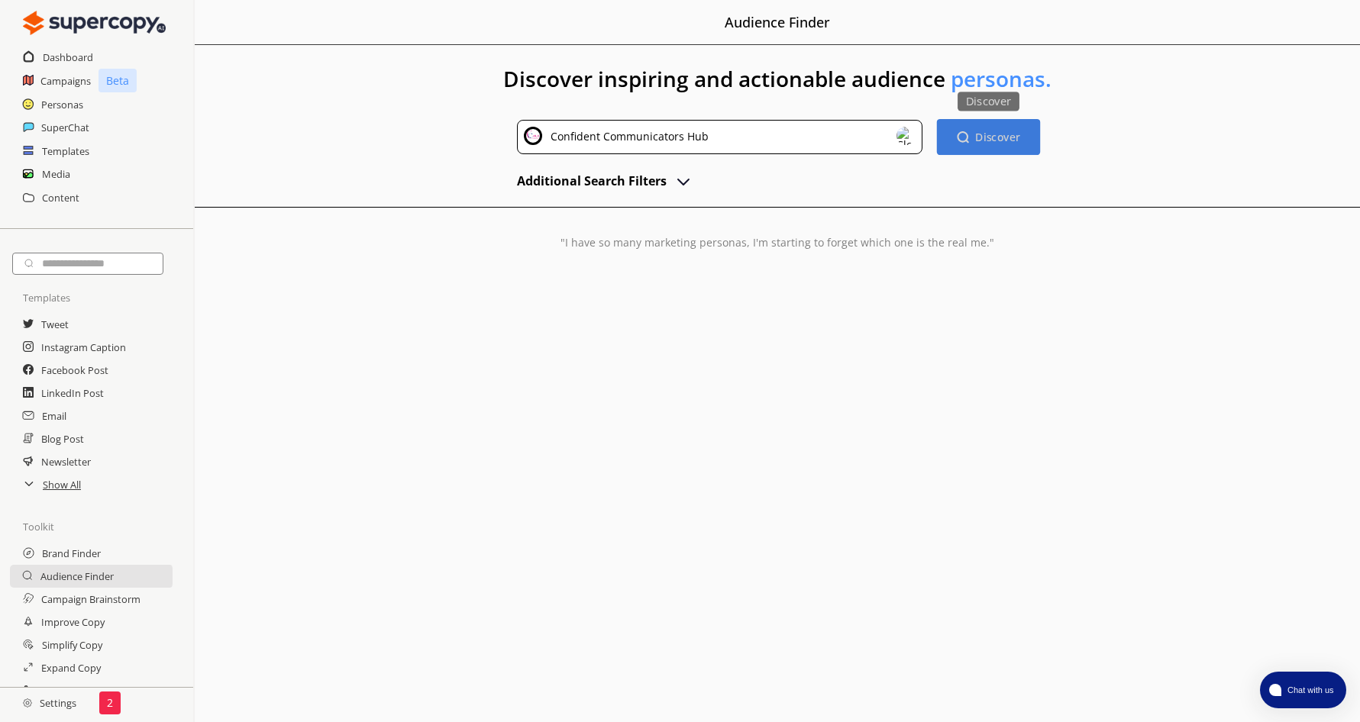
click at [999, 138] on b "Discover" at bounding box center [997, 137] width 45 height 15
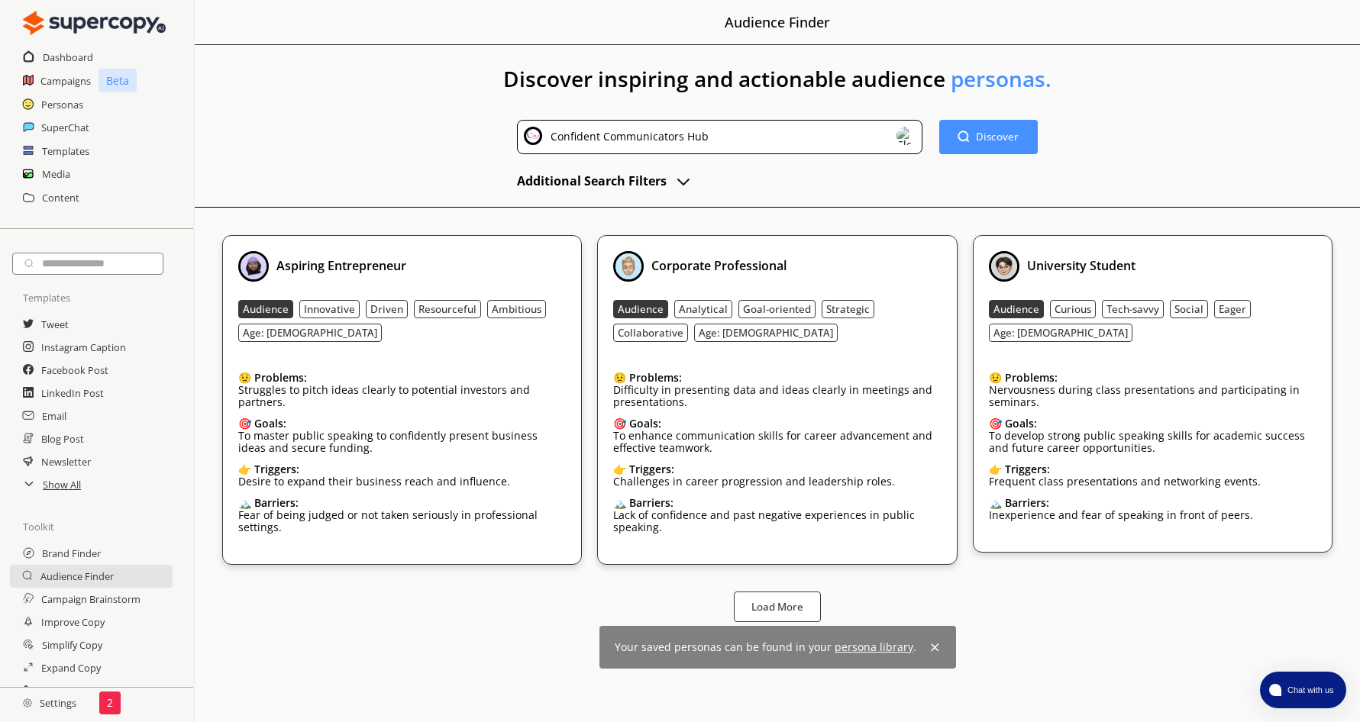
click at [681, 183] on img "advanced-inputs" at bounding box center [683, 181] width 18 height 18
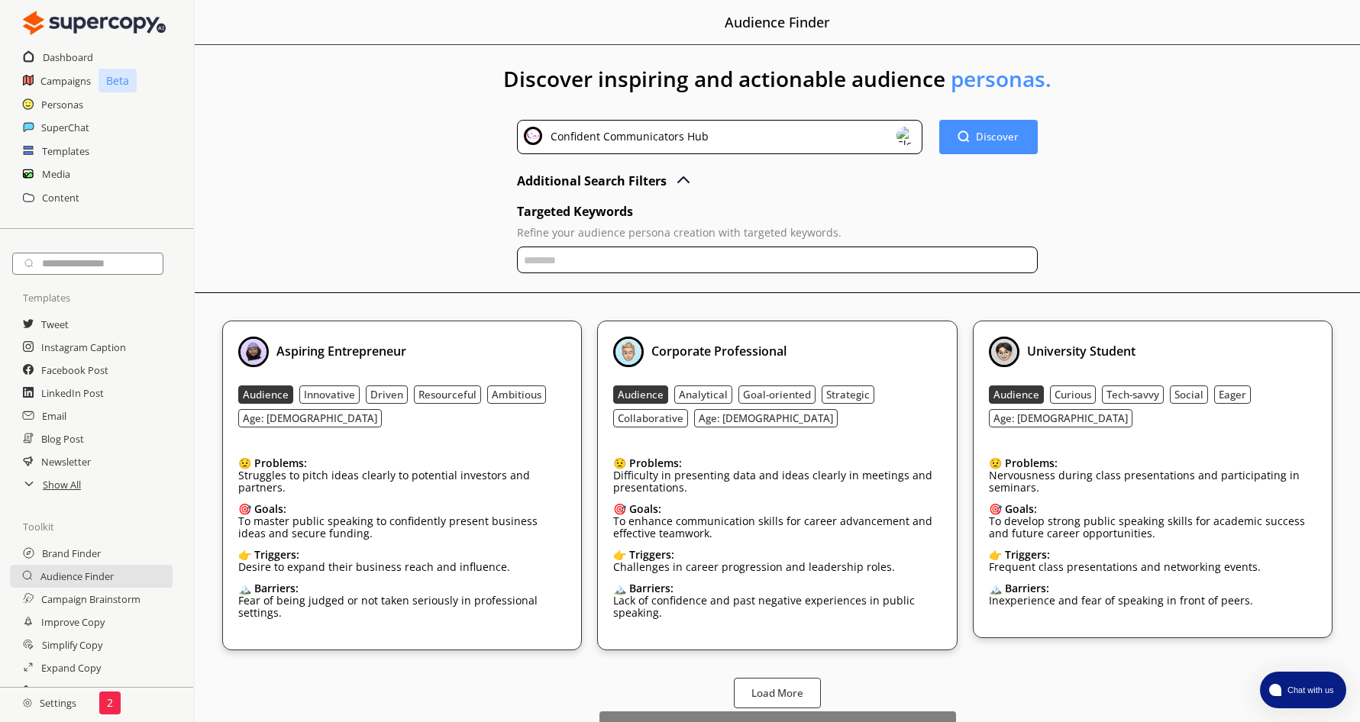
click at [681, 183] on img "advanced-inputs" at bounding box center [683, 181] width 18 height 18
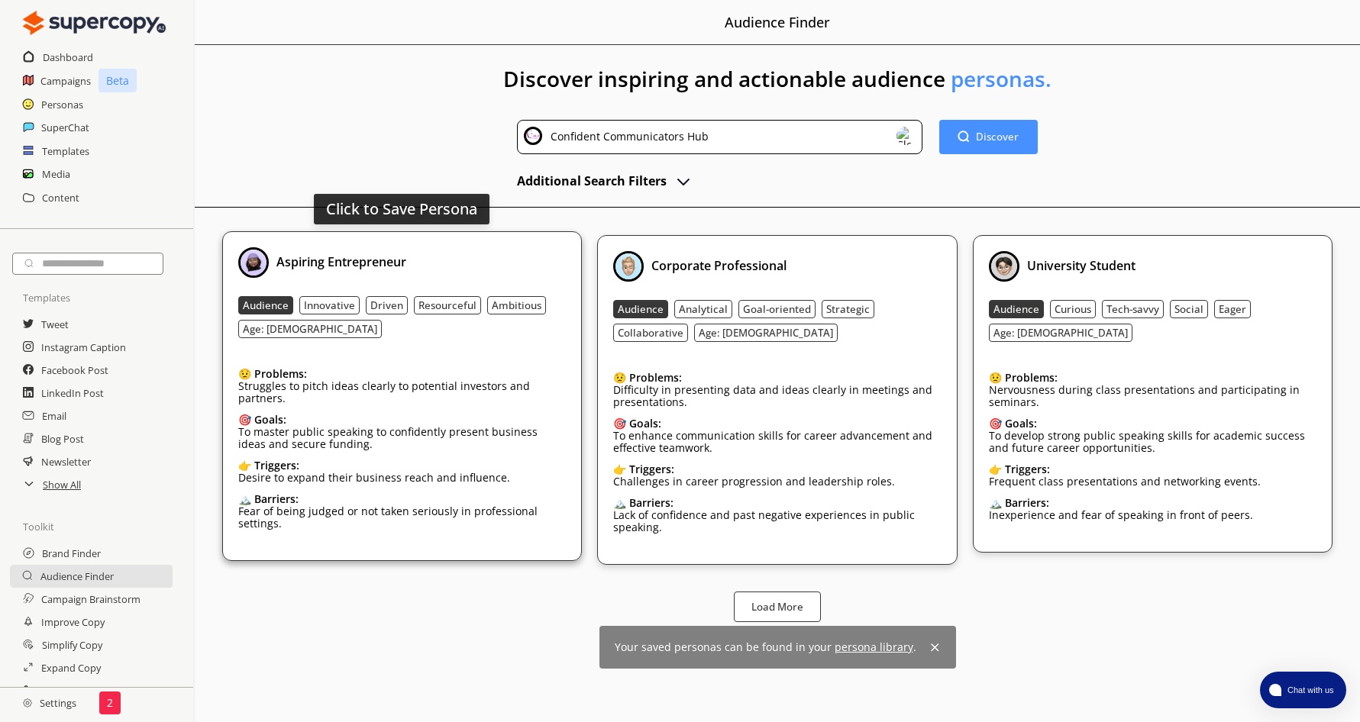
click at [500, 256] on div "Aspiring Entrepreneur" at bounding box center [402, 262] width 328 height 31
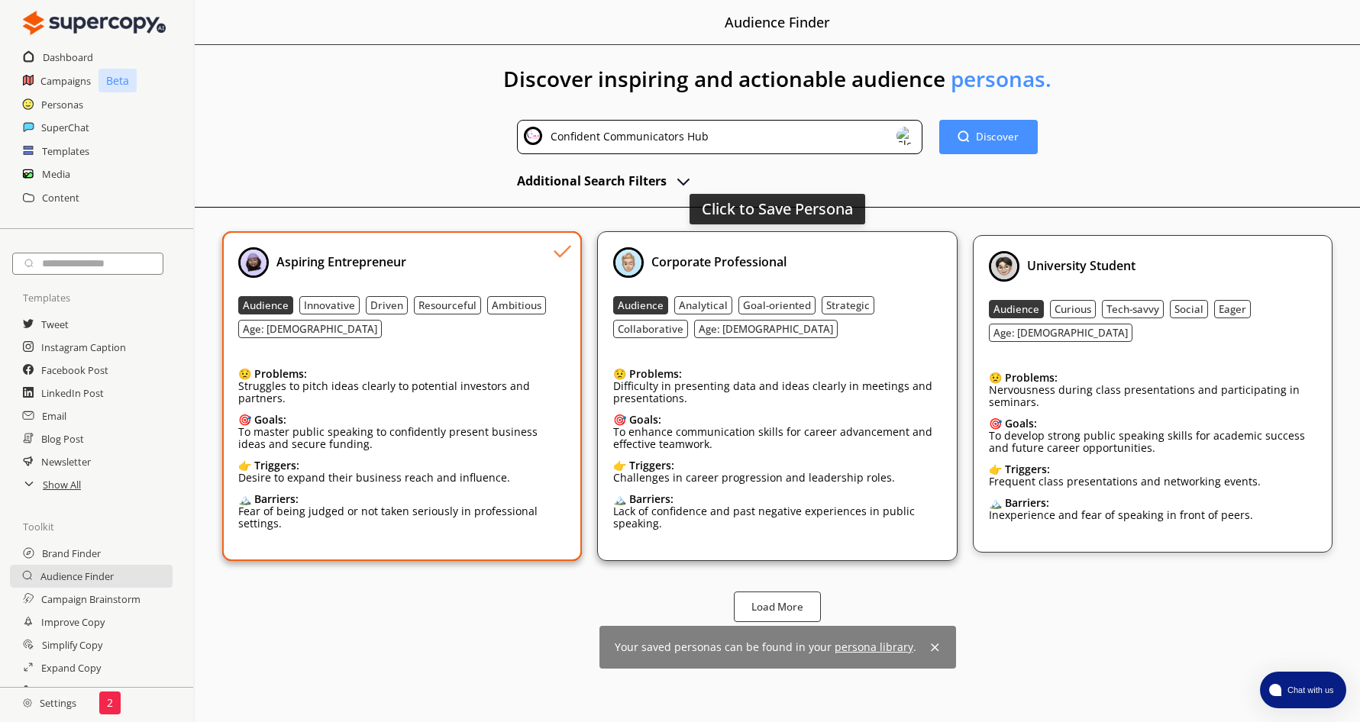
click at [824, 263] on div "Corporate Professional" at bounding box center [777, 262] width 328 height 31
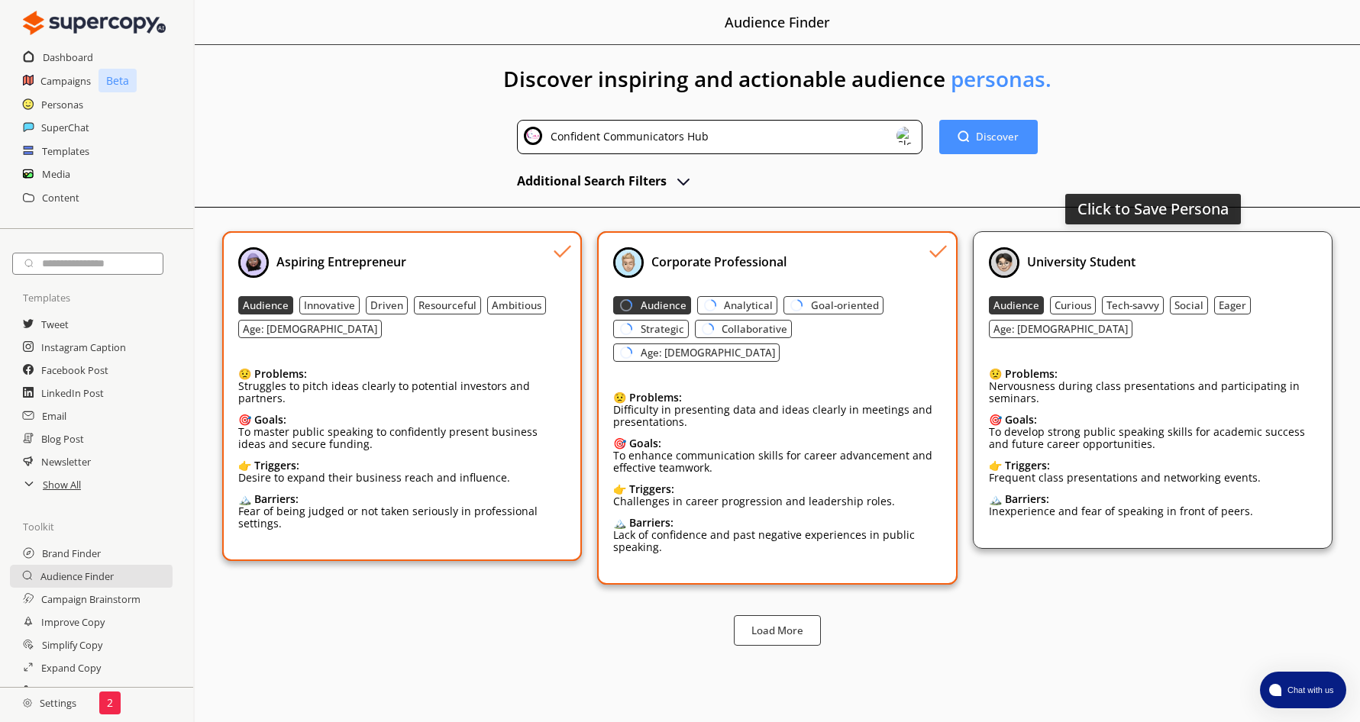
click at [1171, 260] on div "University Student" at bounding box center [1153, 262] width 328 height 31
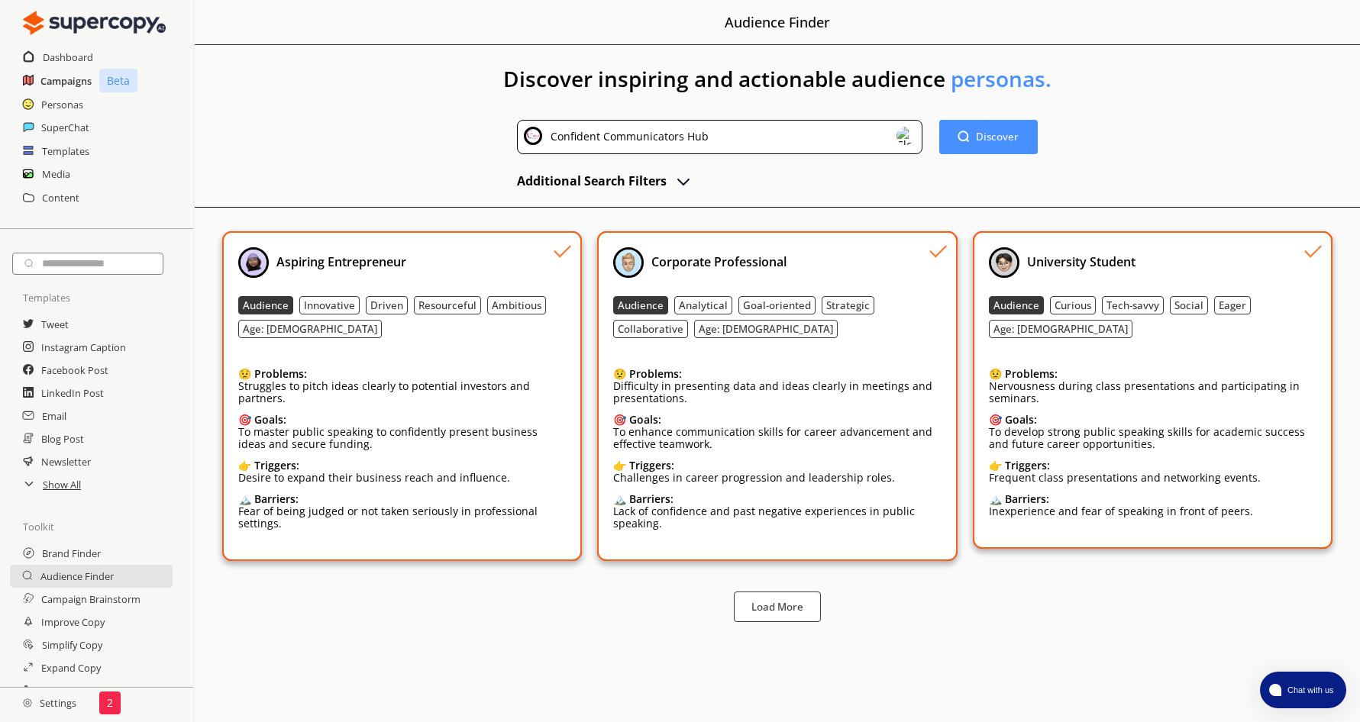
click at [73, 81] on h2 "Campaigns" at bounding box center [65, 80] width 51 height 23
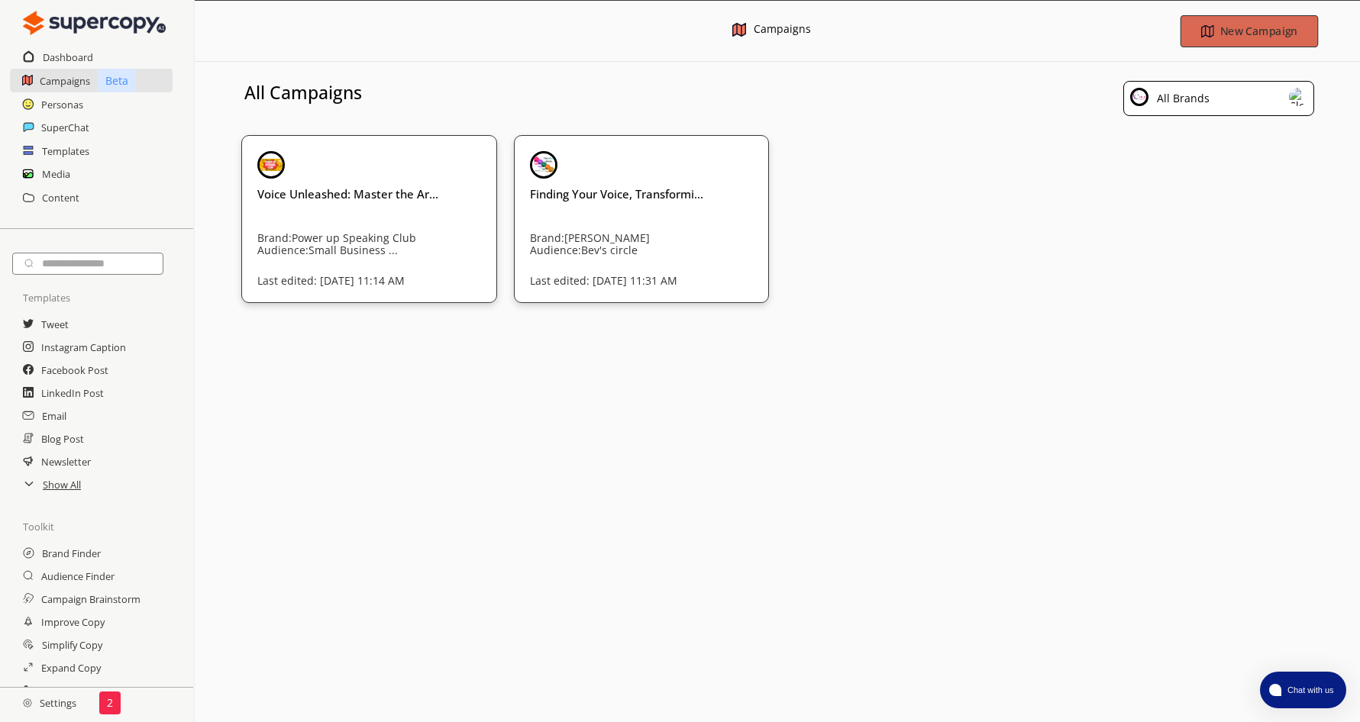
click at [1256, 29] on b "New Campaign" at bounding box center [1258, 31] width 77 height 15
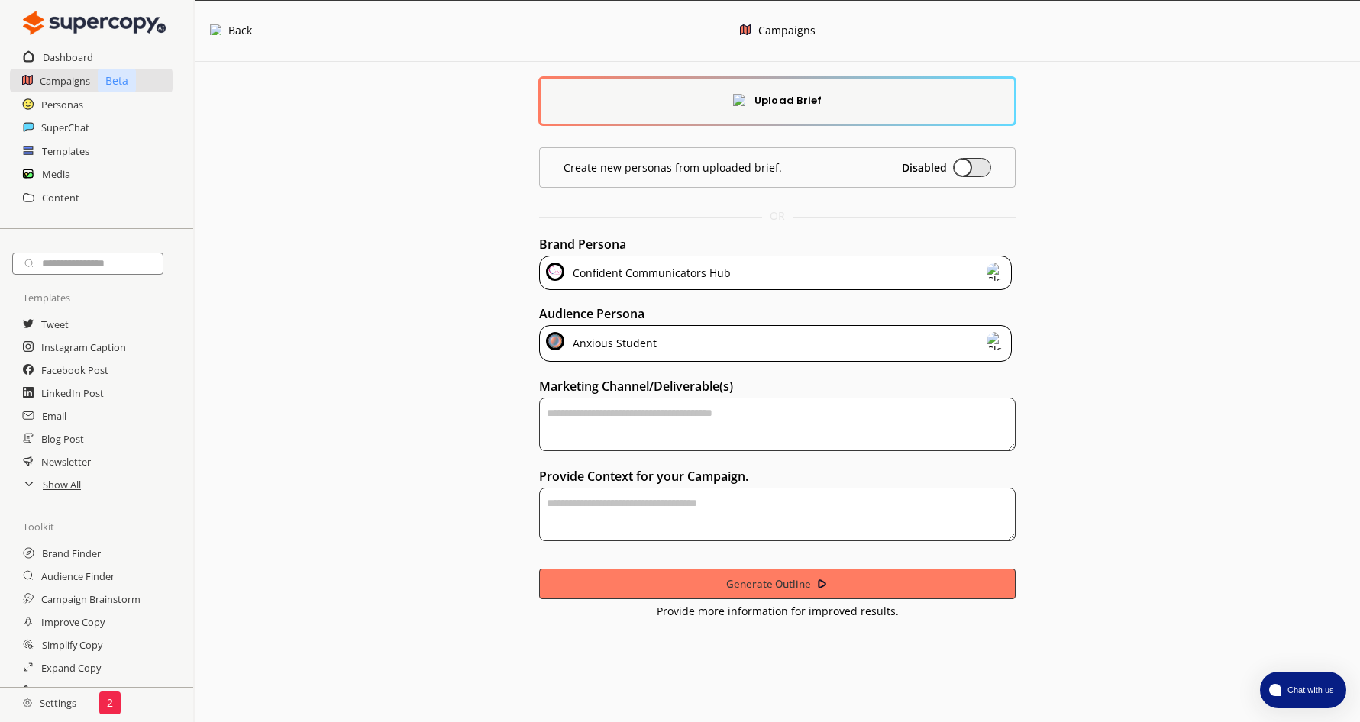
click at [748, 338] on div "Anxious Student" at bounding box center [775, 343] width 473 height 37
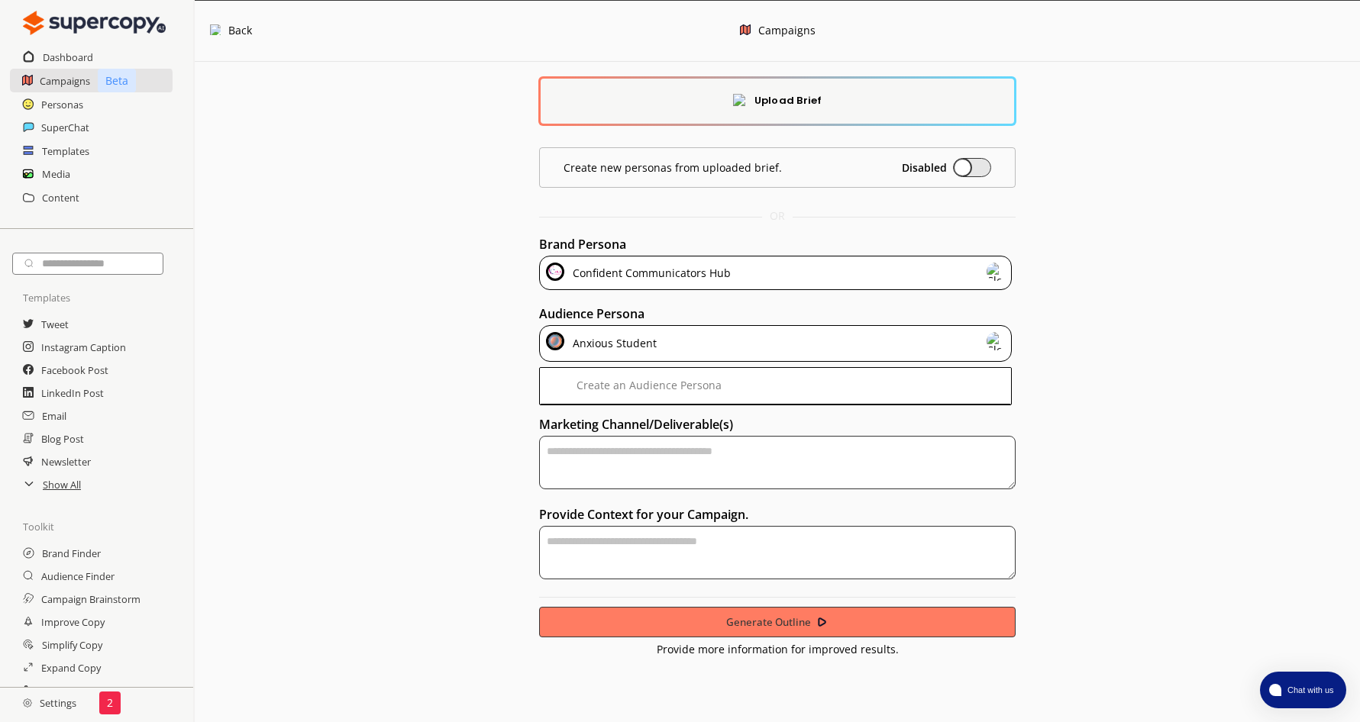
click at [665, 345] on div "Anxious Student" at bounding box center [775, 343] width 473 height 37
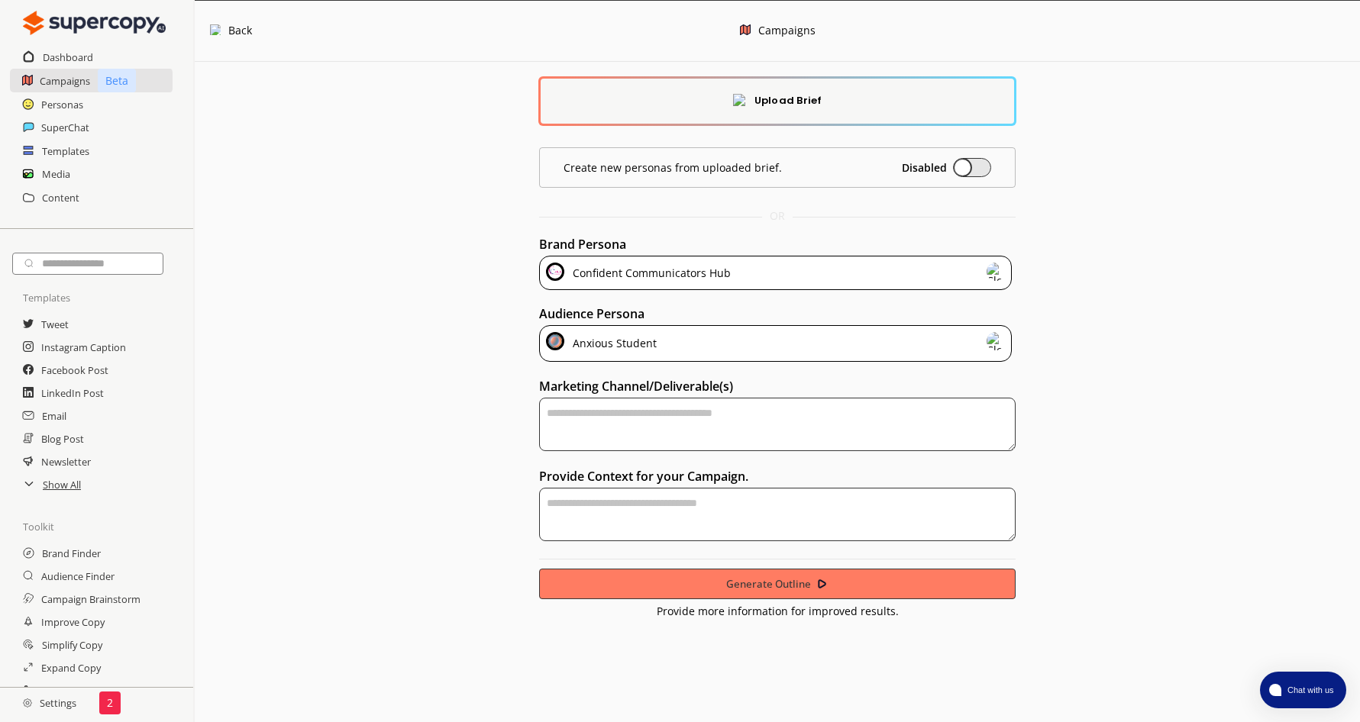
click at [665, 346] on div "Anxious Student" at bounding box center [775, 343] width 473 height 37
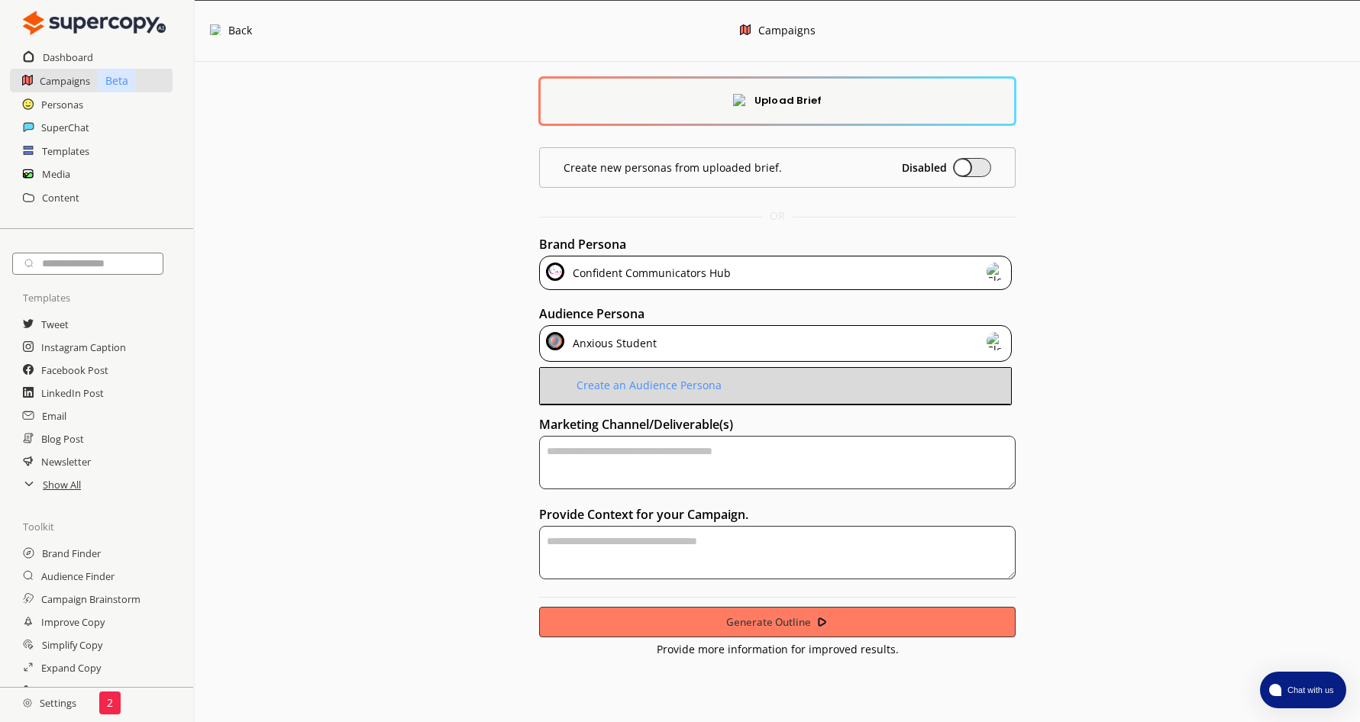
click at [661, 381] on div "Create an Audience Persona" at bounding box center [647, 386] width 149 height 12
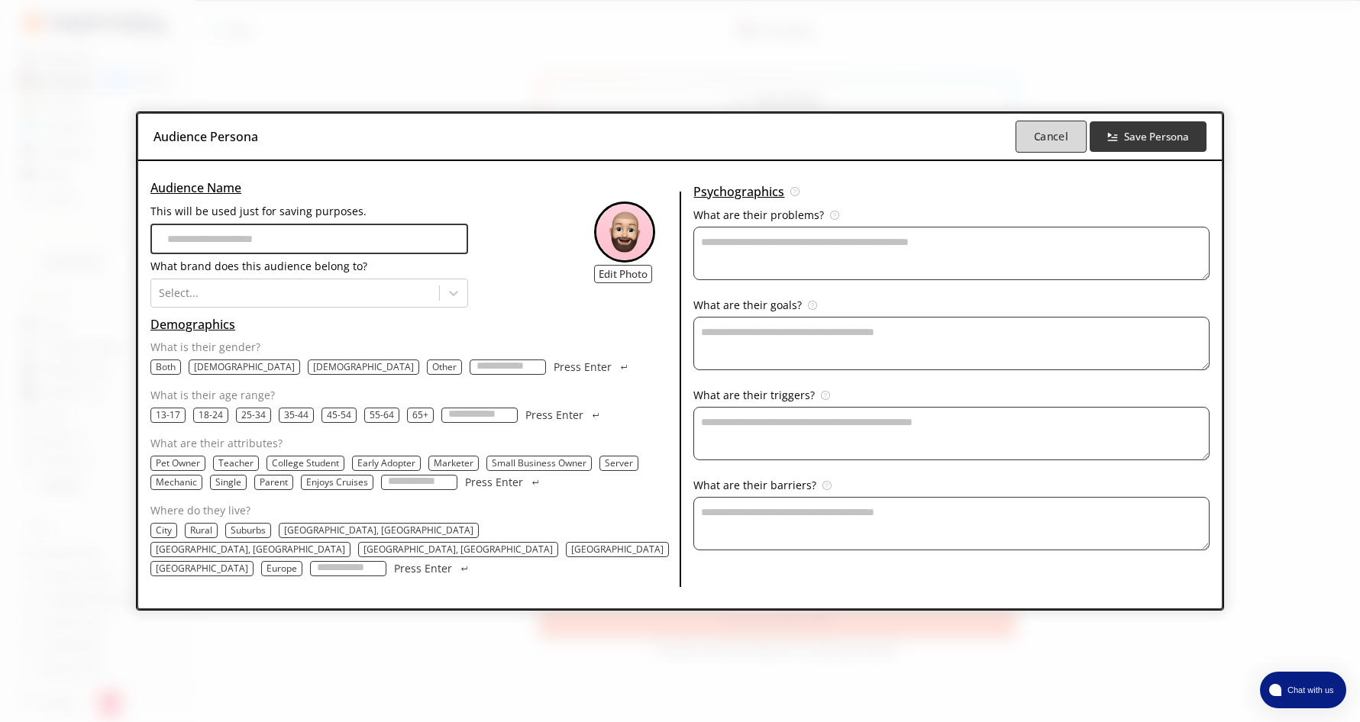
click at [1046, 144] on b "Cancel" at bounding box center [1051, 137] width 34 height 15
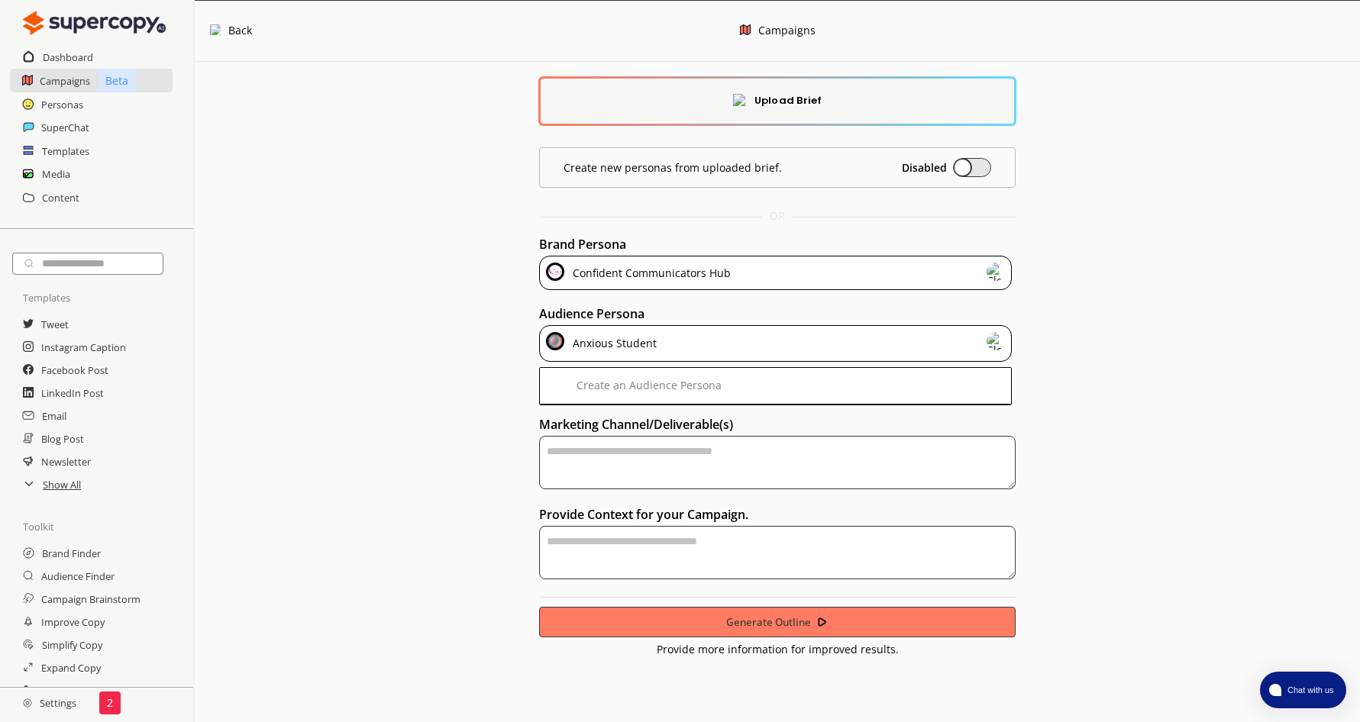
click at [848, 345] on div "Anxious Student" at bounding box center [775, 343] width 473 height 37
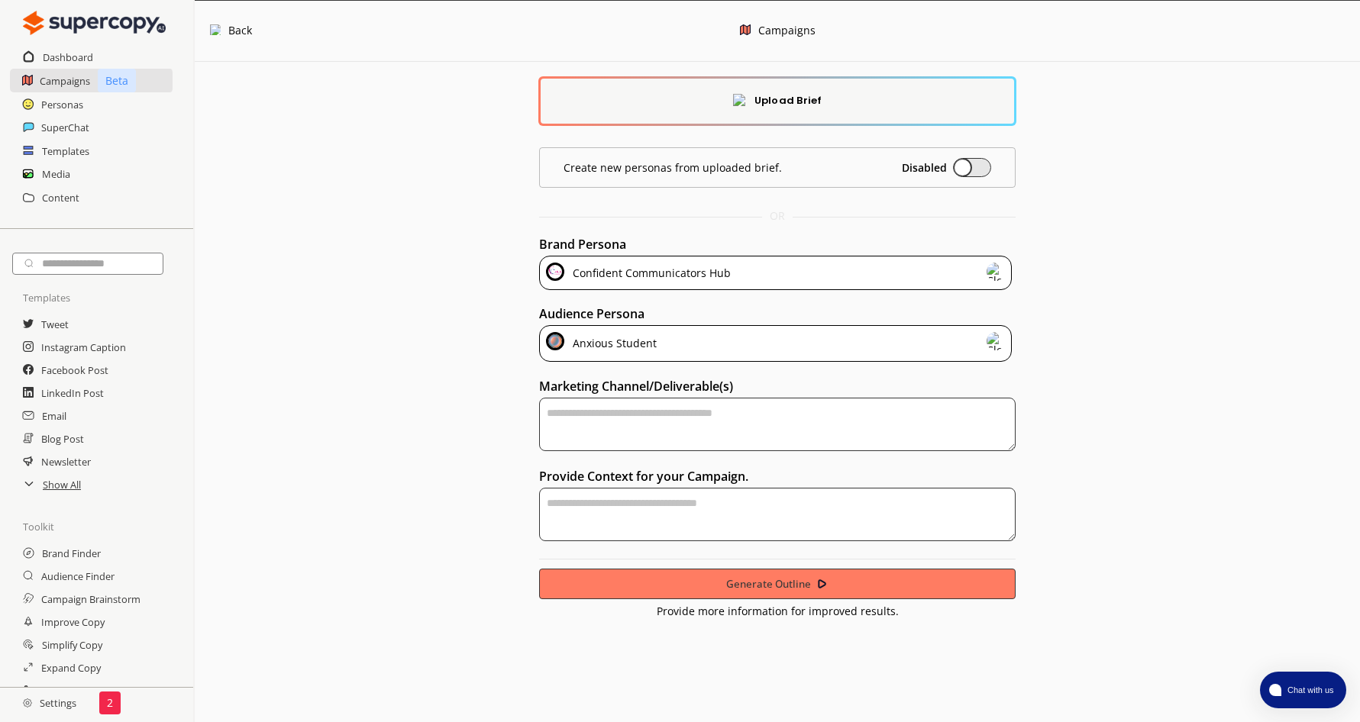
click at [693, 342] on div "Anxious Student" at bounding box center [775, 343] width 473 height 37
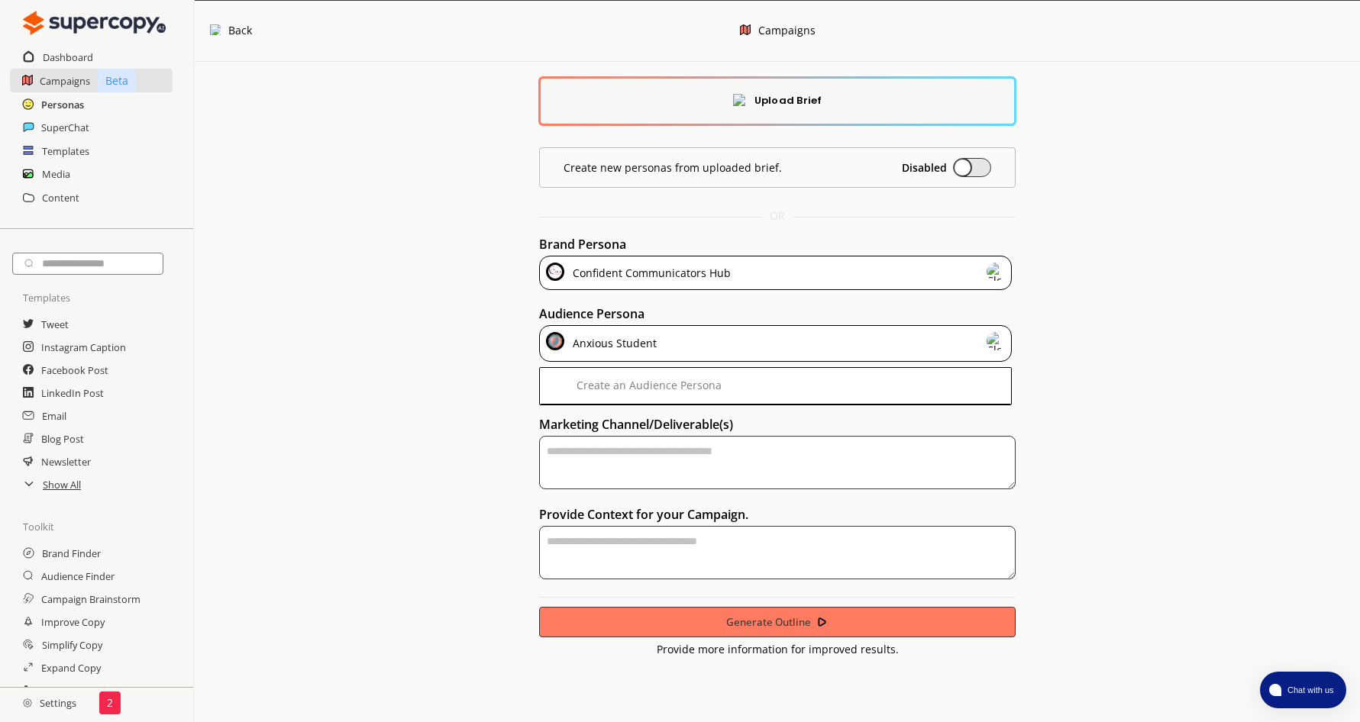
click at [69, 105] on h2 "Personas" at bounding box center [62, 104] width 43 height 23
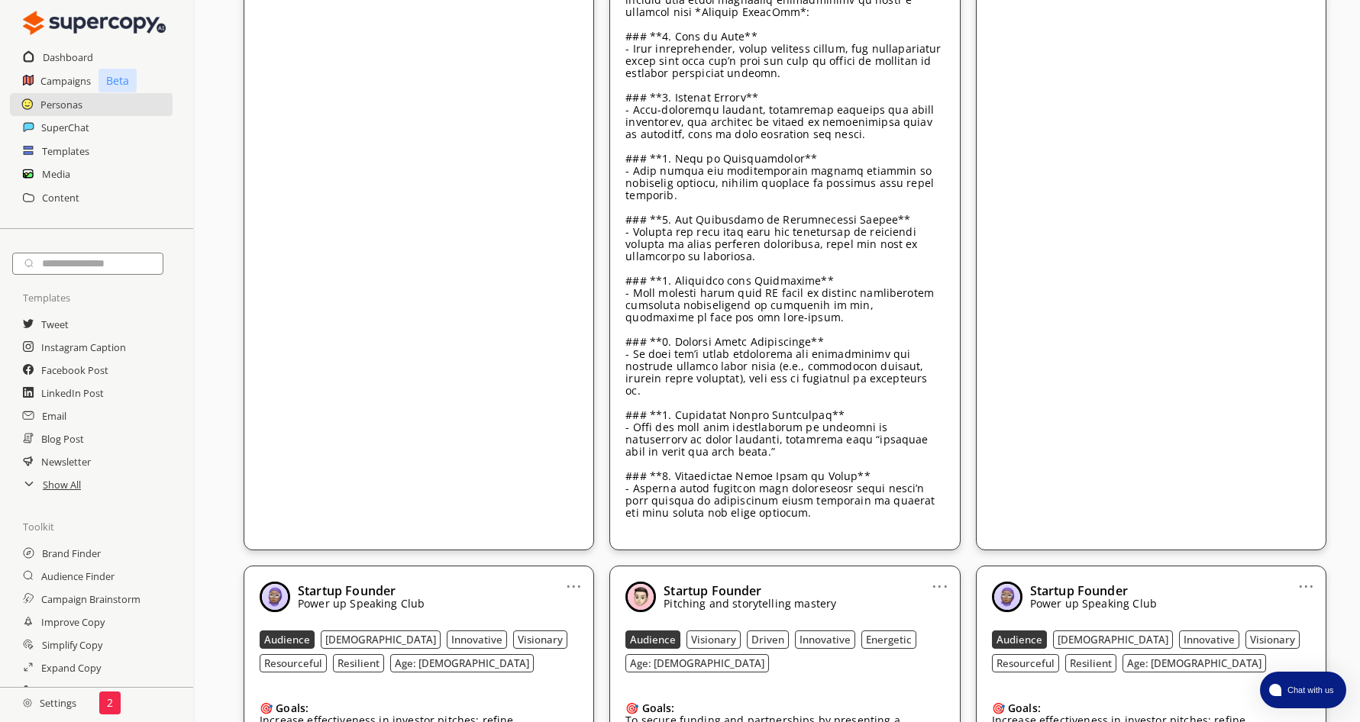
scroll to position [6644, 0]
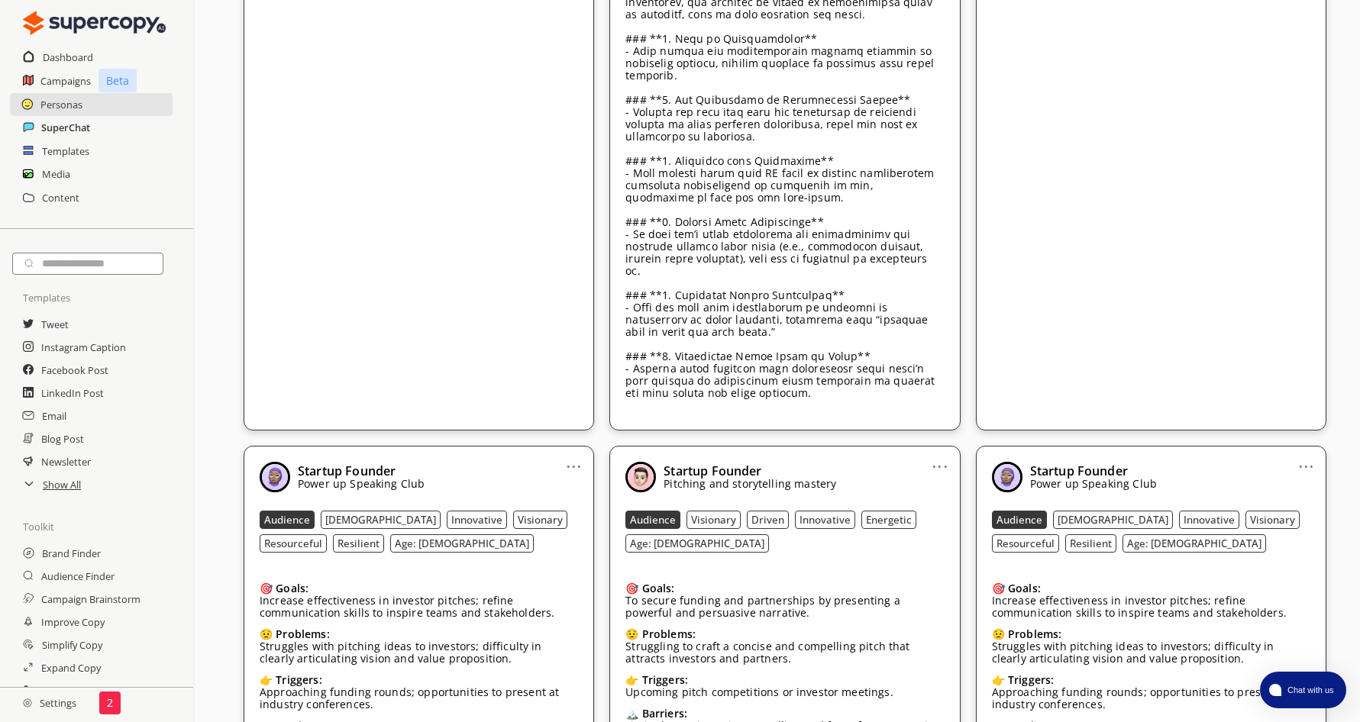
click at [65, 133] on h2 "SuperChat" at bounding box center [65, 127] width 49 height 23
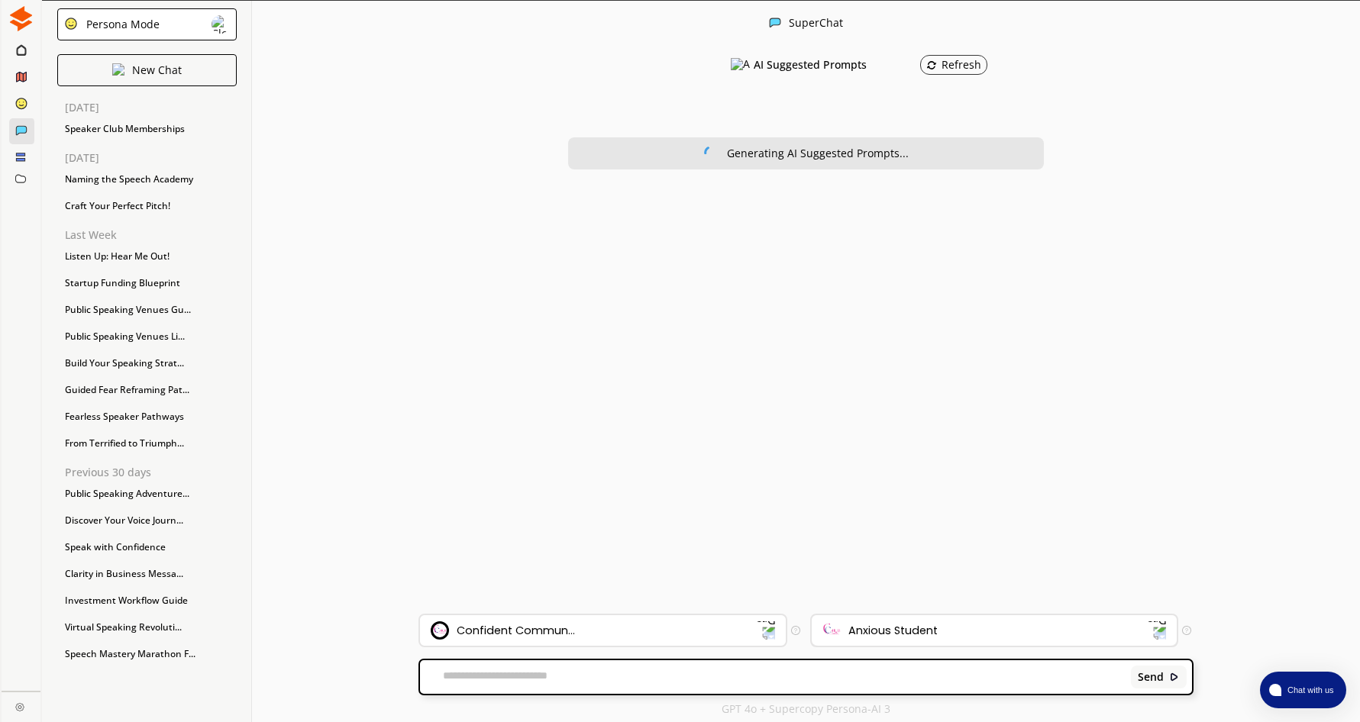
click at [952, 622] on div "Anxious Student" at bounding box center [985, 631] width 326 height 18
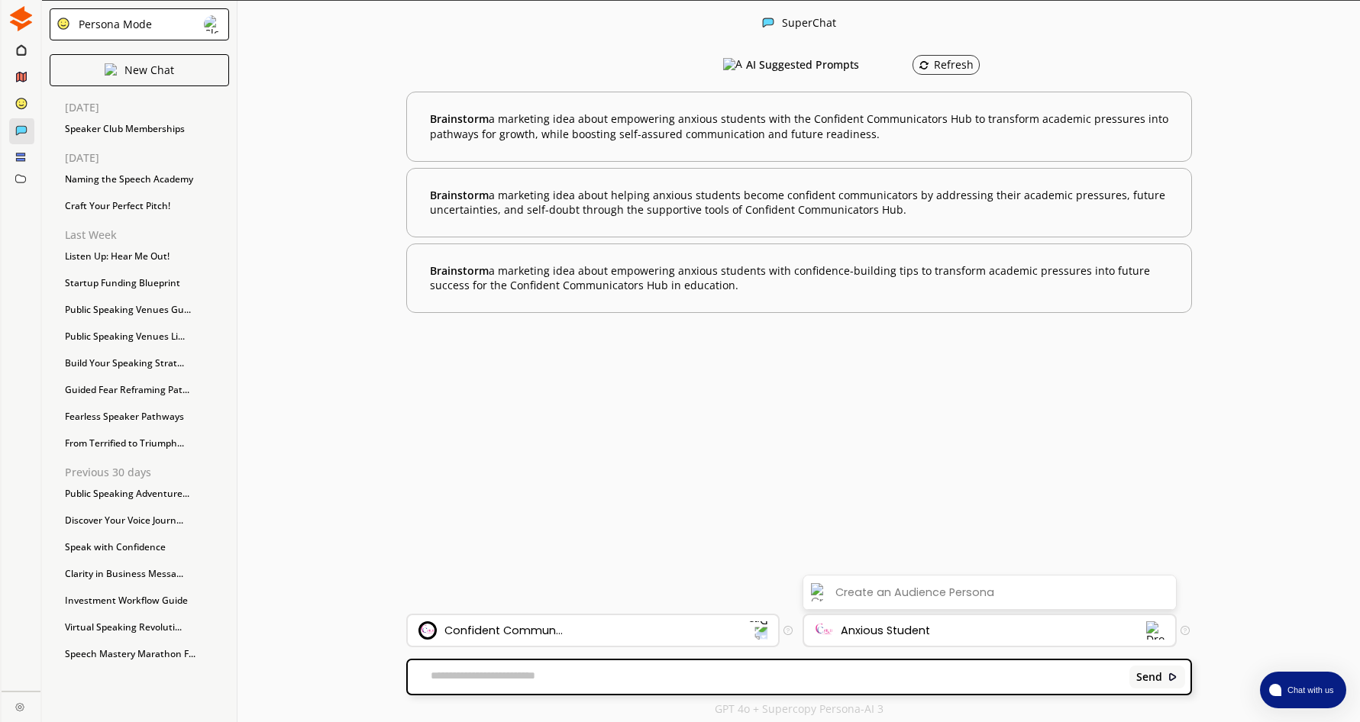
click at [952, 622] on div "Anxious Student" at bounding box center [980, 631] width 331 height 18
click at [542, 669] on div "Send" at bounding box center [799, 678] width 783 height 34
click at [23, 24] on img at bounding box center [20, 18] width 25 height 25
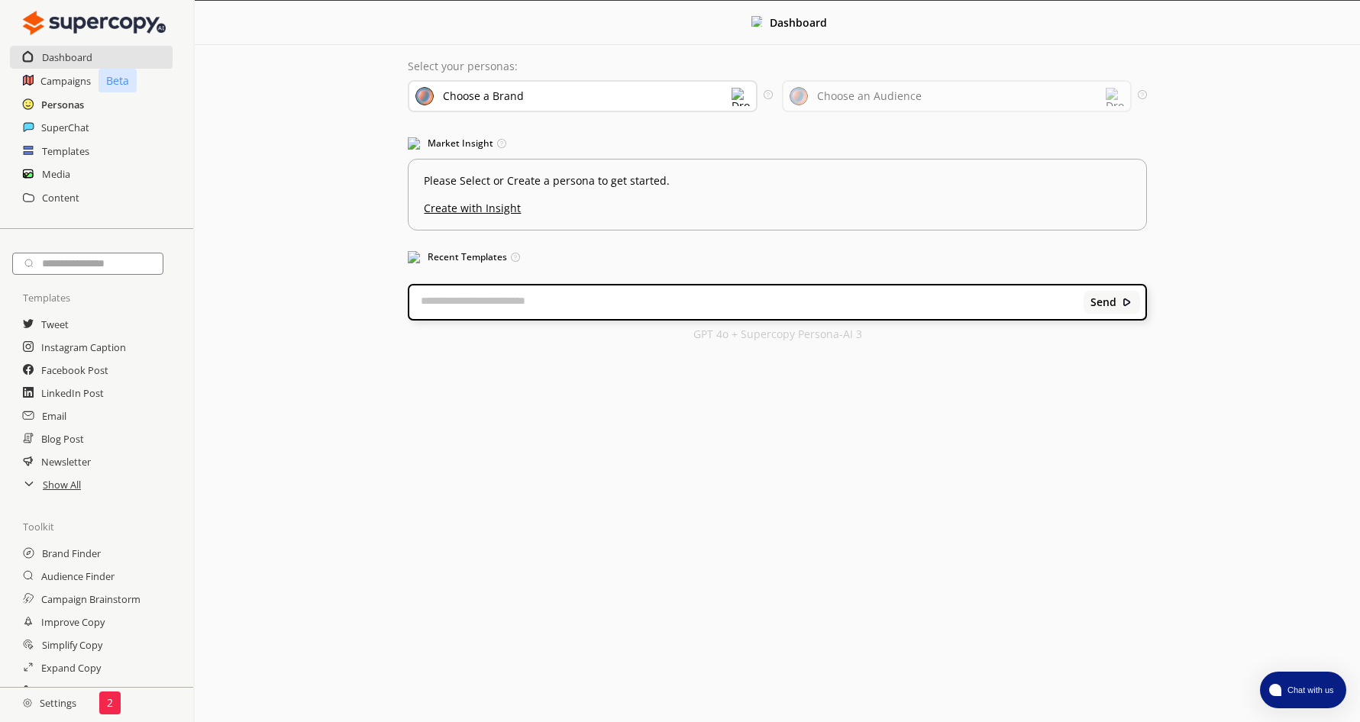
click at [76, 103] on h2 "Personas" at bounding box center [62, 104] width 43 height 23
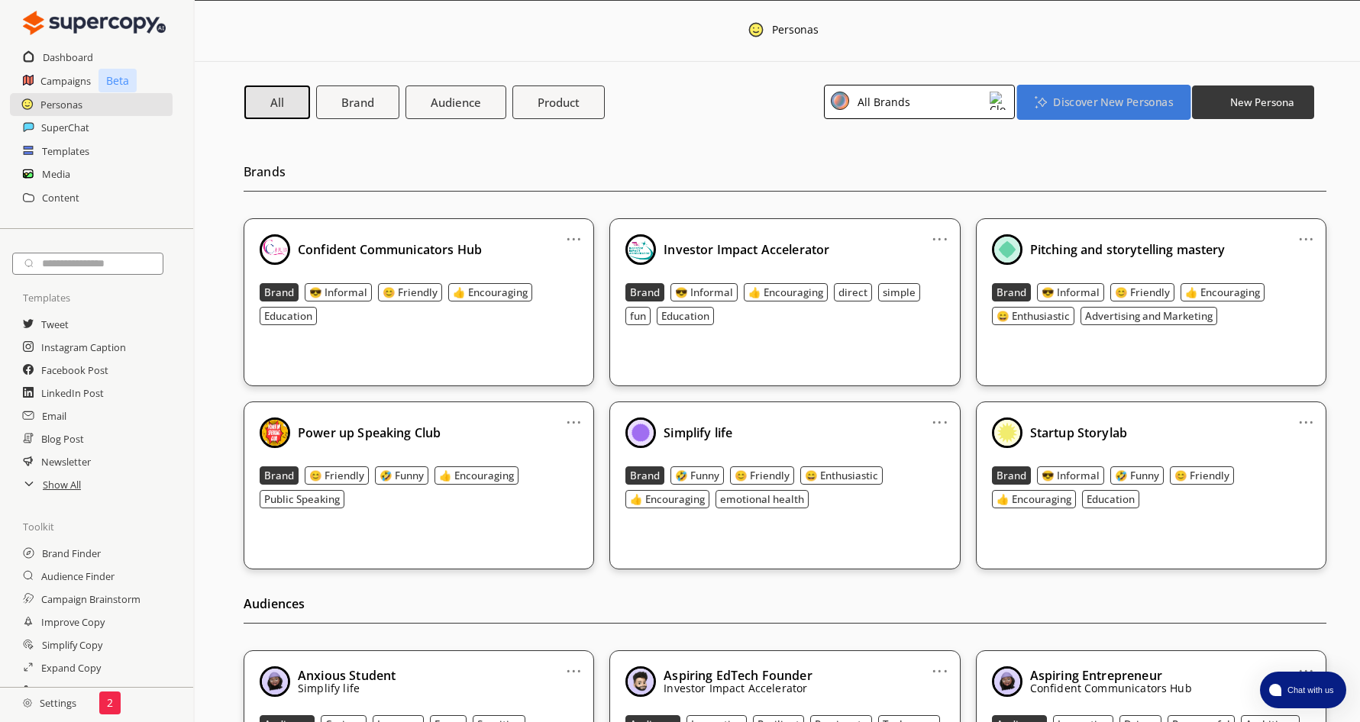
click at [1088, 105] on b "Discover New Personas" at bounding box center [1112, 102] width 119 height 15
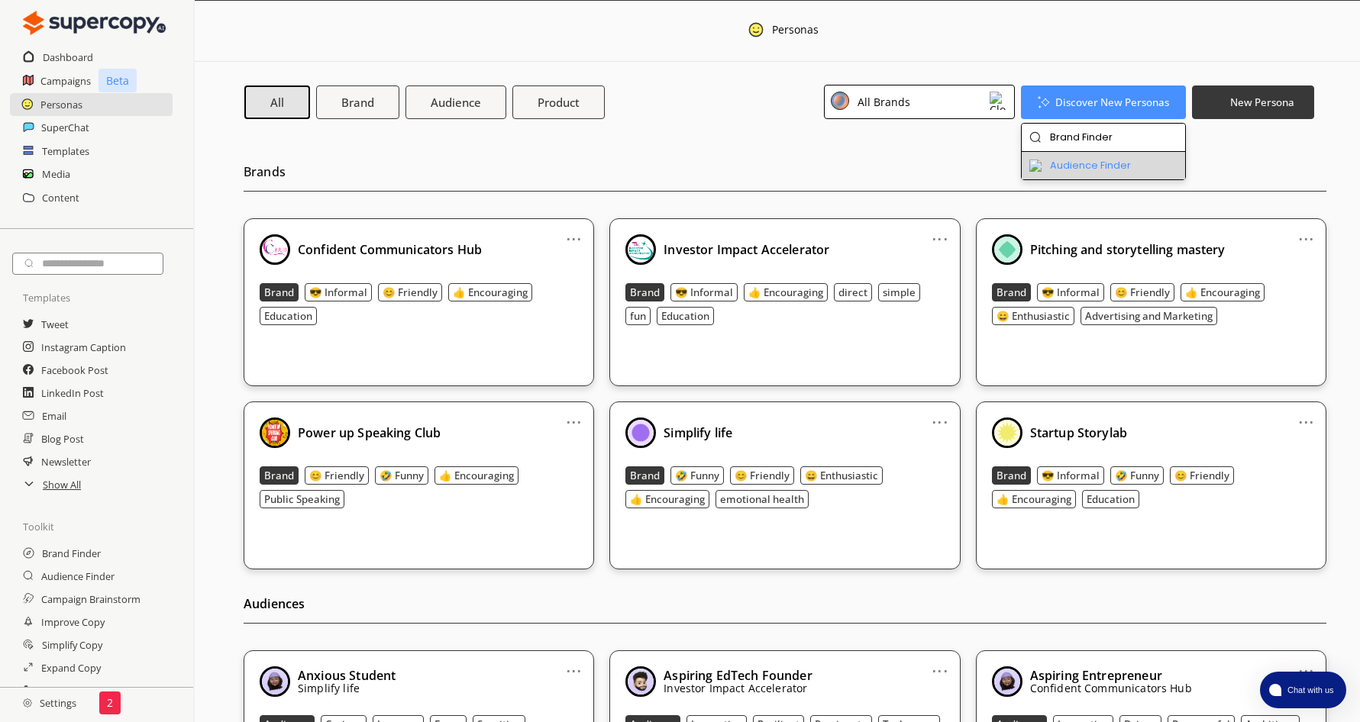
click at [1091, 163] on li "Audience Finder" at bounding box center [1104, 165] width 164 height 27
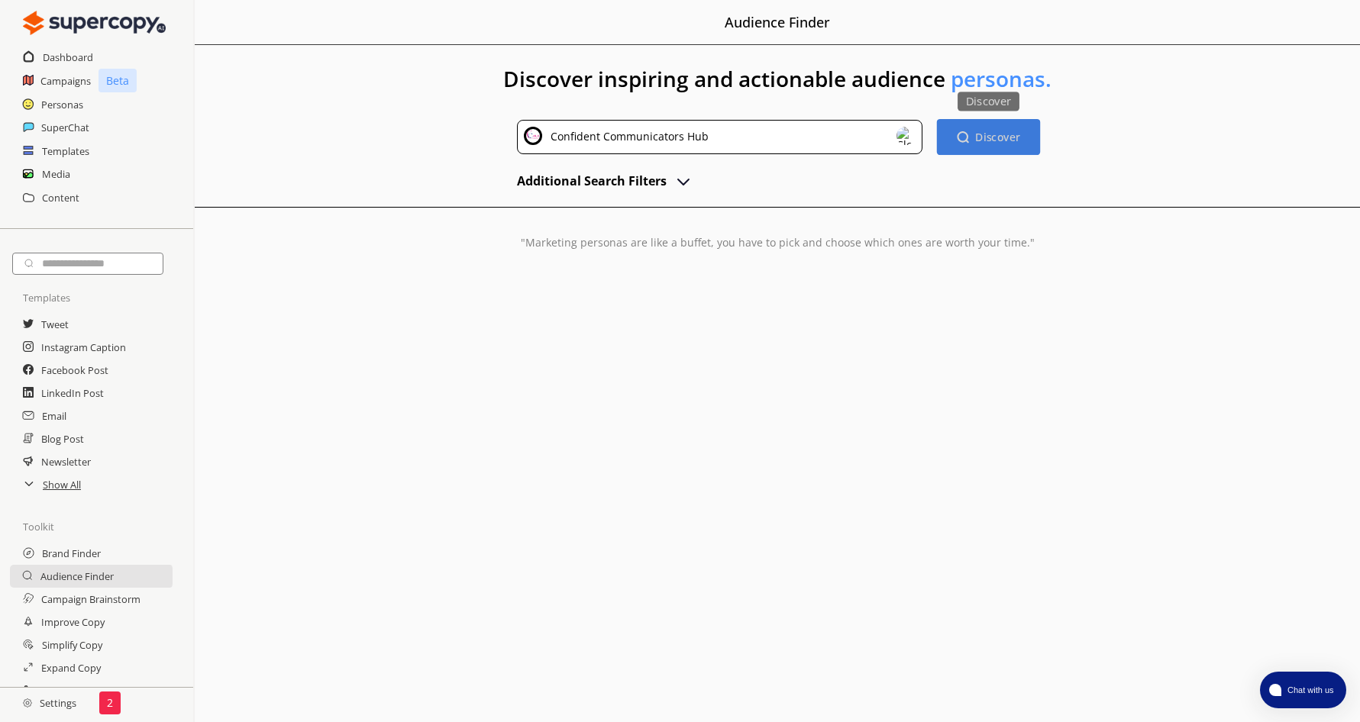
click at [997, 138] on b "Discover" at bounding box center [997, 137] width 45 height 15
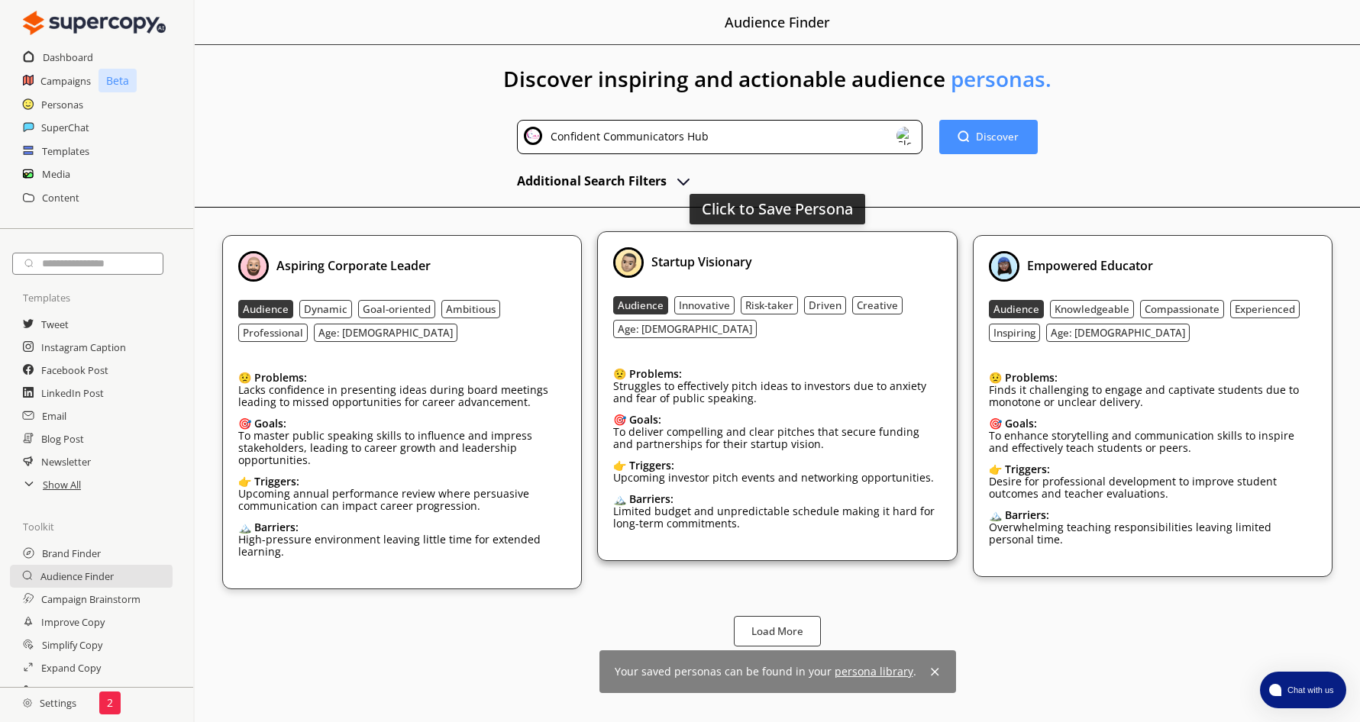
click at [848, 268] on div "Startup Visionary" at bounding box center [777, 262] width 328 height 31
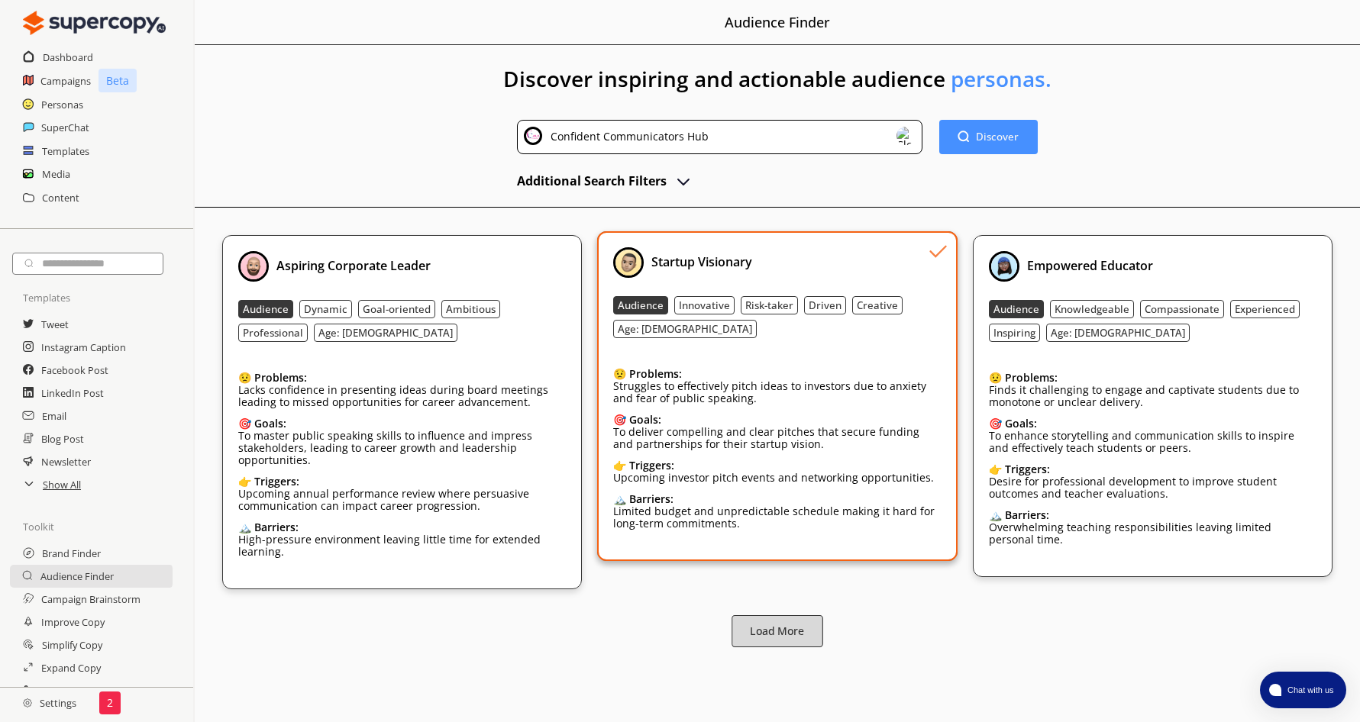
click at [771, 622] on button "Load More" at bounding box center [778, 632] width 92 height 32
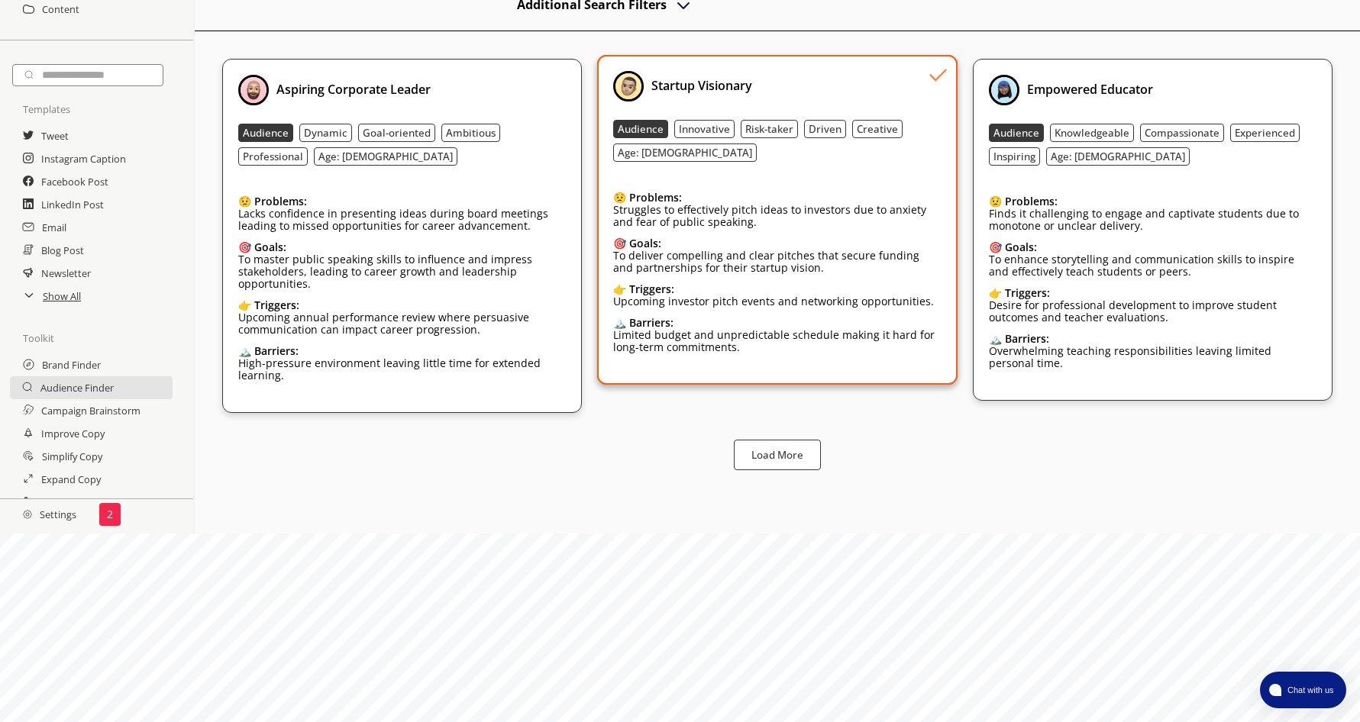
scroll to position [2, 0]
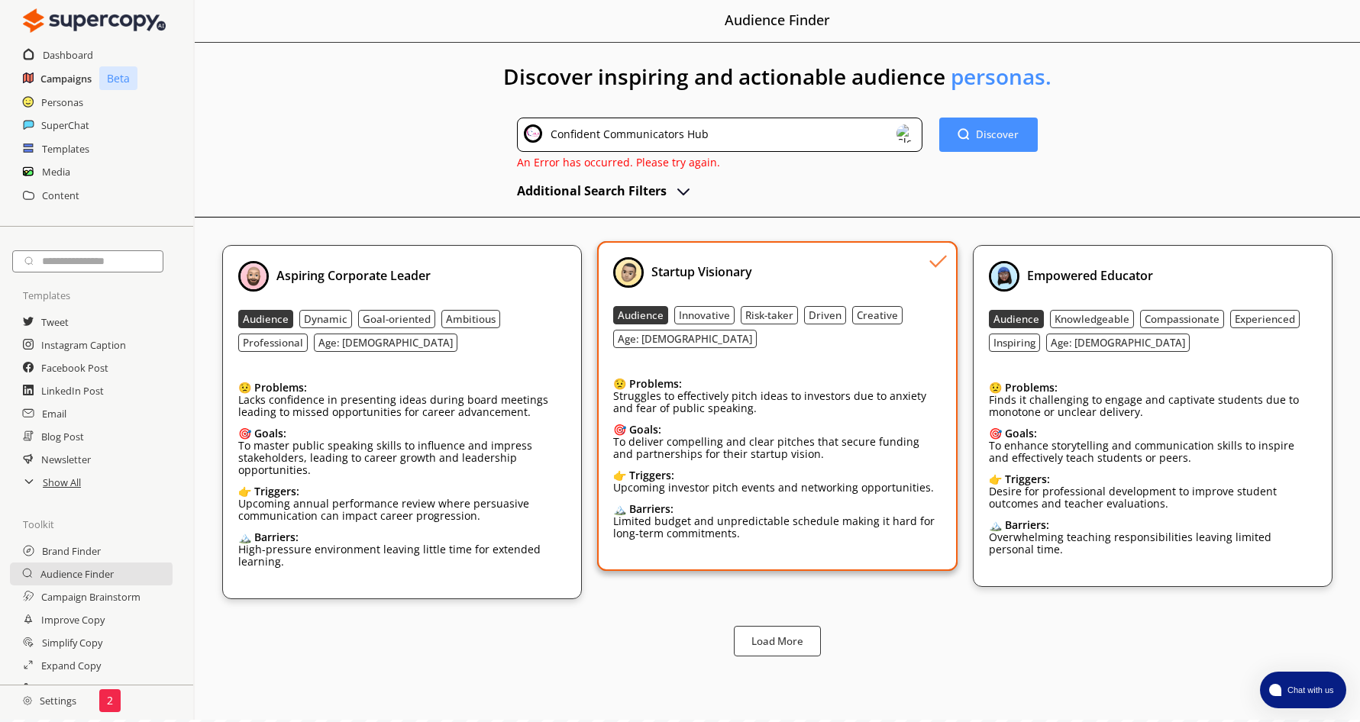
click at [75, 82] on h2 "Campaigns" at bounding box center [65, 78] width 51 height 23
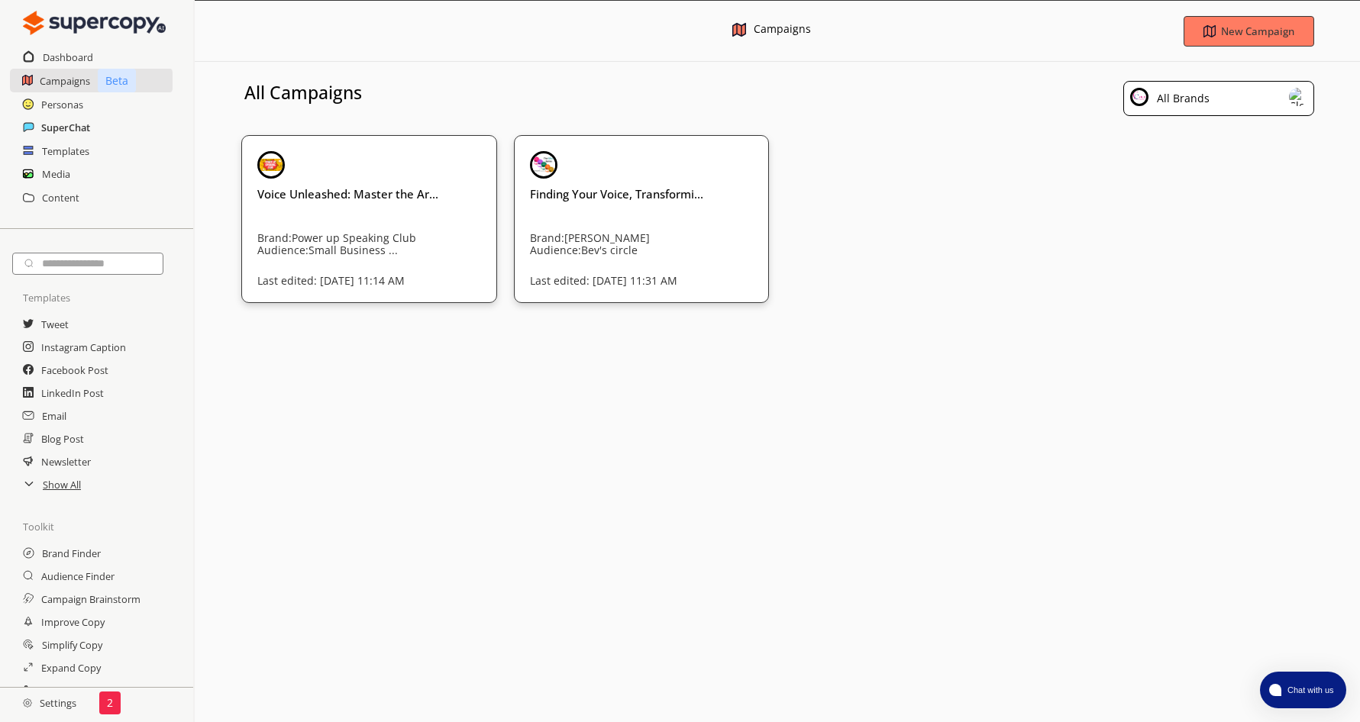
click at [71, 128] on h2 "SuperChat" at bounding box center [65, 127] width 49 height 23
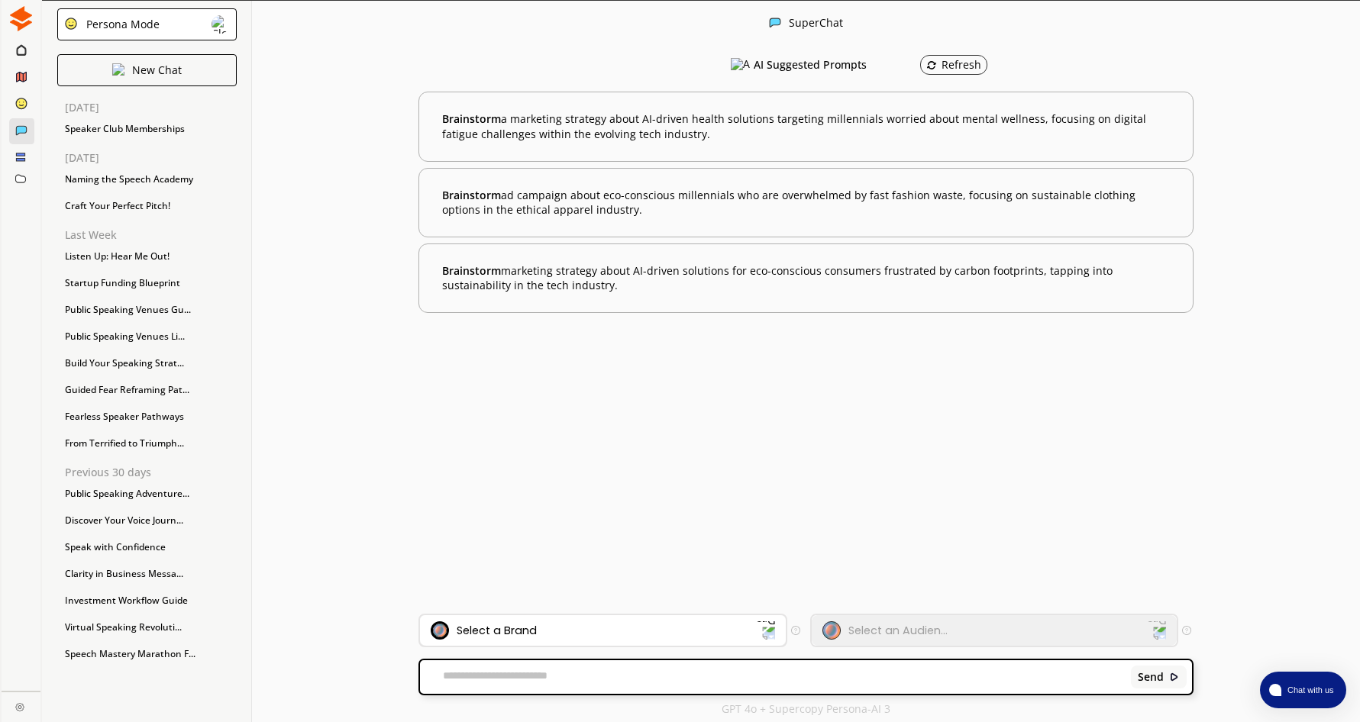
click at [758, 622] on img at bounding box center [765, 631] width 20 height 20
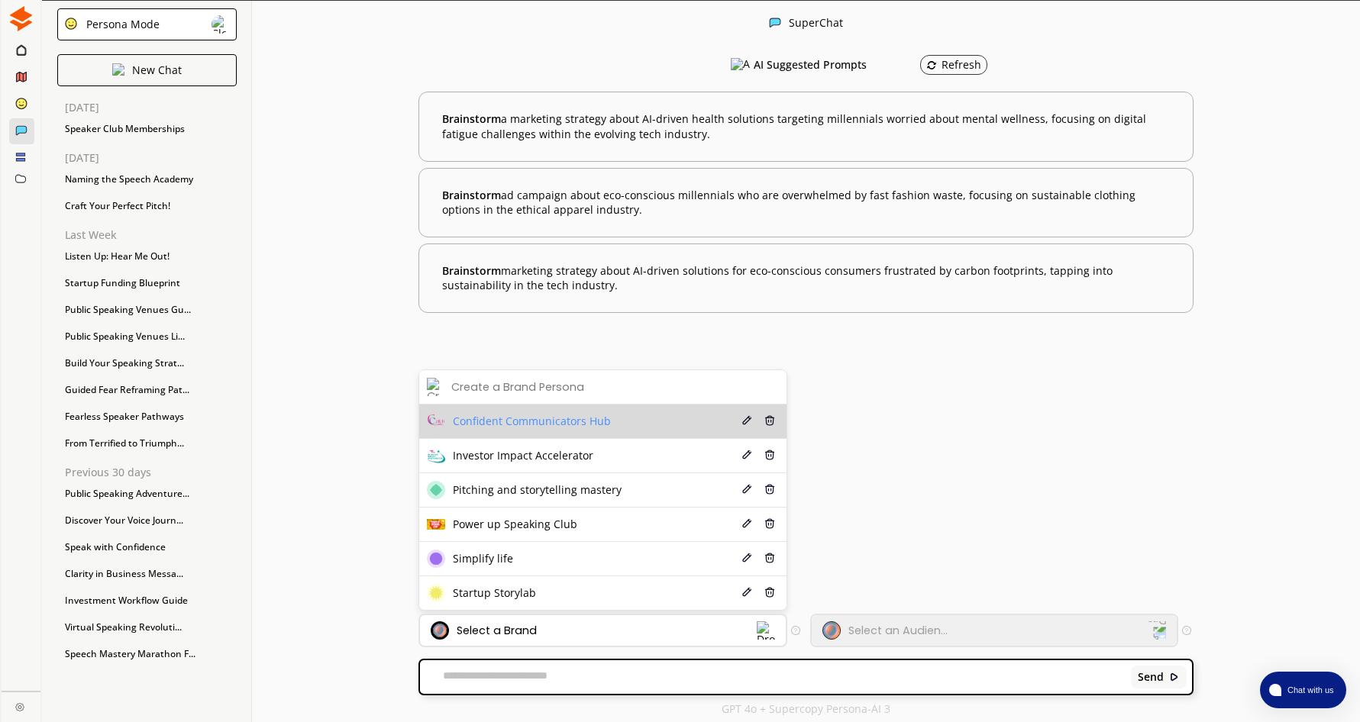
click at [591, 422] on span "Confident Communicators Hub" at bounding box center [532, 421] width 158 height 12
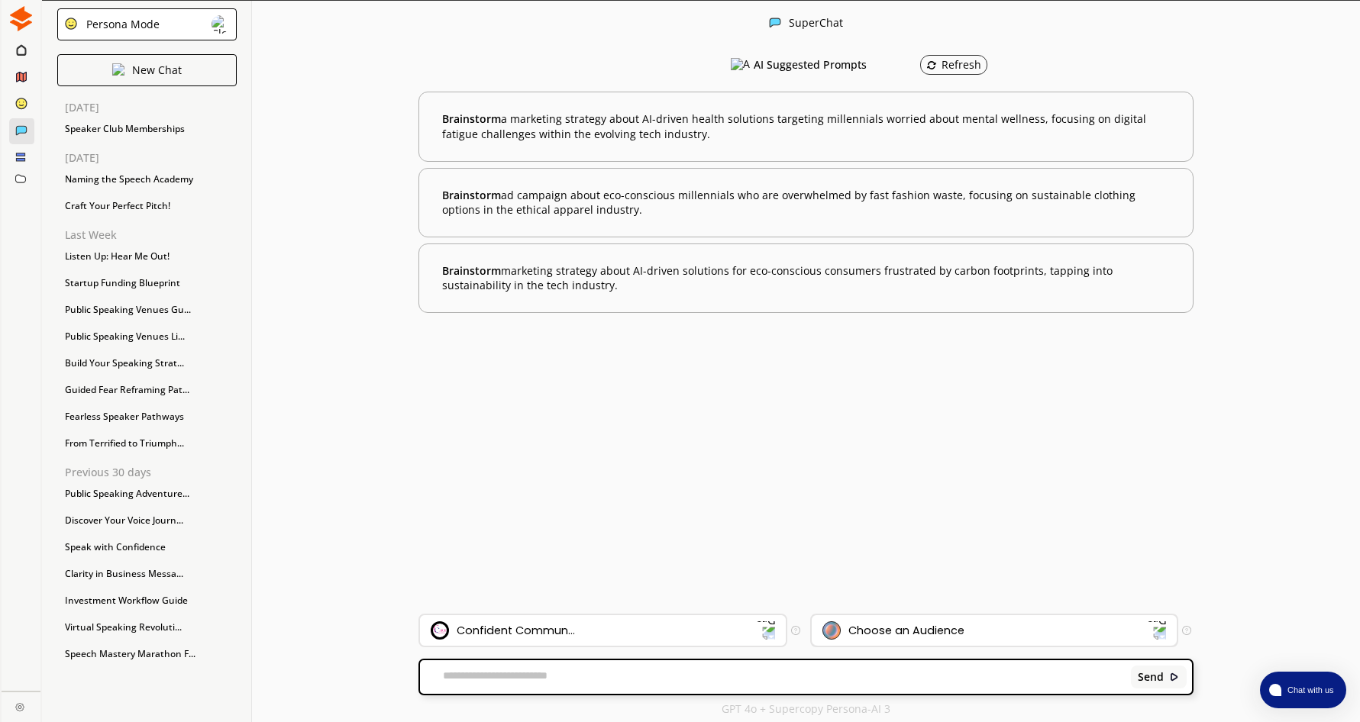
click at [1022, 625] on div "Choose an Audience" at bounding box center [985, 631] width 326 height 18
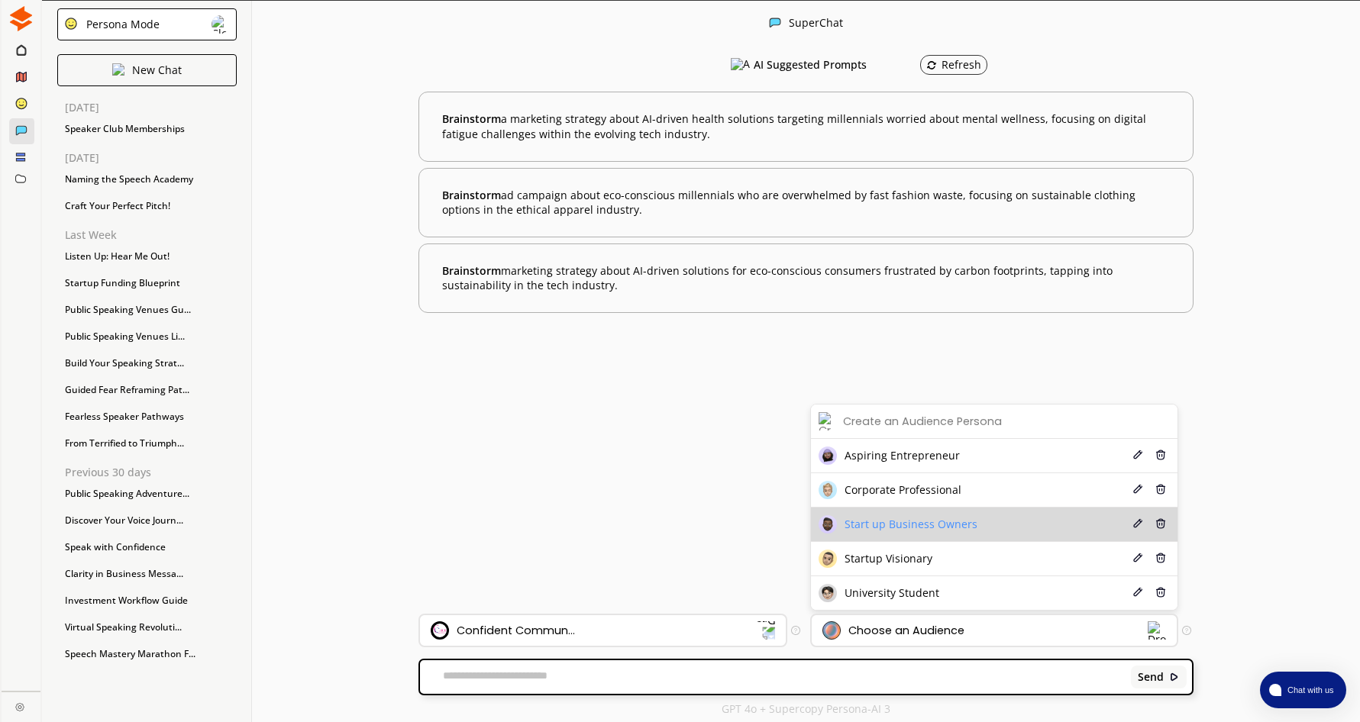
click at [975, 530] on li "Start up Business Owners Edit Delete" at bounding box center [994, 525] width 367 height 34
click at [921, 525] on span "Start up Business Owners" at bounding box center [911, 525] width 133 height 12
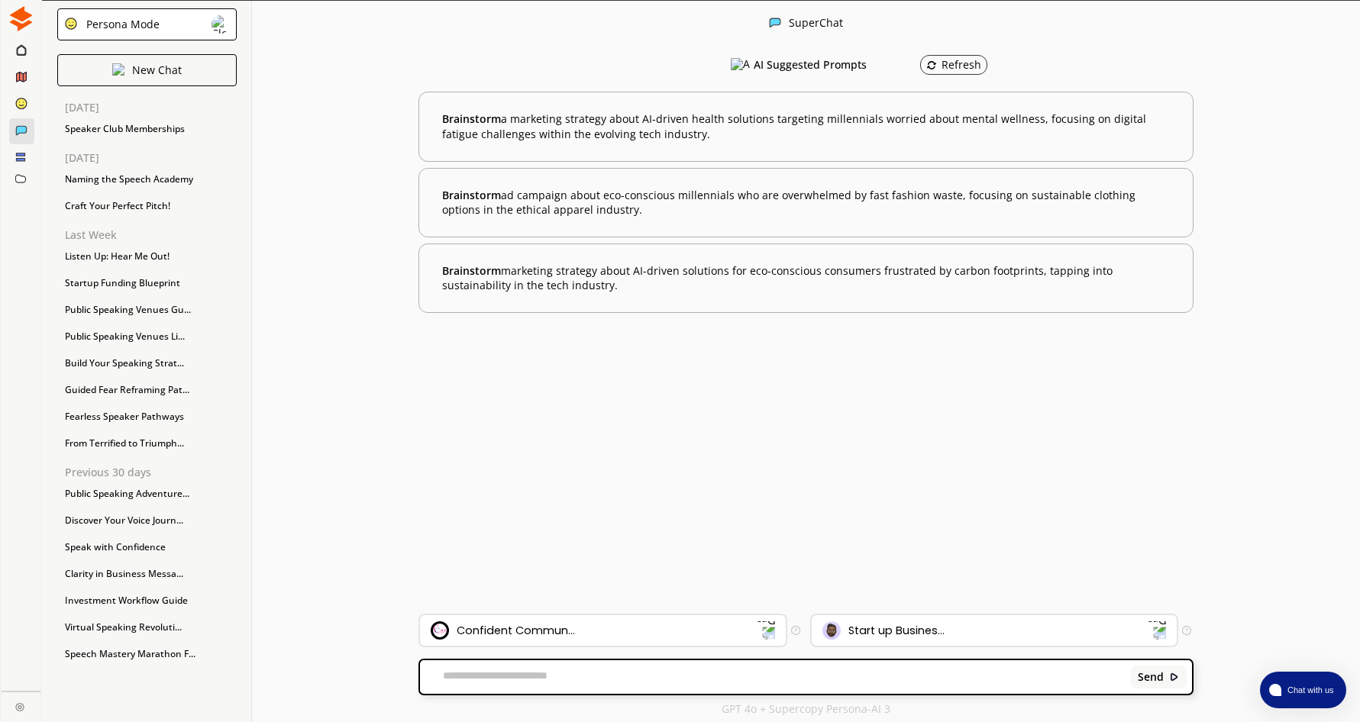
click at [564, 675] on textarea at bounding box center [773, 677] width 706 height 15
type textarea "**********"
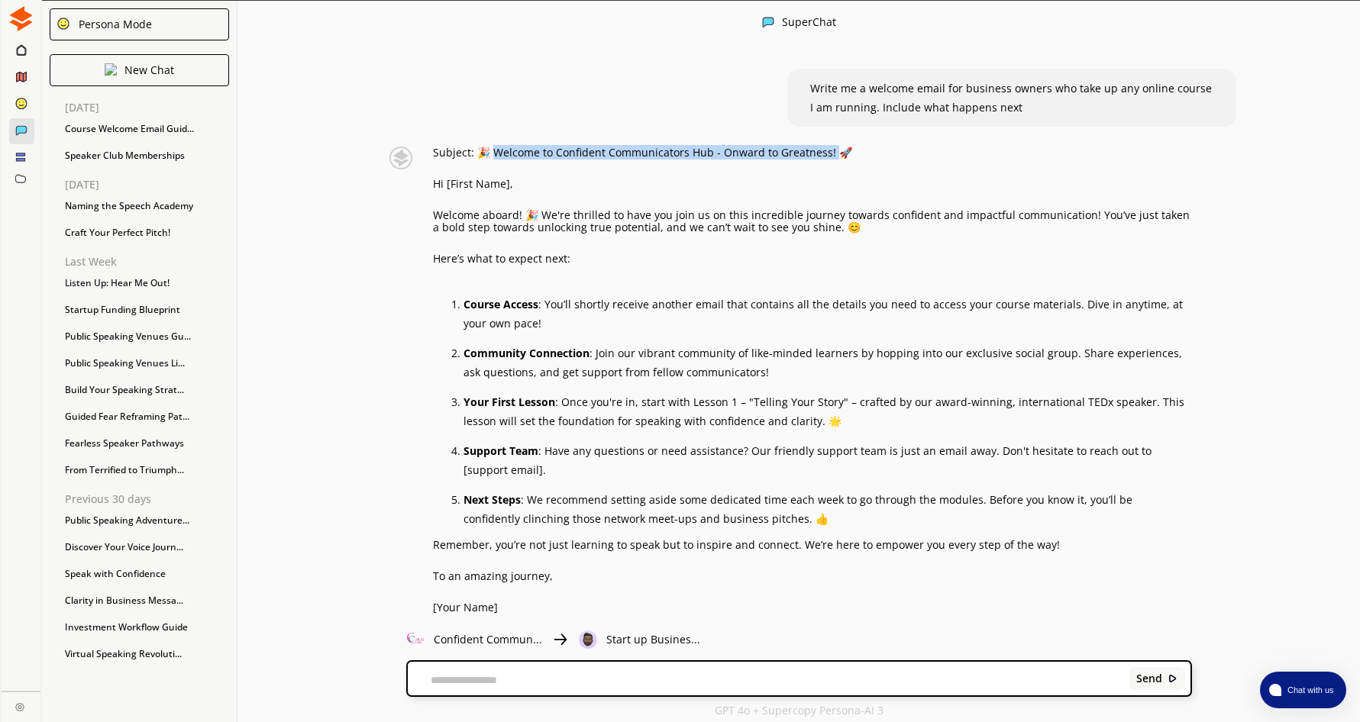
drag, startPoint x: 500, startPoint y: 152, endPoint x: 835, endPoint y: 159, distance: 335.3
click at [835, 159] on p "Subject: 🎉 Welcome to Confident Communicators Hub - Onward to Greatness! 🚀" at bounding box center [812, 153] width 759 height 12
drag, startPoint x: 835, startPoint y: 159, endPoint x: 779, endPoint y: 157, distance: 56.6
copy p "elcome to Confident Communicators Hub - Onward to Greatness! 🚀"
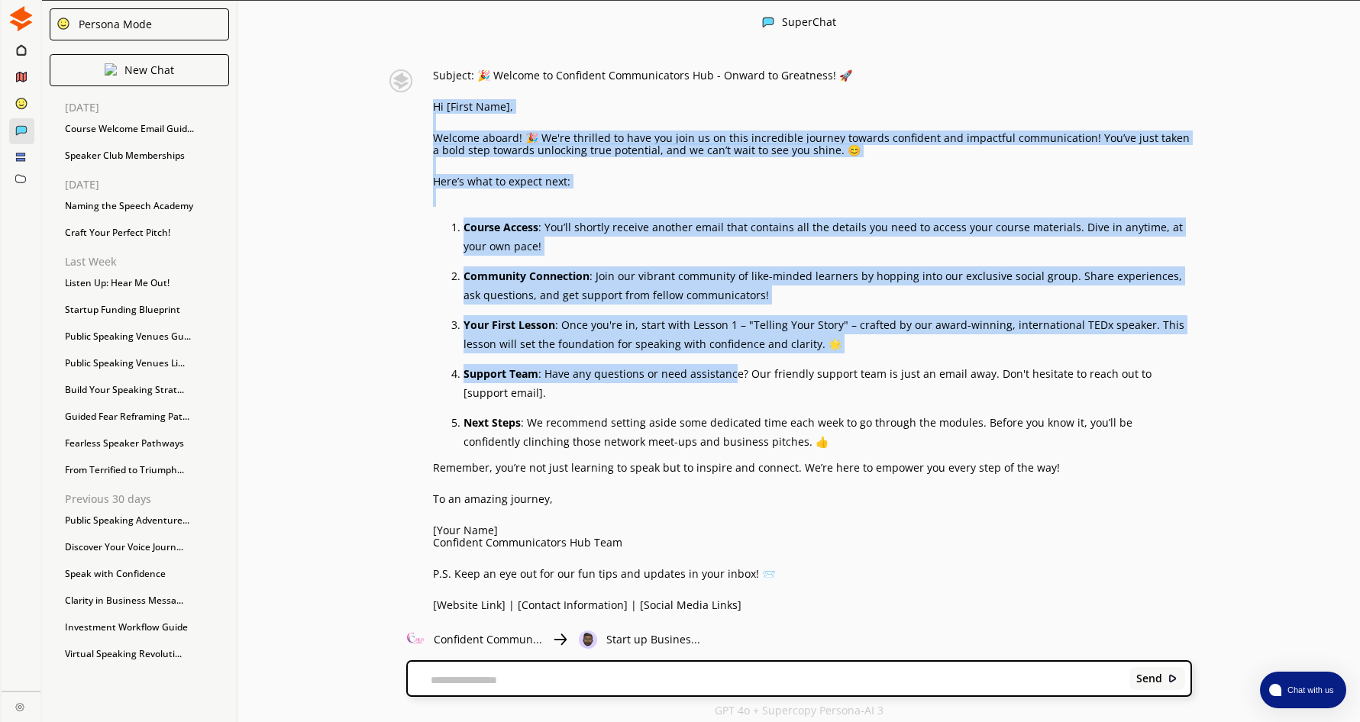
scroll to position [153, 0]
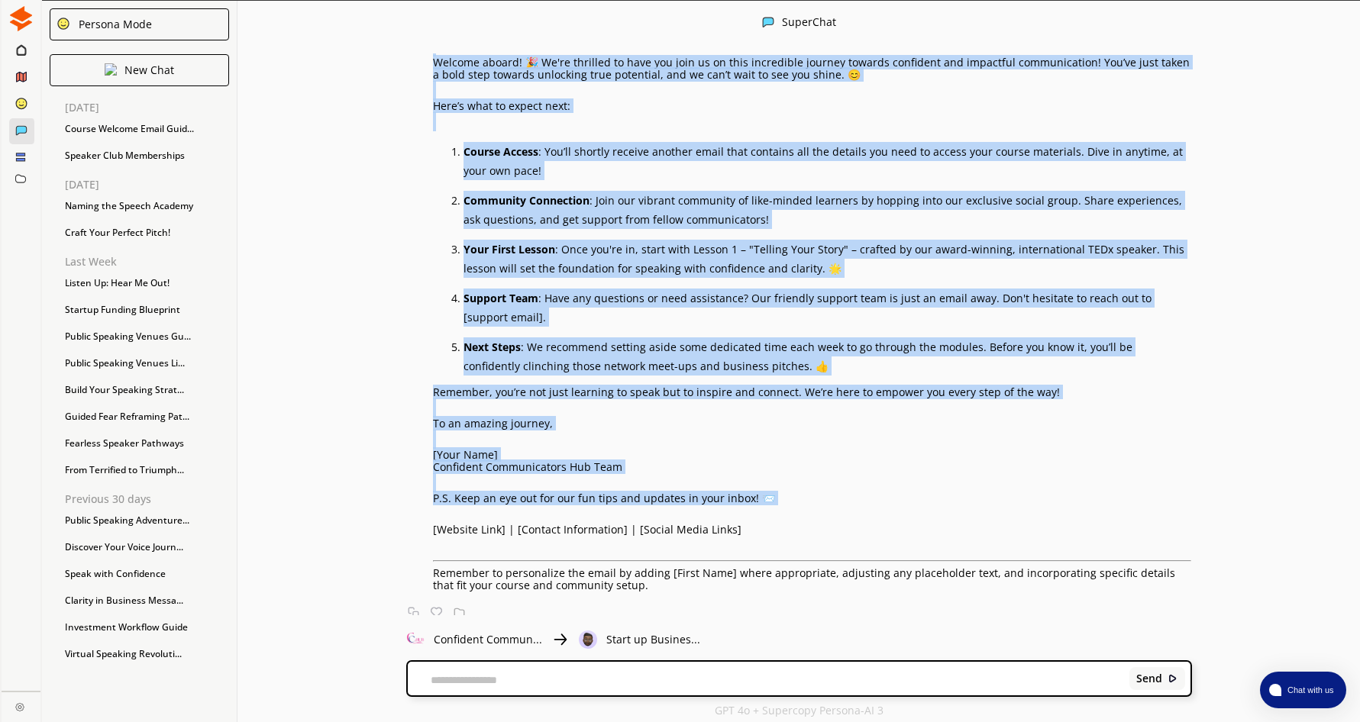
drag, startPoint x: 439, startPoint y: 183, endPoint x: 790, endPoint y: 506, distance: 476.7
click at [790, 506] on div "Subject: 🎉 Welcome to Confident Communicators Hub - Onward to Greatness! 🚀 Hi […" at bounding box center [812, 293] width 759 height 598
drag, startPoint x: 790, startPoint y: 506, endPoint x: 669, endPoint y: 352, distance: 195.8
copy div "Lo [Ipsum Dolo], Sitamet consec! 🎉 Ad'el seddoeiu te inci utl etdo ma al enim a…"
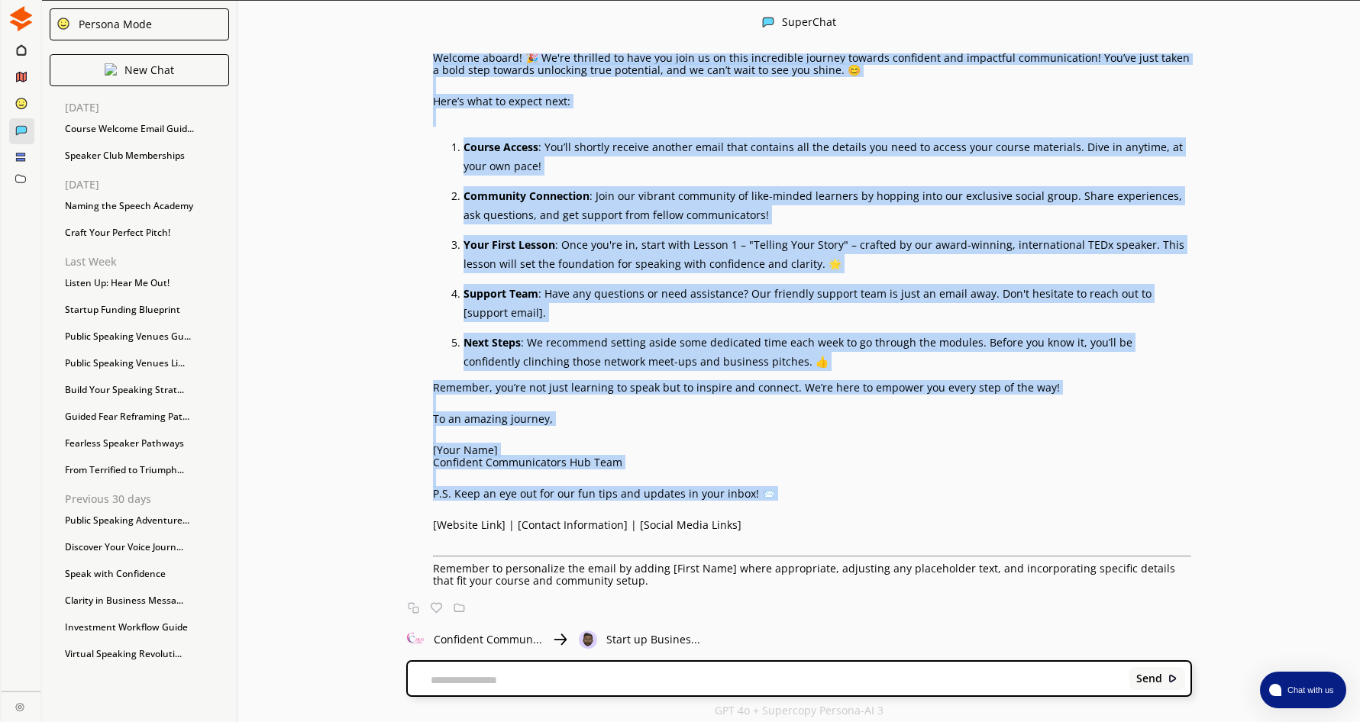
click at [794, 475] on div "Subject: 🎉 Welcome to Confident Communicators Hub - Onward to Greatness! 🚀 Hi […" at bounding box center [812, 288] width 759 height 598
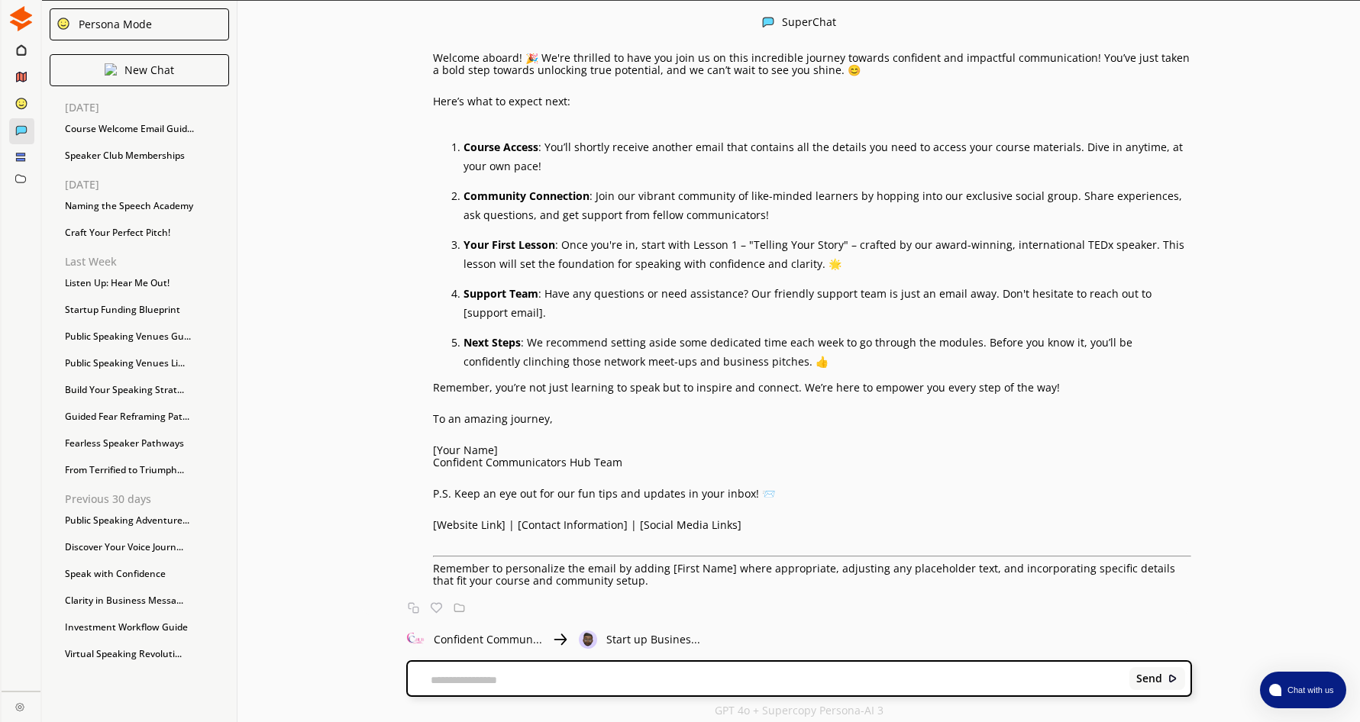
click at [502, 676] on textarea at bounding box center [766, 680] width 716 height 12
type textarea "**********"
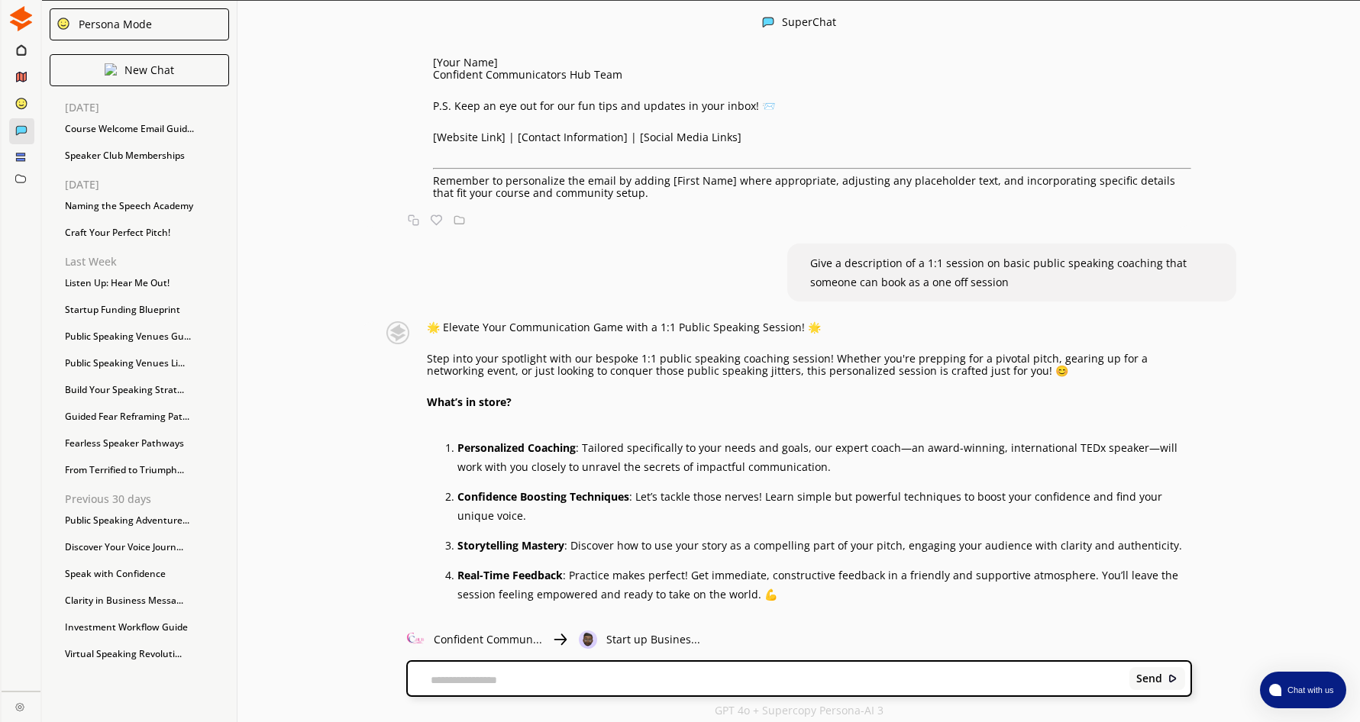
scroll to position [573, 0]
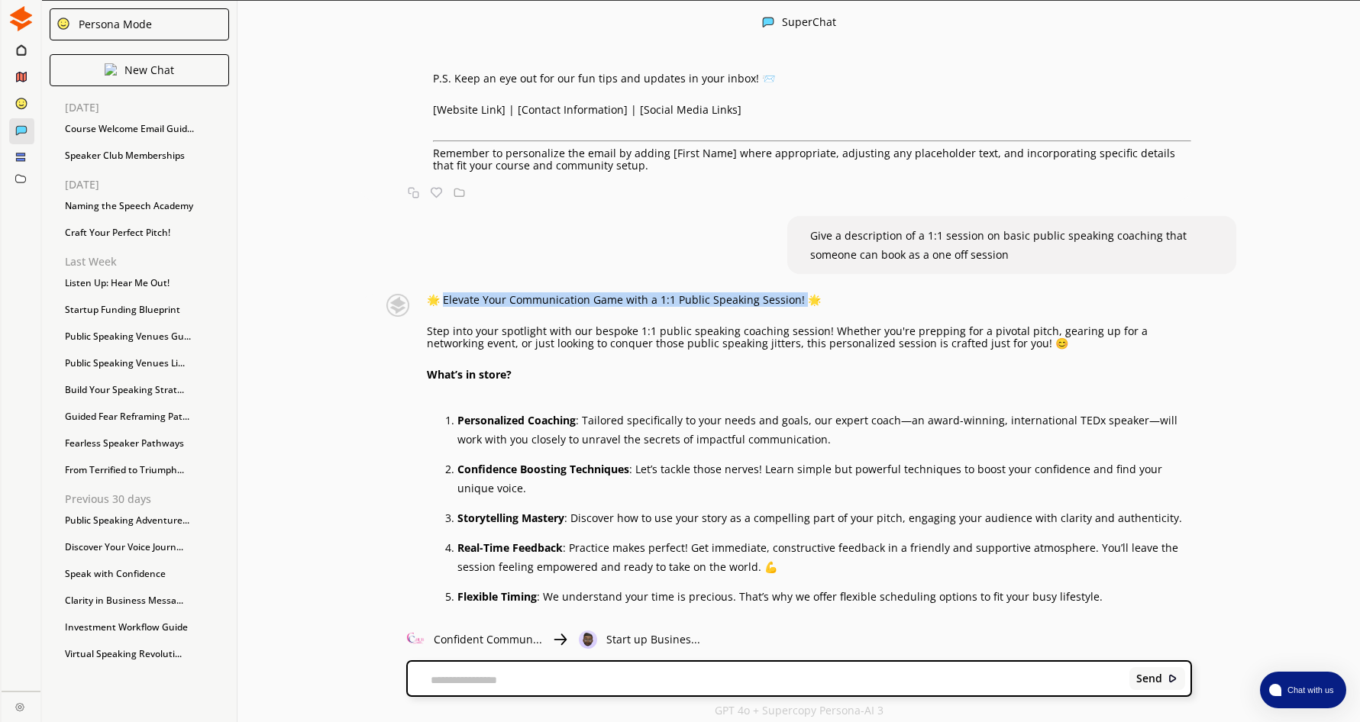
drag, startPoint x: 450, startPoint y: 299, endPoint x: 803, endPoint y: 296, distance: 352.8
click at [803, 296] on p "🌟 Elevate Your Communication Game with a 1:1 Public Speaking Session! 🌟" at bounding box center [809, 300] width 765 height 12
drag, startPoint x: 803, startPoint y: 296, endPoint x: 771, endPoint y: 299, distance: 32.2
copy p "levate Your Communication Game with a 1:1 Public Speaking Session! 🌟"
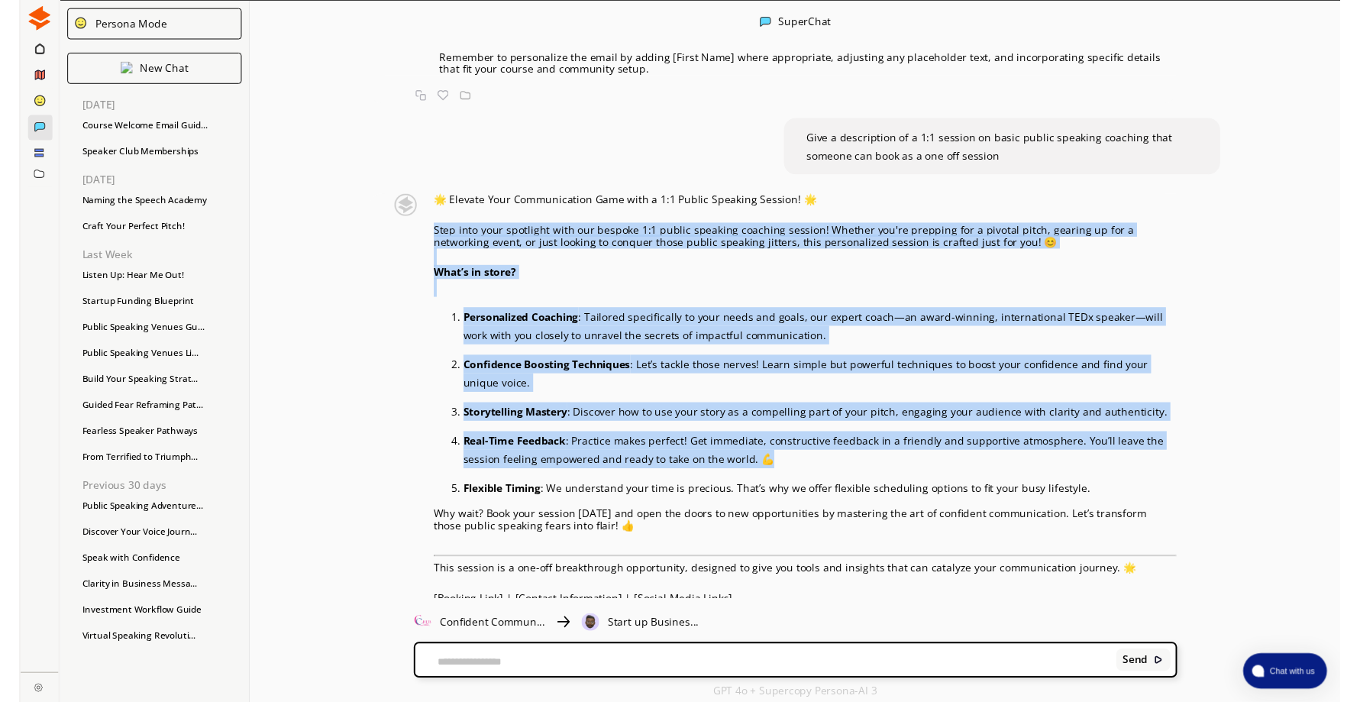
scroll to position [725, 0]
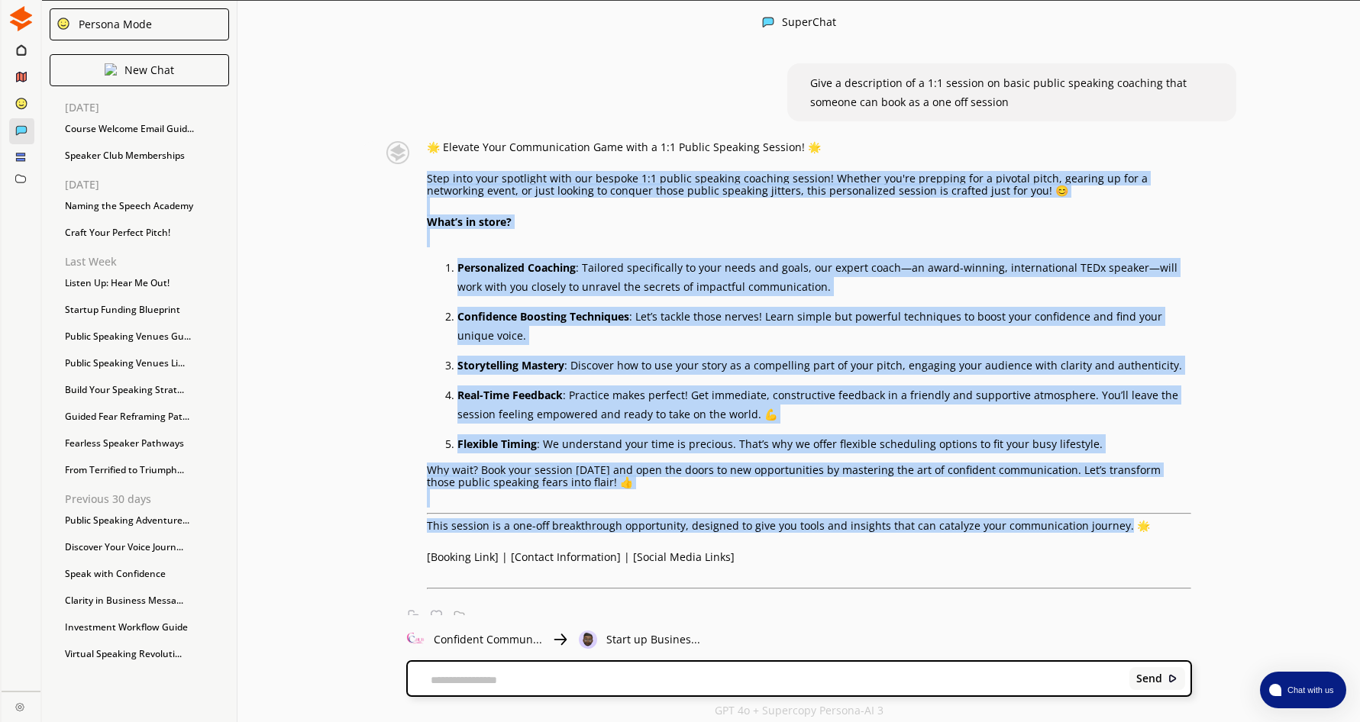
drag, startPoint x: 433, startPoint y: 332, endPoint x: 1117, endPoint y: 523, distance: 710.4
click at [1117, 523] on div "🌟 Elevate Your Communication Game with a 1:1 Public Speaking Session! 🌟 Step in…" at bounding box center [809, 365] width 765 height 448
copy div "Lore ipsu dolo sitametco adip eli seddoei 6:2 tempor incididu utlabore etdolor!…"
click at [370, 386] on div "🌟 Elevate Your Communication Game with a 1:1 Public Speaking Session! 🌟 Step in…" at bounding box center [776, 382] width 831 height 483
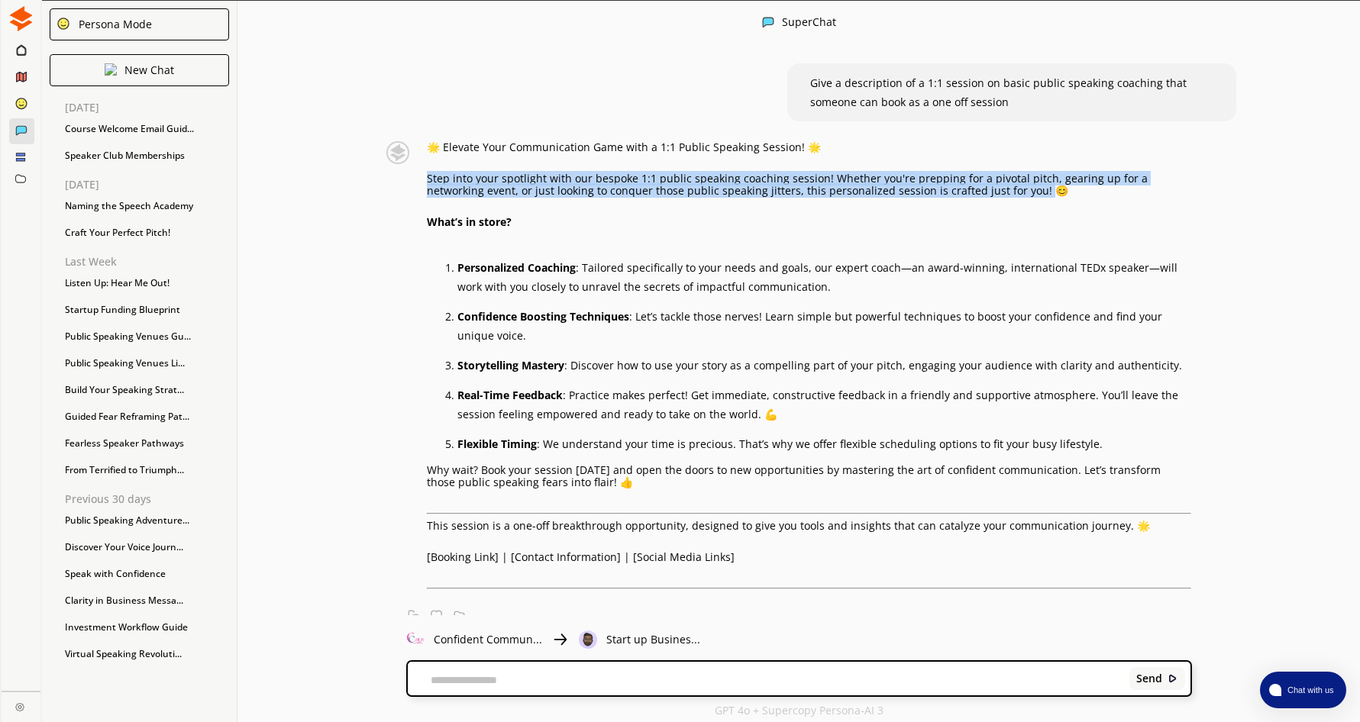
drag, startPoint x: 435, startPoint y: 178, endPoint x: 980, endPoint y: 189, distance: 544.6
click at [980, 189] on p "Step into your spotlight with our bespoke 1:1 public speaking coaching session!…" at bounding box center [809, 185] width 765 height 24
drag, startPoint x: 980, startPoint y: 189, endPoint x: 912, endPoint y: 189, distance: 68.0
copy p "Step into your spotlight with our bespoke 1:1 public speaking coaching session!…"
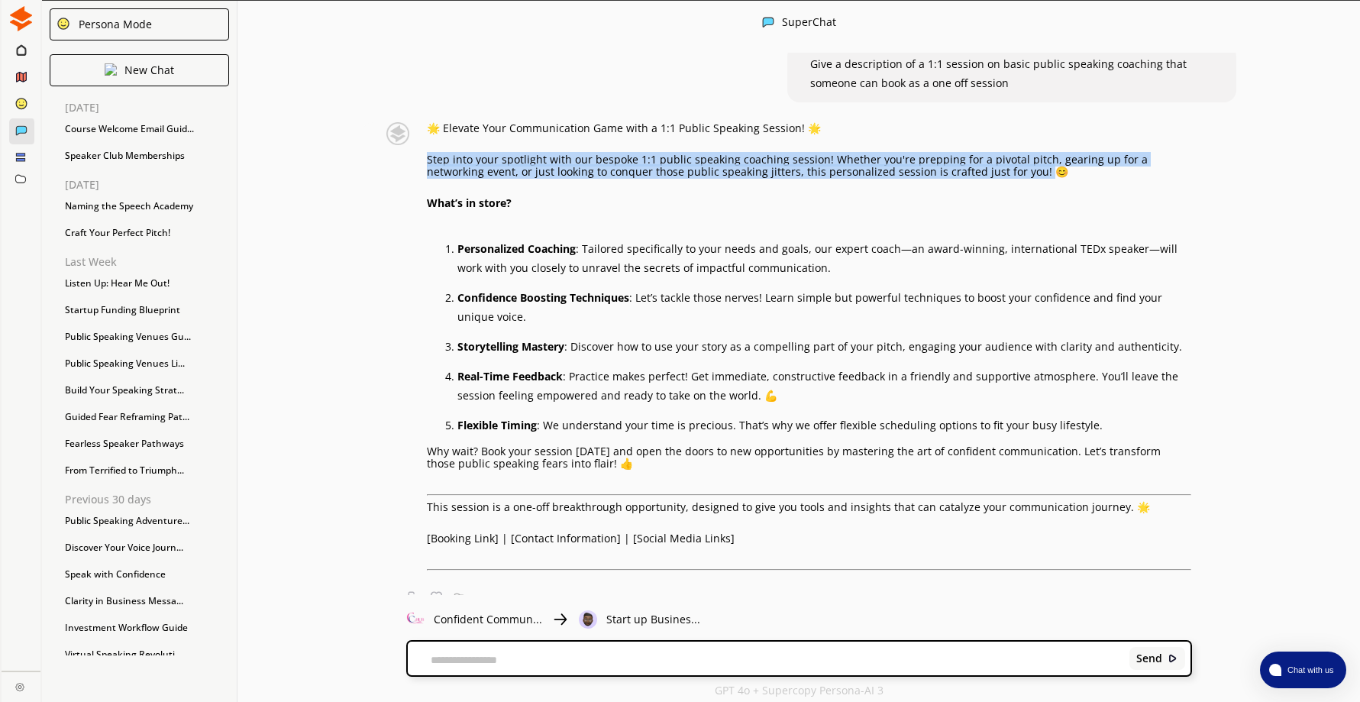
scroll to position [754, 0]
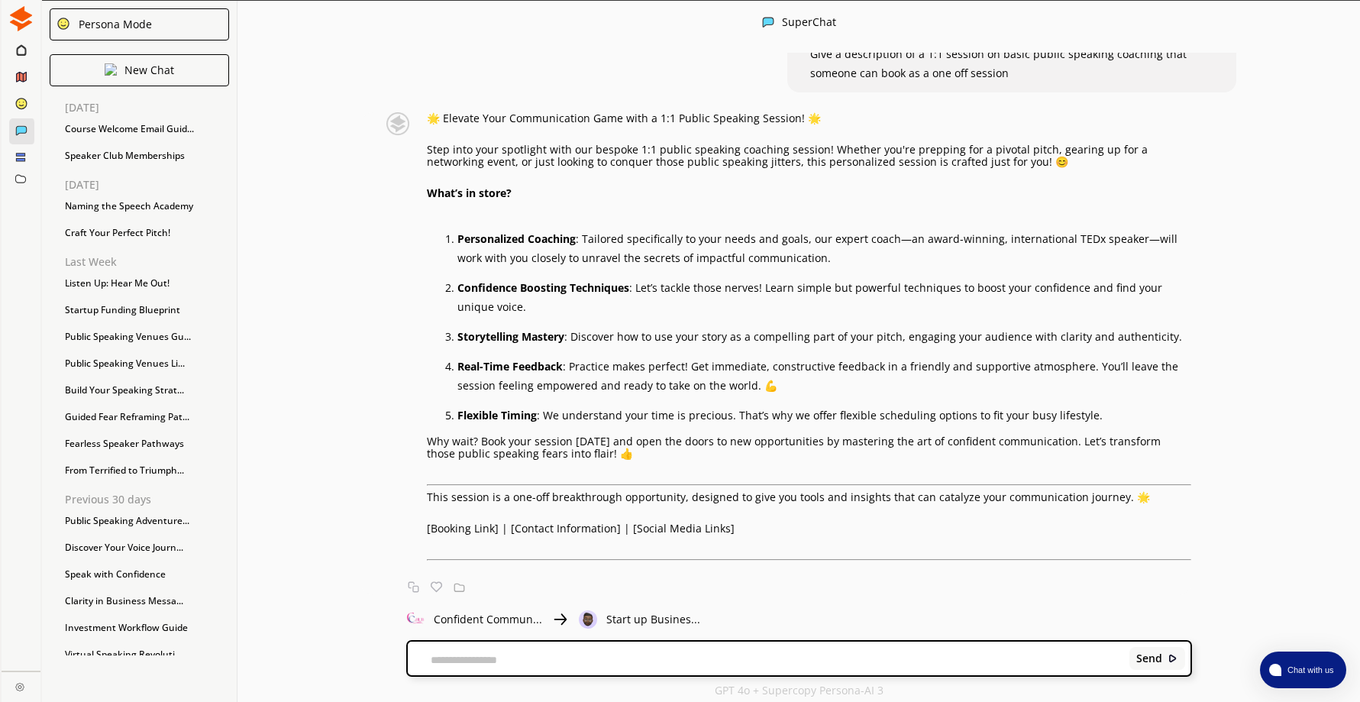
click at [529, 658] on textarea at bounding box center [766, 660] width 716 height 12
type textarea "**********"
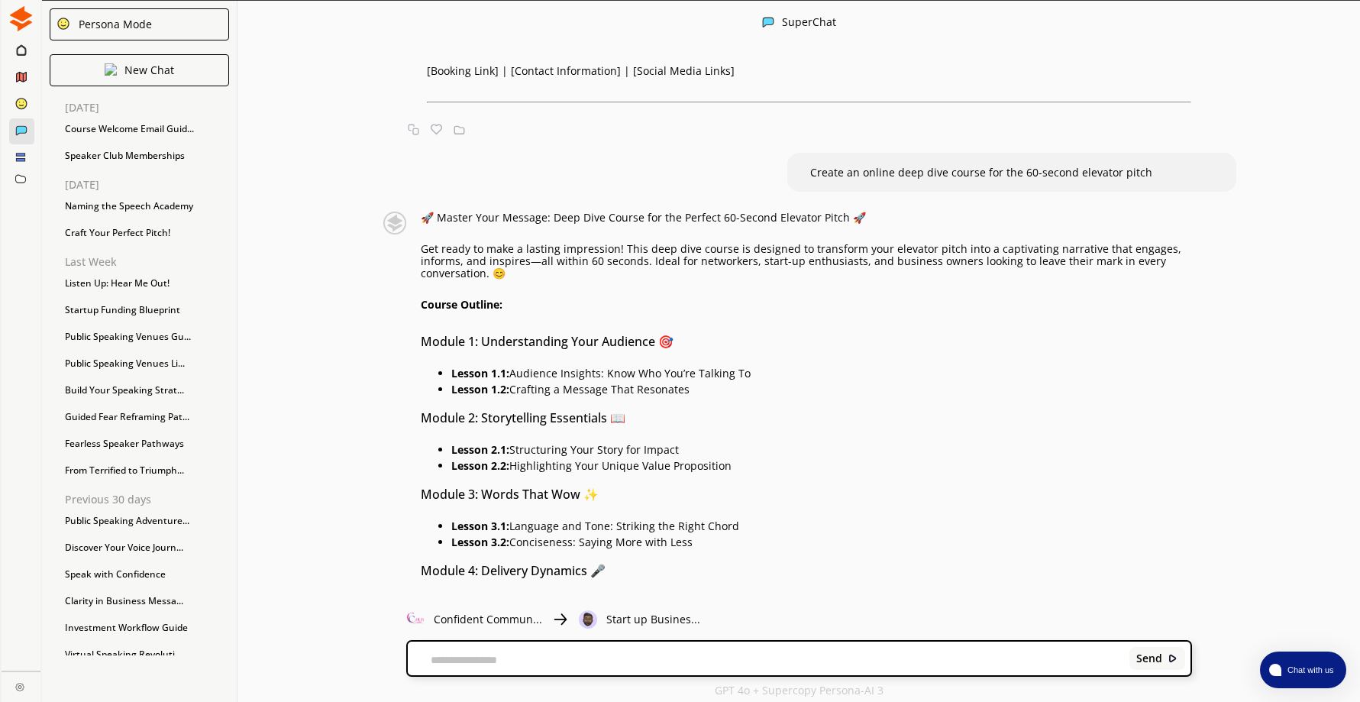
scroll to position [1303, 0]
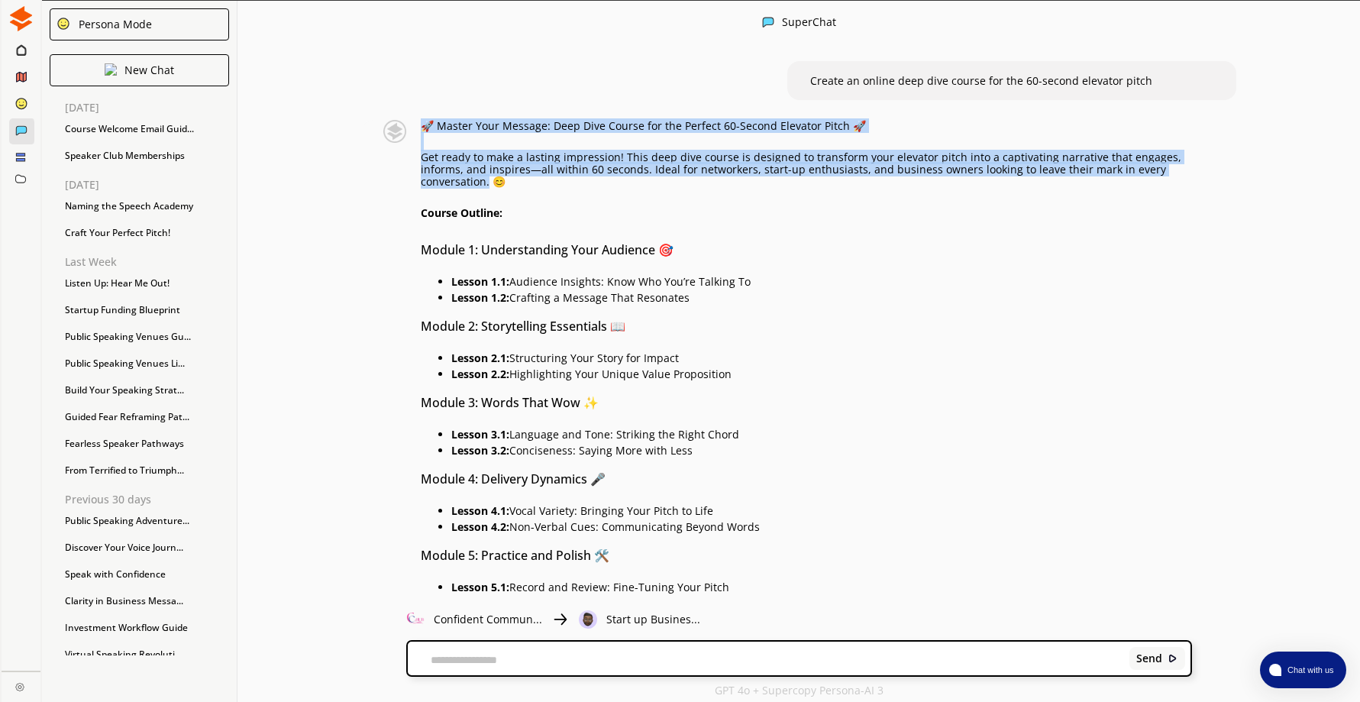
drag, startPoint x: 427, startPoint y: 157, endPoint x: 495, endPoint y: 178, distance: 71.2
drag, startPoint x: 495, startPoint y: 178, endPoint x: 470, endPoint y: 171, distance: 26.1
copy div "🚀 Master Your Message: Deep Dive Course for the Perfect 60-Second Elevator Pitc…"
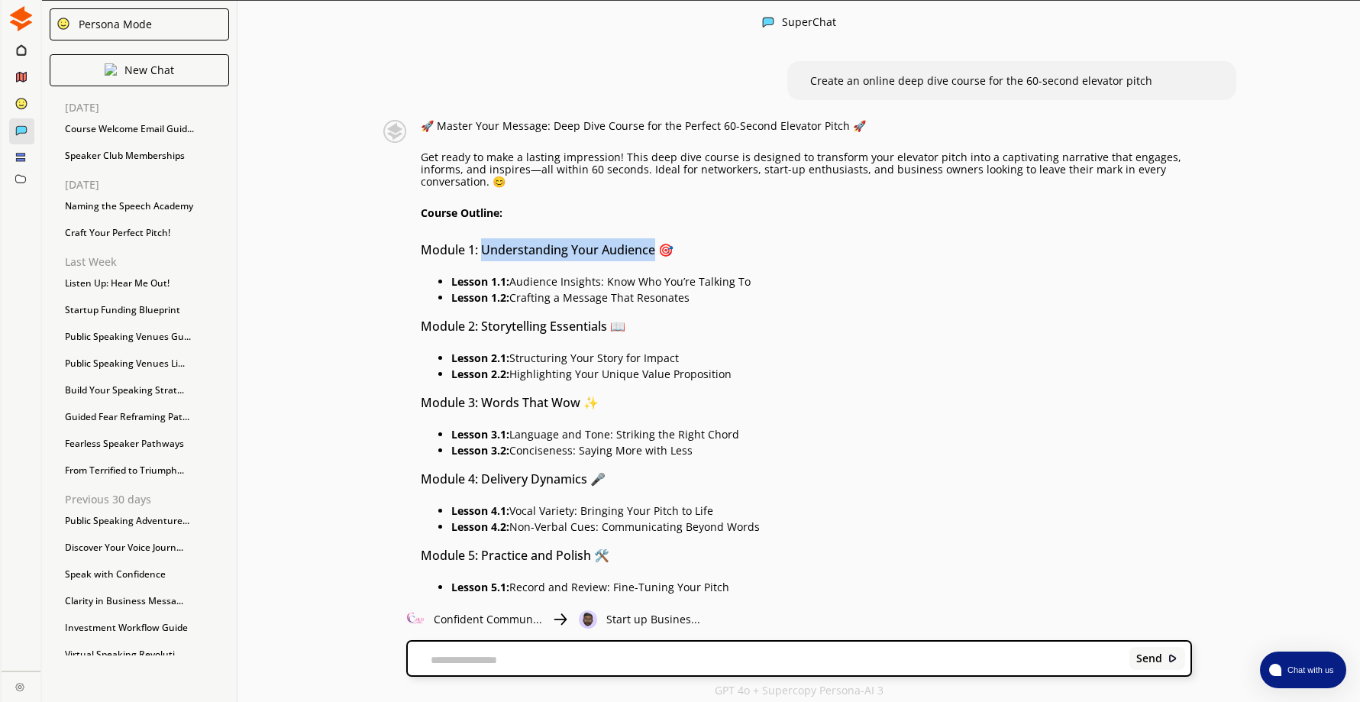
drag, startPoint x: 486, startPoint y: 249, endPoint x: 659, endPoint y: 247, distance: 172.6
click at [659, 247] on h3 "Module 1: Understanding Your Audience 🎯" at bounding box center [806, 249] width 771 height 23
drag, startPoint x: 659, startPoint y: 247, endPoint x: 634, endPoint y: 246, distance: 25.2
copy h3 "Understanding Your Audience"
drag, startPoint x: 458, startPoint y: 283, endPoint x: 759, endPoint y: 277, distance: 300.9
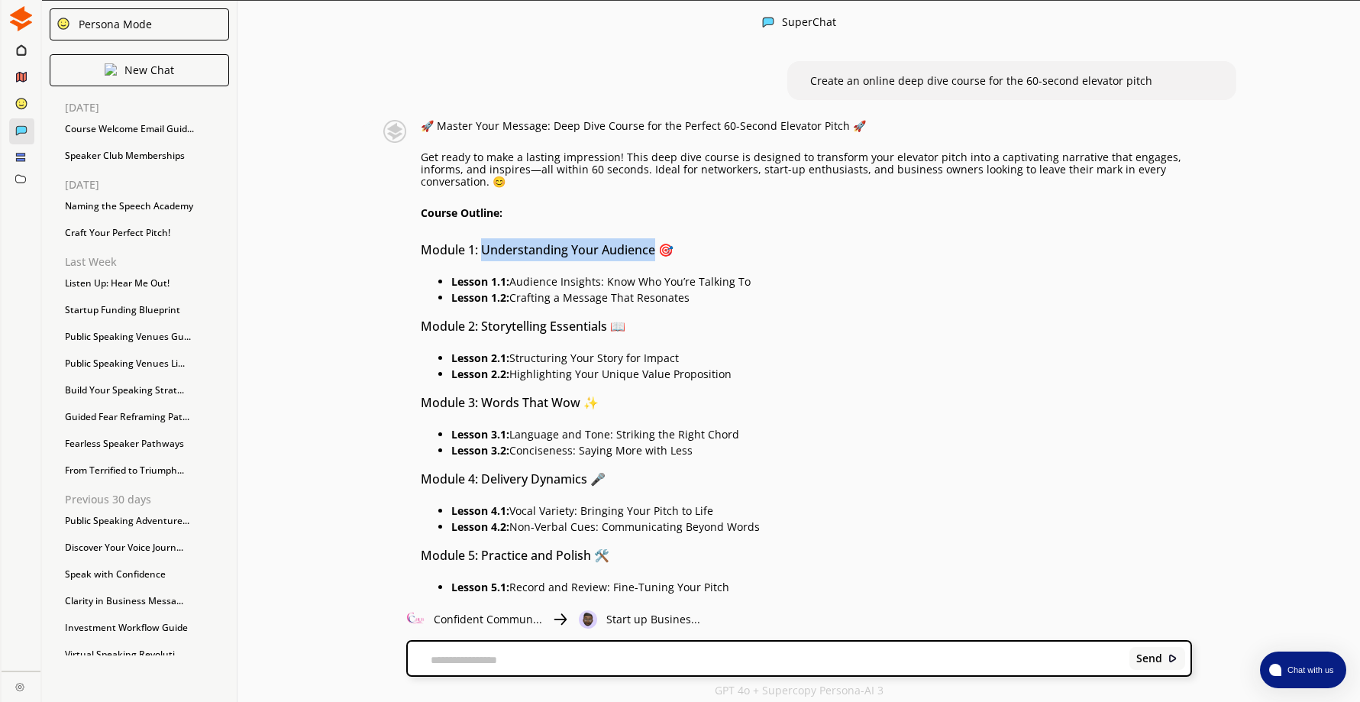
click at [759, 277] on p "Lesson 1.1: Audience Insights: Know Who You’re Talking To" at bounding box center [821, 282] width 741 height 12
drag, startPoint x: 759, startPoint y: 277, endPoint x: 710, endPoint y: 283, distance: 49.2
copy p "Lesson 1.1: Audience Insights: Know Who You’re Talking To"
drag, startPoint x: 458, startPoint y: 296, endPoint x: 692, endPoint y: 296, distance: 233.7
click at [692, 296] on p "Lesson 1.2: Crafting a Message That Resonates" at bounding box center [821, 298] width 741 height 12
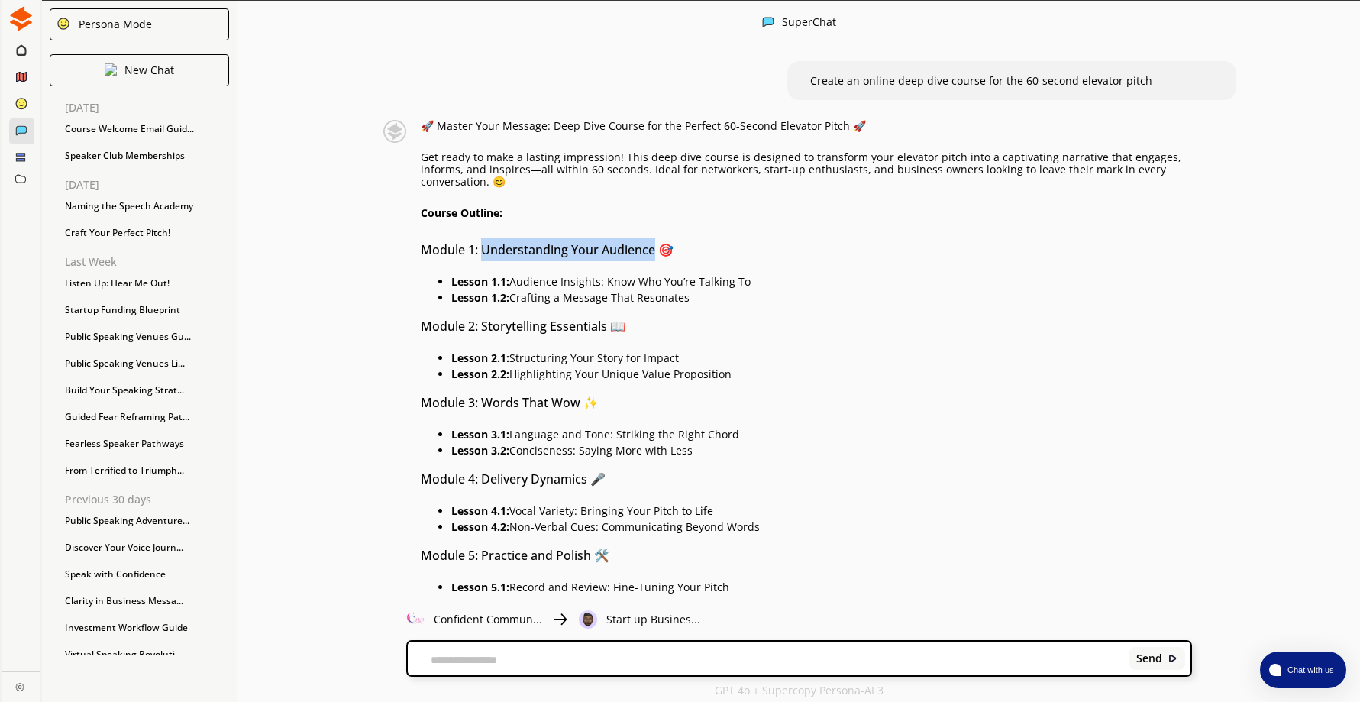
drag, startPoint x: 692, startPoint y: 296, endPoint x: 677, endPoint y: 296, distance: 15.3
copy p "Lesson 1.2: Crafting a Message That Resonates"
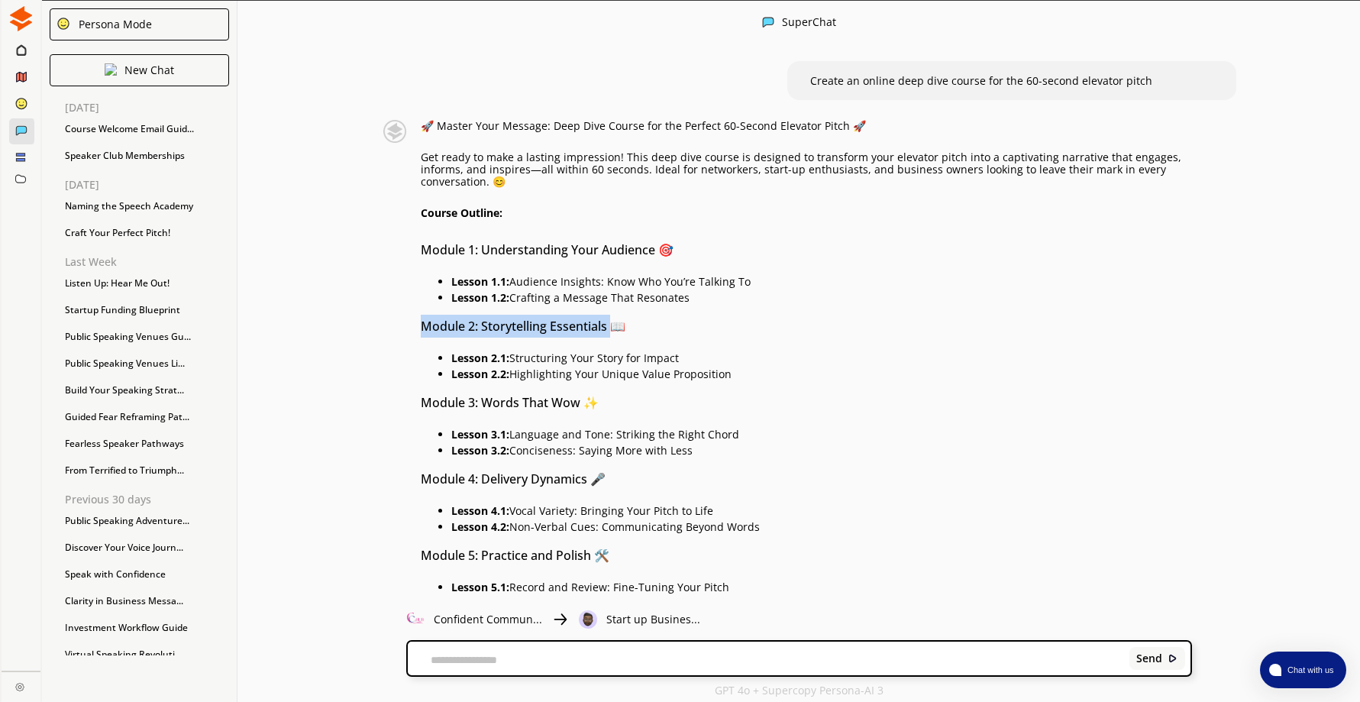
drag, startPoint x: 427, startPoint y: 328, endPoint x: 615, endPoint y: 328, distance: 187.9
click at [615, 328] on h3 "Module 2: Storytelling Essentials 📖" at bounding box center [806, 326] width 771 height 23
drag, startPoint x: 615, startPoint y: 328, endPoint x: 606, endPoint y: 328, distance: 8.4
copy h3 "Module 2: Storytelling Essentials"
drag, startPoint x: 458, startPoint y: 356, endPoint x: 690, endPoint y: 359, distance: 231.4
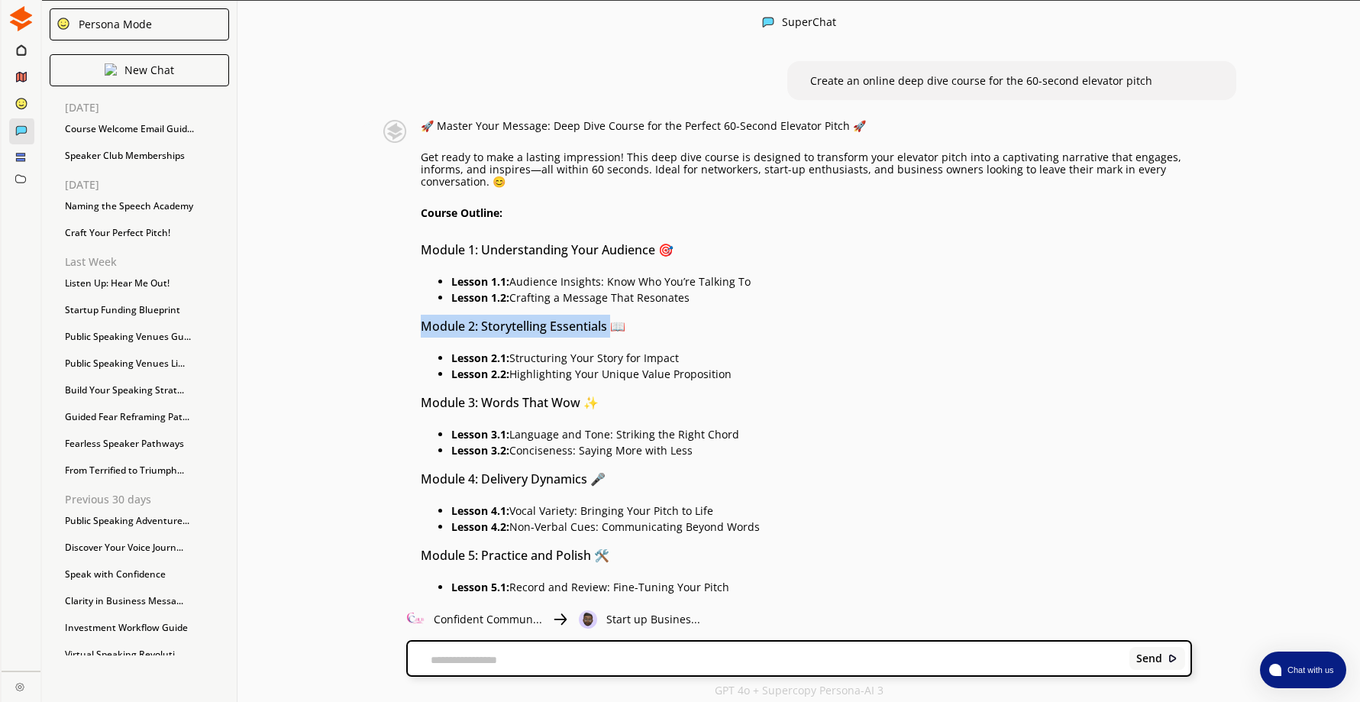
click at [690, 359] on p "Lesson 2.1: Structuring Your Story for Impact" at bounding box center [821, 358] width 741 height 12
drag, startPoint x: 690, startPoint y: 359, endPoint x: 674, endPoint y: 357, distance: 16.1
drag, startPoint x: 457, startPoint y: 374, endPoint x: 735, endPoint y: 370, distance: 278.0
click at [735, 370] on p "Lesson 2.2: Highlighting Your Unique Value Proposition" at bounding box center [821, 374] width 741 height 12
drag, startPoint x: 735, startPoint y: 370, endPoint x: 713, endPoint y: 373, distance: 21.6
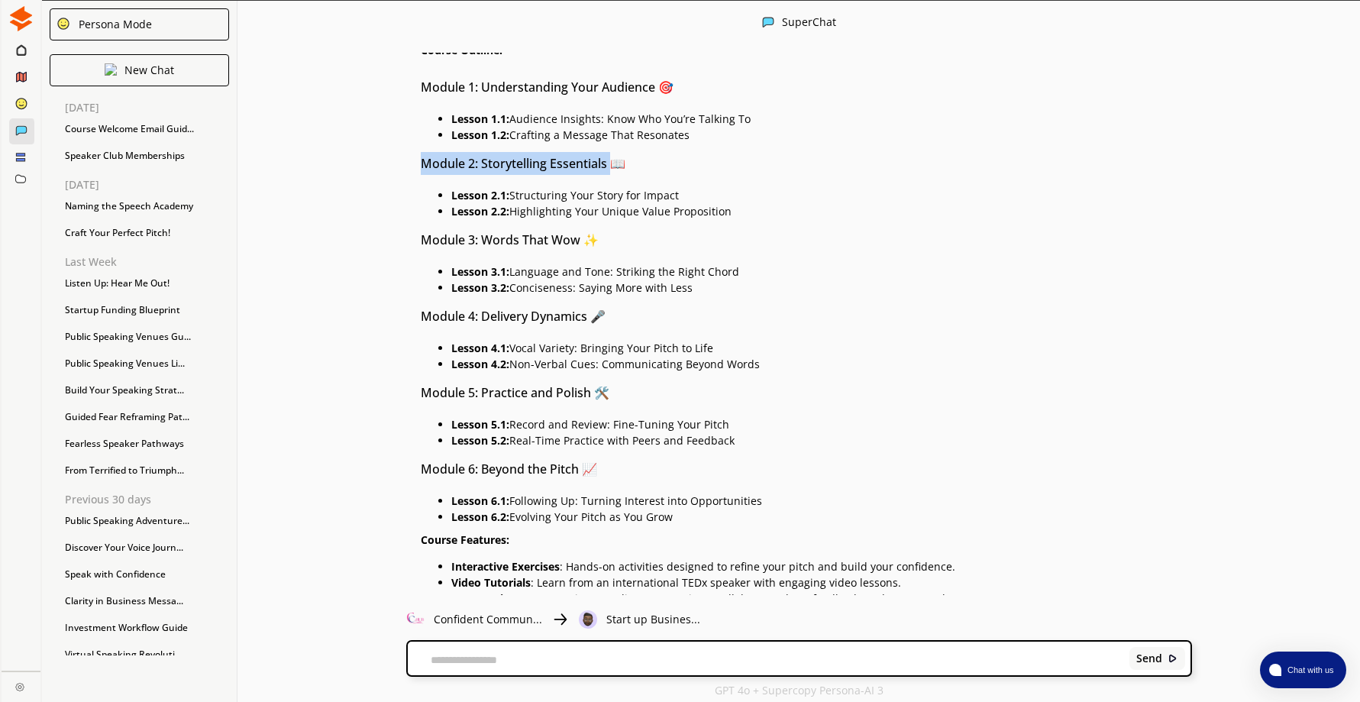
scroll to position [1532, 0]
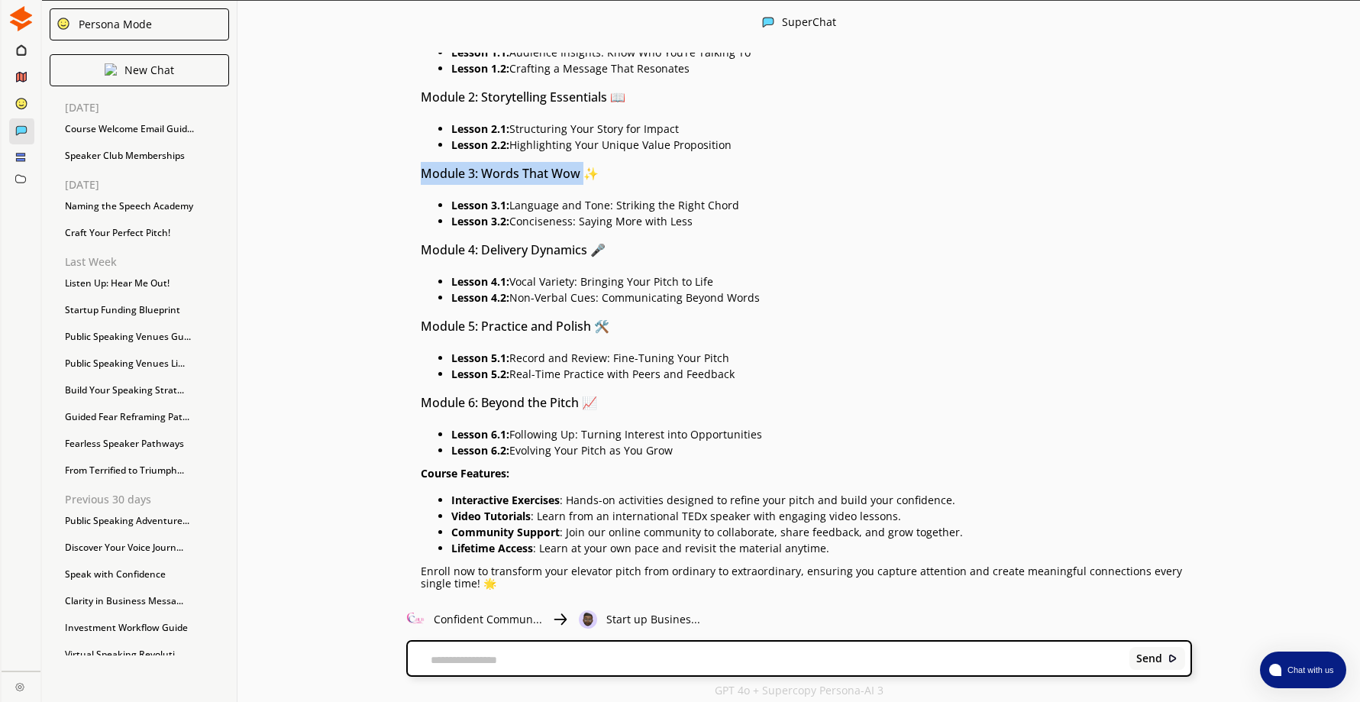
drag, startPoint x: 428, startPoint y: 170, endPoint x: 587, endPoint y: 172, distance: 158.9
click at [587, 172] on h3 "Module 3: Words That Wow ✨" at bounding box center [806, 173] width 771 height 23
drag, startPoint x: 587, startPoint y: 172, endPoint x: 567, endPoint y: 175, distance: 20.1
drag, startPoint x: 459, startPoint y: 205, endPoint x: 751, endPoint y: 208, distance: 291.7
click at [751, 208] on p "Lesson 3.1: Language and Tone: Striking the Right Chord" at bounding box center [821, 205] width 741 height 12
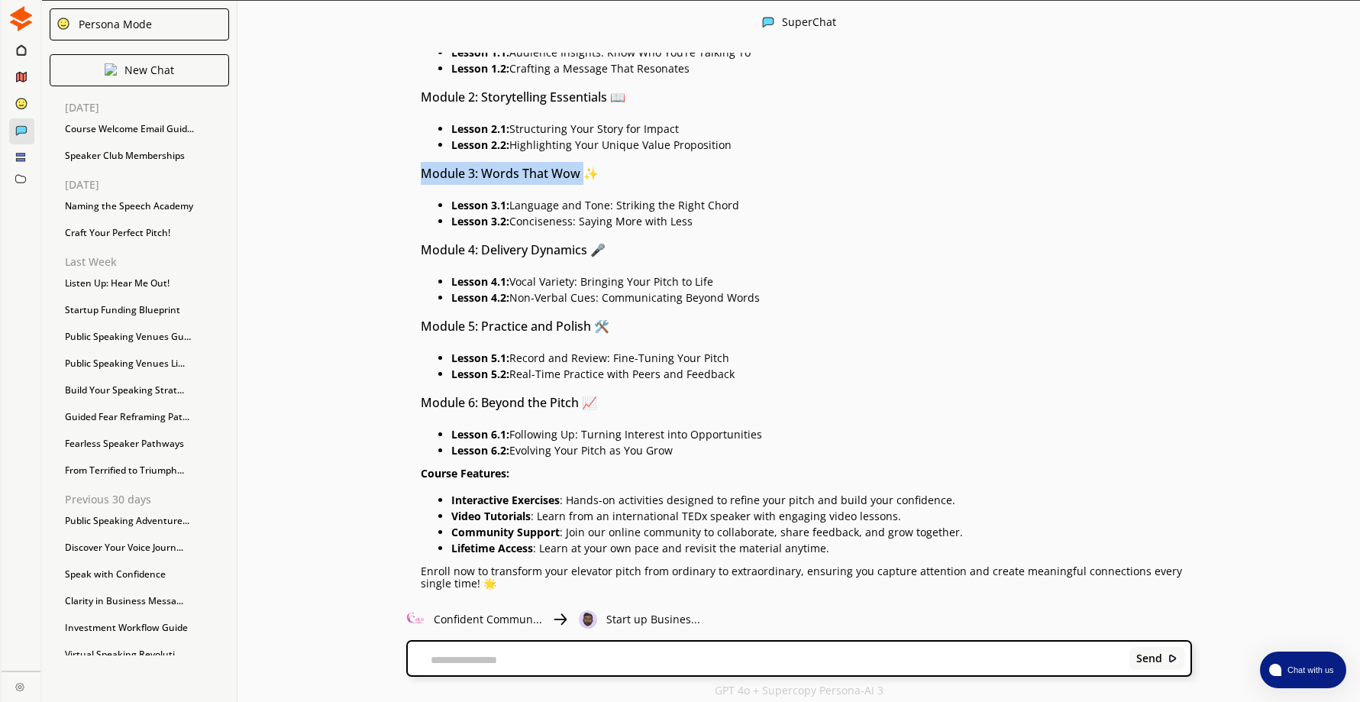
drag, startPoint x: 751, startPoint y: 208, endPoint x: 724, endPoint y: 206, distance: 26.8
drag, startPoint x: 457, startPoint y: 220, endPoint x: 696, endPoint y: 225, distance: 239.8
click at [696, 225] on p "Lesson 3.2: Conciseness: Saying More with Less" at bounding box center [821, 221] width 741 height 12
drag, startPoint x: 696, startPoint y: 225, endPoint x: 662, endPoint y: 225, distance: 34.4
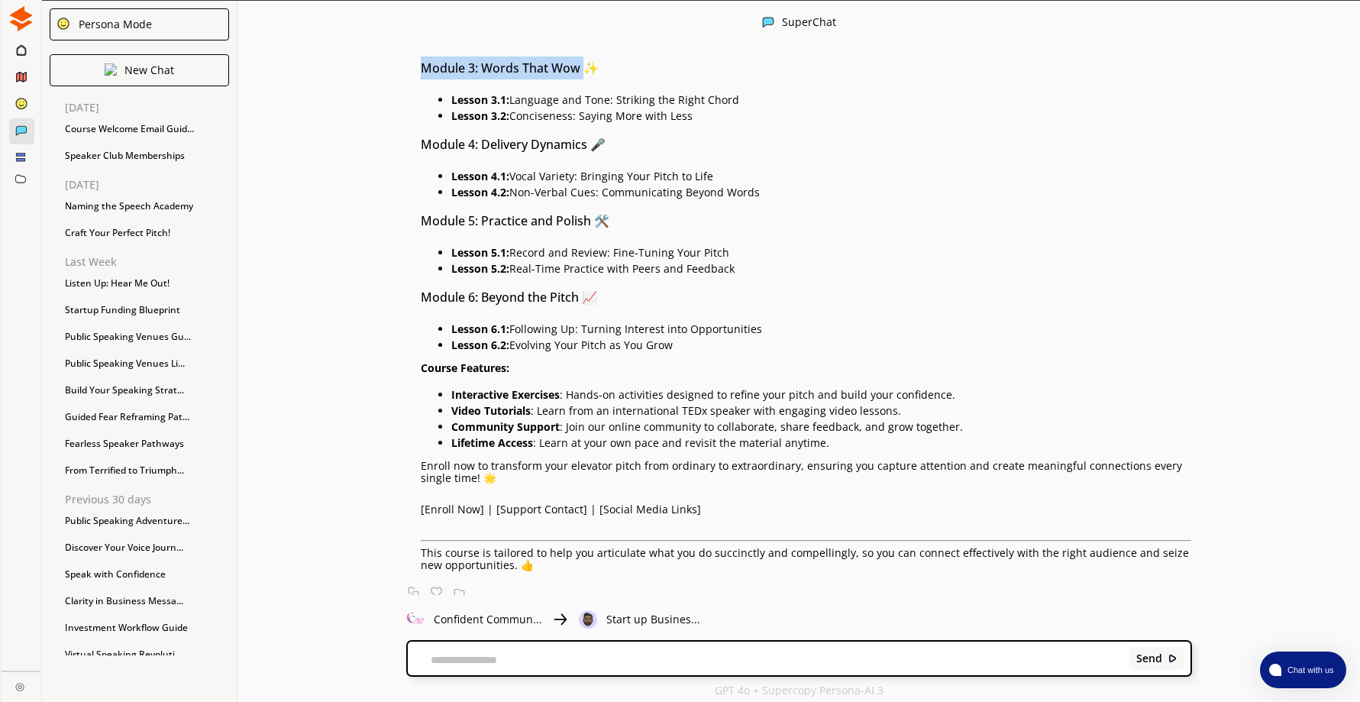
scroll to position [1643, 0]
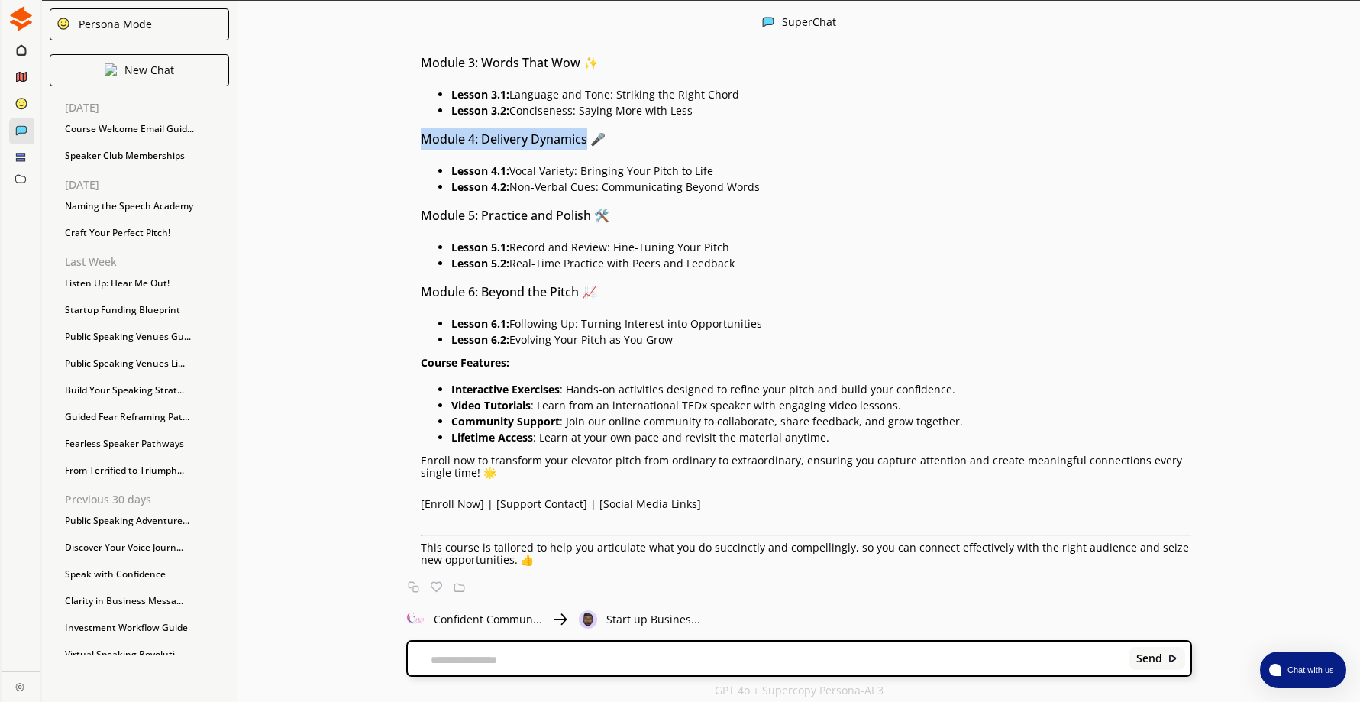
drag, startPoint x: 428, startPoint y: 139, endPoint x: 594, endPoint y: 140, distance: 166.5
click at [594, 140] on h3 "Module 4: Delivery Dynamics 🎤" at bounding box center [806, 139] width 771 height 23
drag, startPoint x: 594, startPoint y: 140, endPoint x: 568, endPoint y: 140, distance: 26.0
drag, startPoint x: 457, startPoint y: 169, endPoint x: 722, endPoint y: 170, distance: 265.0
click at [722, 170] on p "Lesson 4.1: Vocal Variety: Bringing Your Pitch to Life" at bounding box center [821, 171] width 741 height 12
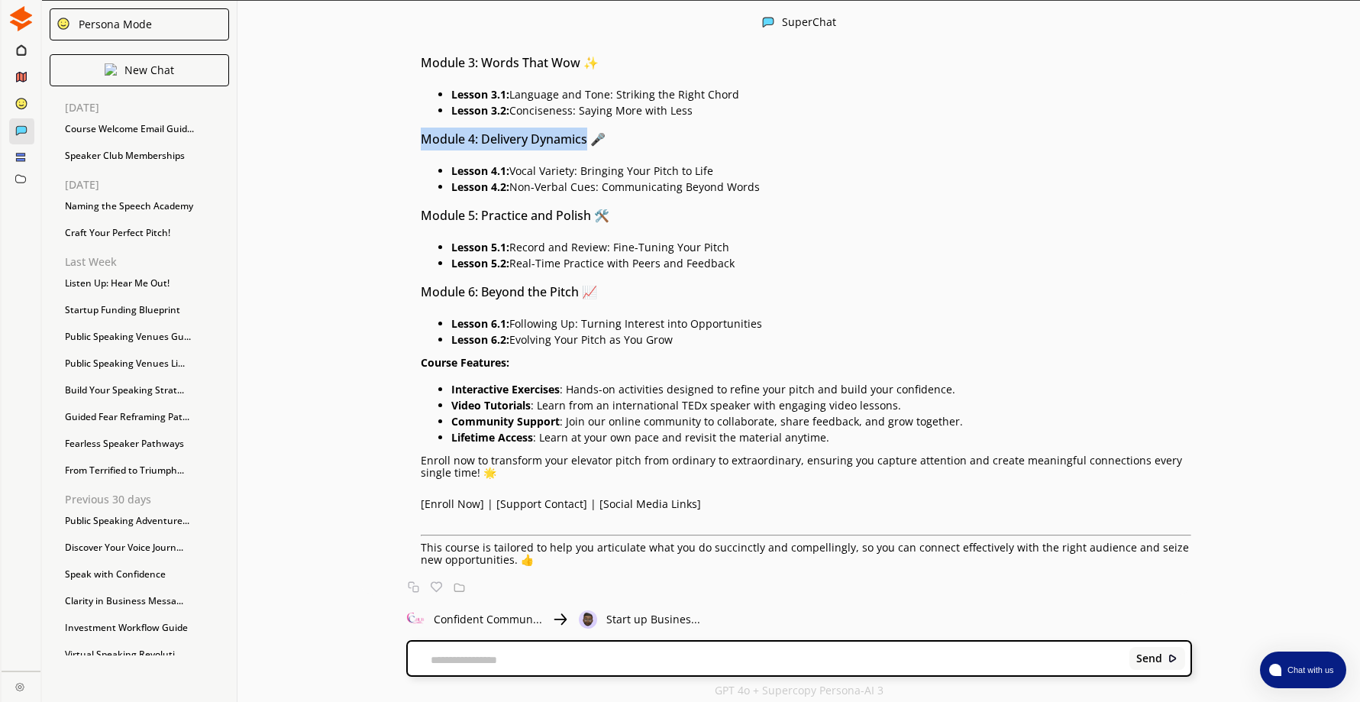
drag, startPoint x: 722, startPoint y: 170, endPoint x: 710, endPoint y: 173, distance: 12.6
drag, startPoint x: 457, startPoint y: 184, endPoint x: 764, endPoint y: 186, distance: 306.2
click at [764, 186] on p "Lesson 4.2: Non-Verbal Cues: Communicating Beyond Words" at bounding box center [821, 187] width 741 height 12
drag, startPoint x: 764, startPoint y: 186, endPoint x: 756, endPoint y: 188, distance: 8.0
drag, startPoint x: 427, startPoint y: 214, endPoint x: 592, endPoint y: 218, distance: 165.0
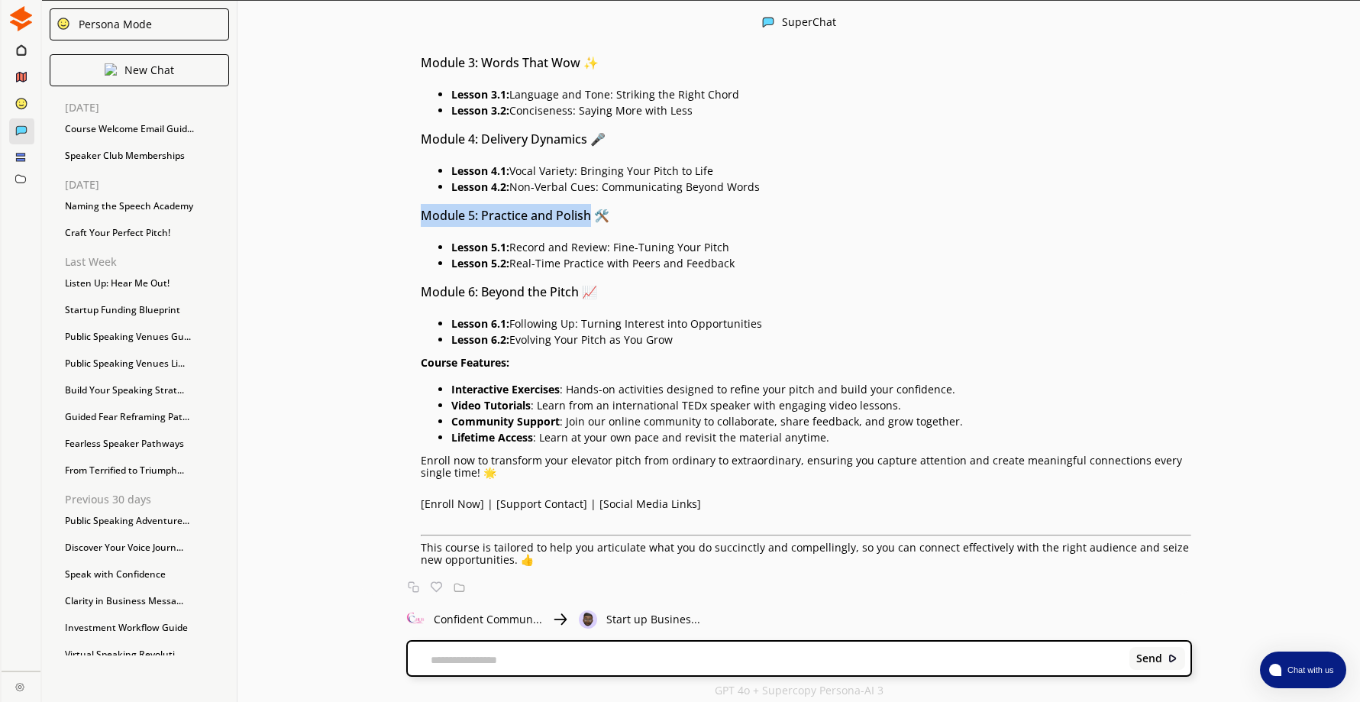
click at [592, 218] on h3 "Module 5: Practice and Polish 🛠️" at bounding box center [806, 215] width 771 height 23
drag, startPoint x: 592, startPoint y: 218, endPoint x: 564, endPoint y: 216, distance: 28.3
drag, startPoint x: 564, startPoint y: 216, endPoint x: 386, endPoint y: 202, distance: 178.5
click at [381, 202] on div "🚀 Master Your Message: Deep Dive Course for the Perfect 60-Second Elevator Pitc…" at bounding box center [784, 173] width 816 height 786
drag, startPoint x: 426, startPoint y: 212, endPoint x: 596, endPoint y: 218, distance: 170.4
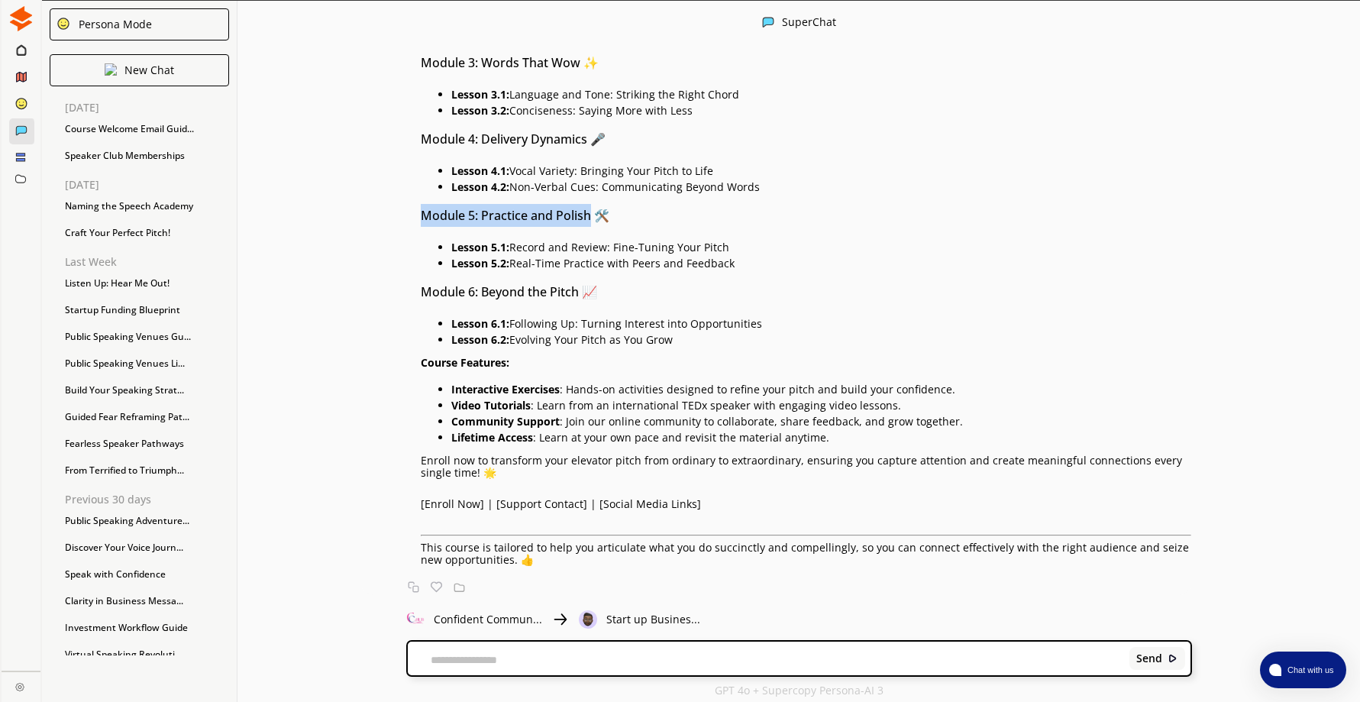
click at [596, 218] on h3 "Module 5: Practice and Polish 🛠️" at bounding box center [806, 215] width 771 height 23
drag, startPoint x: 596, startPoint y: 218, endPoint x: 573, endPoint y: 212, distance: 24.3
drag, startPoint x: 460, startPoint y: 247, endPoint x: 747, endPoint y: 249, distance: 287.1
click at [747, 249] on p "Lesson 5.1: Record and Review: Fine-Tuning Your Pitch" at bounding box center [821, 247] width 741 height 12
drag, startPoint x: 747, startPoint y: 249, endPoint x: 712, endPoint y: 245, distance: 34.6
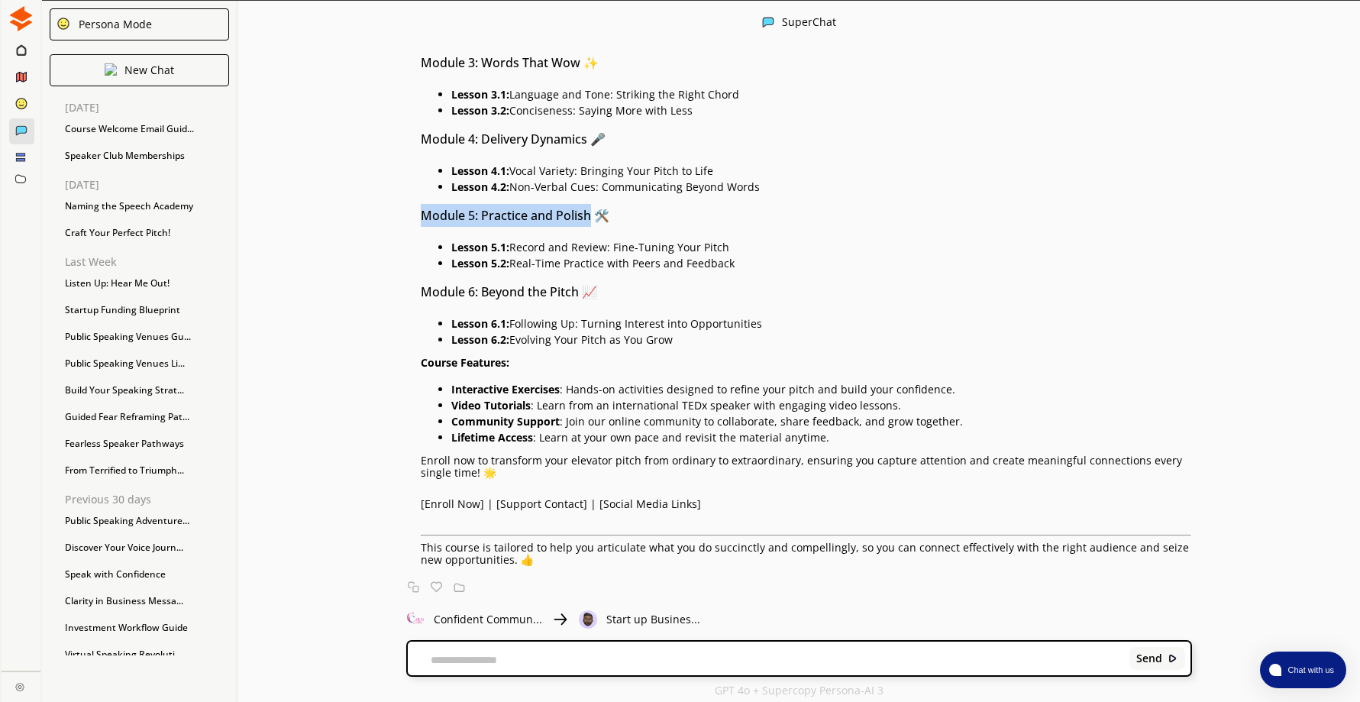
drag, startPoint x: 458, startPoint y: 263, endPoint x: 758, endPoint y: 263, distance: 299.4
click at [758, 263] on p "Lesson 5.2: Real-Time Practice with Peers and Feedback" at bounding box center [821, 263] width 741 height 12
drag, startPoint x: 758, startPoint y: 263, endPoint x: 727, endPoint y: 263, distance: 30.6
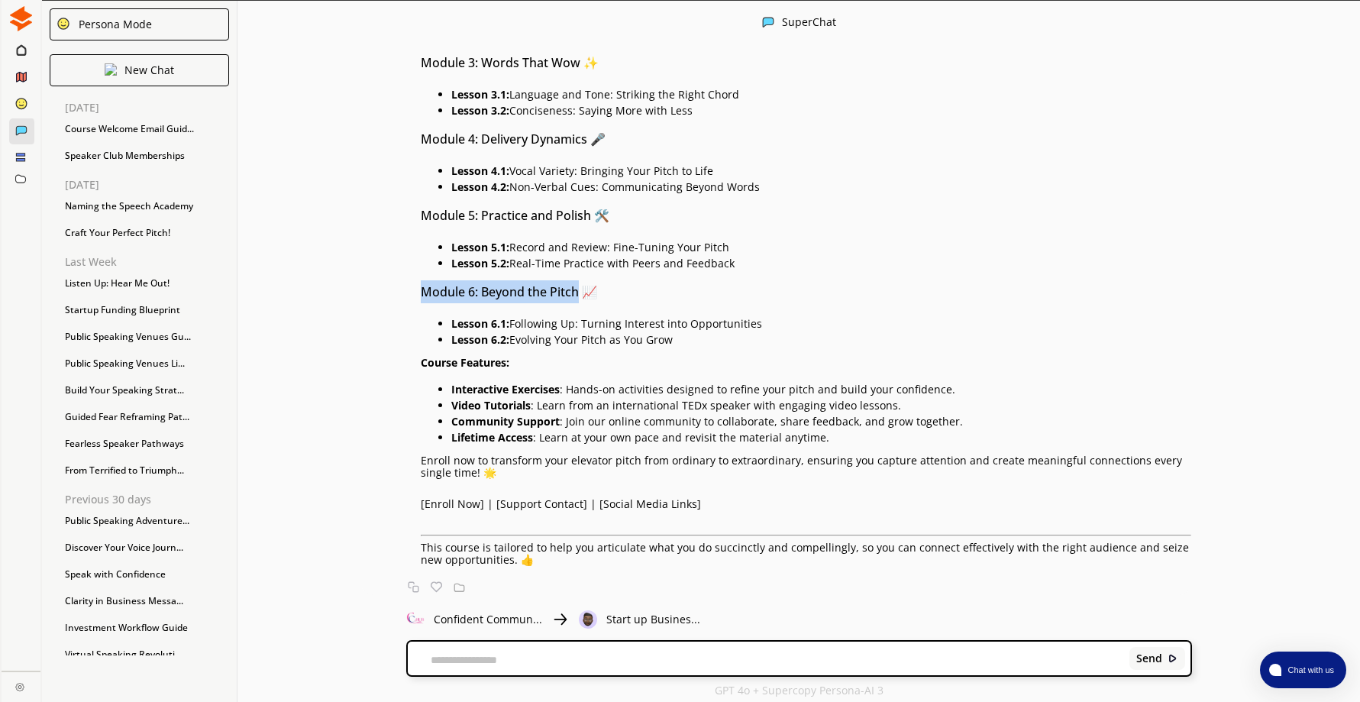
drag, startPoint x: 429, startPoint y: 289, endPoint x: 583, endPoint y: 288, distance: 153.5
click at [583, 288] on h3 "Module 6: Beyond the Pitch 📈" at bounding box center [806, 291] width 771 height 23
drag, startPoint x: 583, startPoint y: 288, endPoint x: 558, endPoint y: 288, distance: 24.4
drag, startPoint x: 457, startPoint y: 323, endPoint x: 788, endPoint y: 323, distance: 330.7
click at [788, 323] on p "Lesson 6.1: Following Up: Turning Interest into Opportunities" at bounding box center [821, 324] width 741 height 12
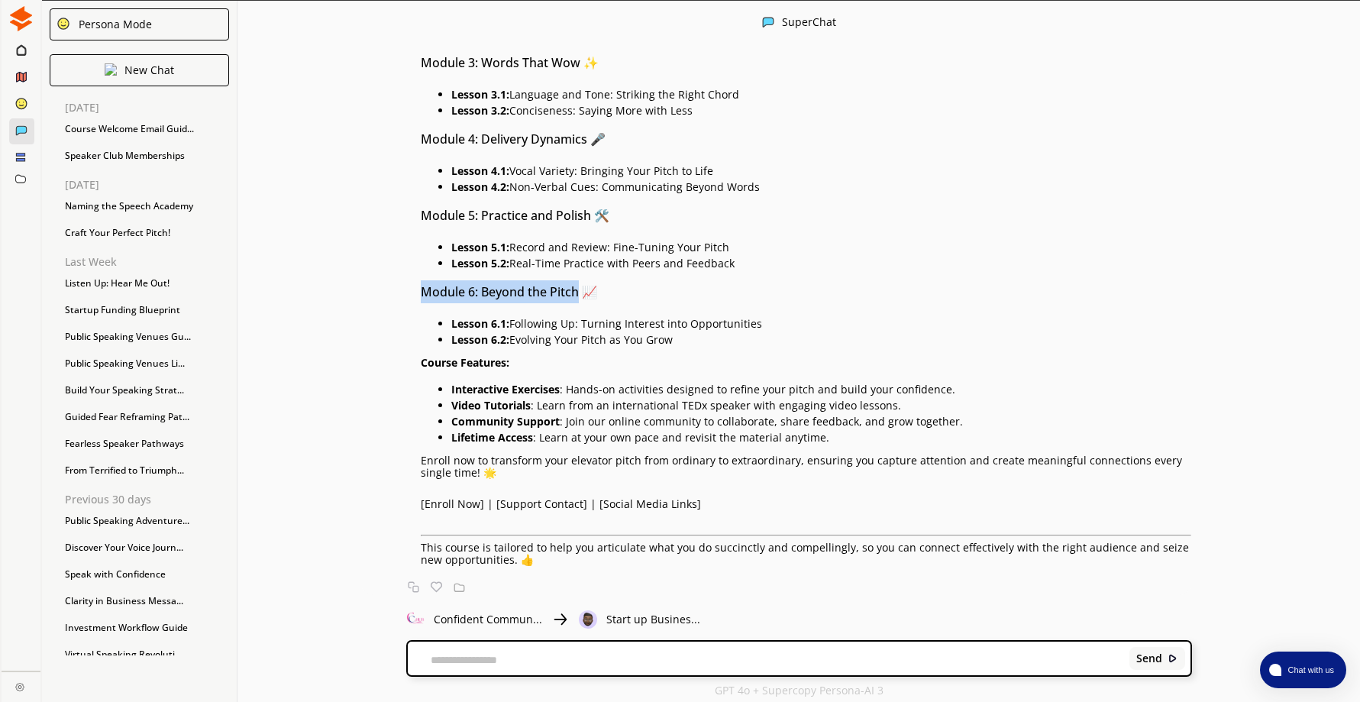
drag, startPoint x: 788, startPoint y: 323, endPoint x: 706, endPoint y: 323, distance: 82.5
drag, startPoint x: 458, startPoint y: 340, endPoint x: 741, endPoint y: 338, distance: 282.6
click at [741, 338] on p "Lesson 6.2: Evolving Your Pitch as You Grow" at bounding box center [821, 340] width 741 height 12
drag, startPoint x: 741, startPoint y: 338, endPoint x: 645, endPoint y: 336, distance: 96.2
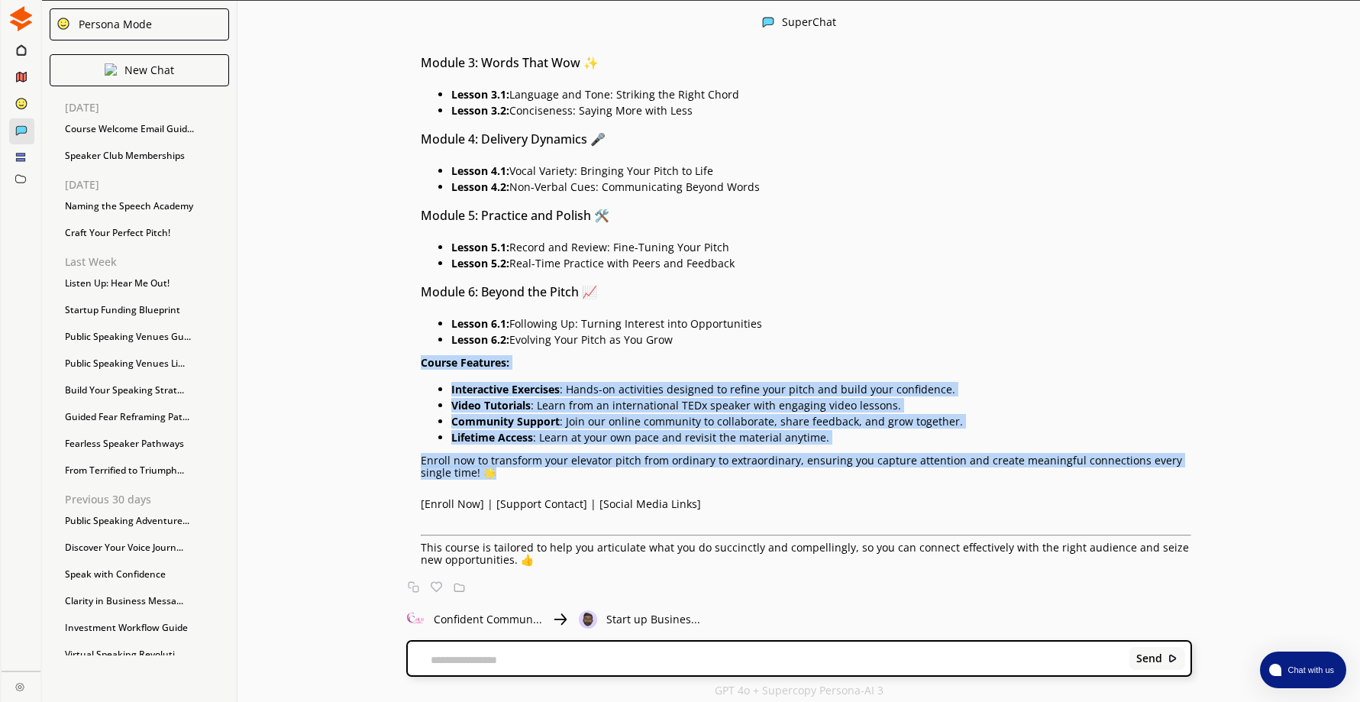
drag, startPoint x: 427, startPoint y: 363, endPoint x: 512, endPoint y: 471, distance: 137.0
click at [512, 471] on div "🚀 Master Your Message: Deep Dive Course for the Perfect 60-Second Elevator Pitc…" at bounding box center [806, 173] width 771 height 786
drag, startPoint x: 512, startPoint y: 471, endPoint x: 714, endPoint y: 412, distance: 211.0
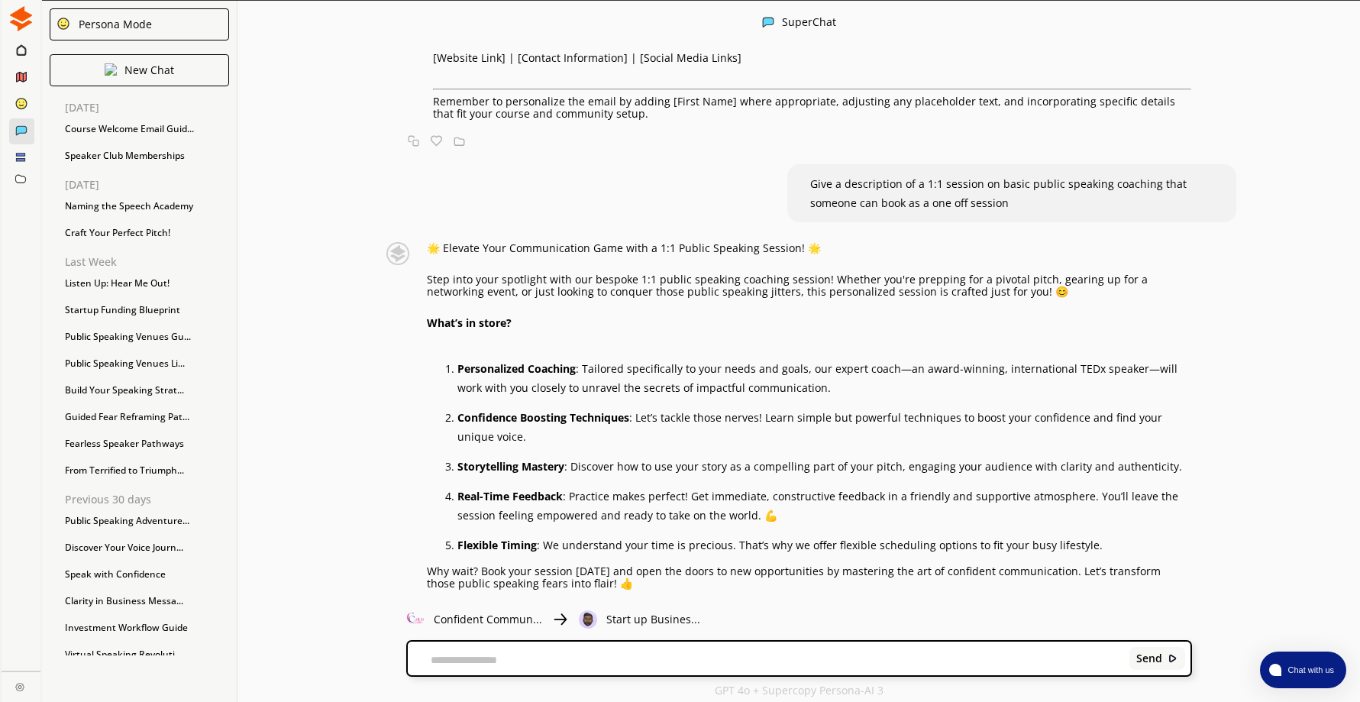
scroll to position [650, 0]
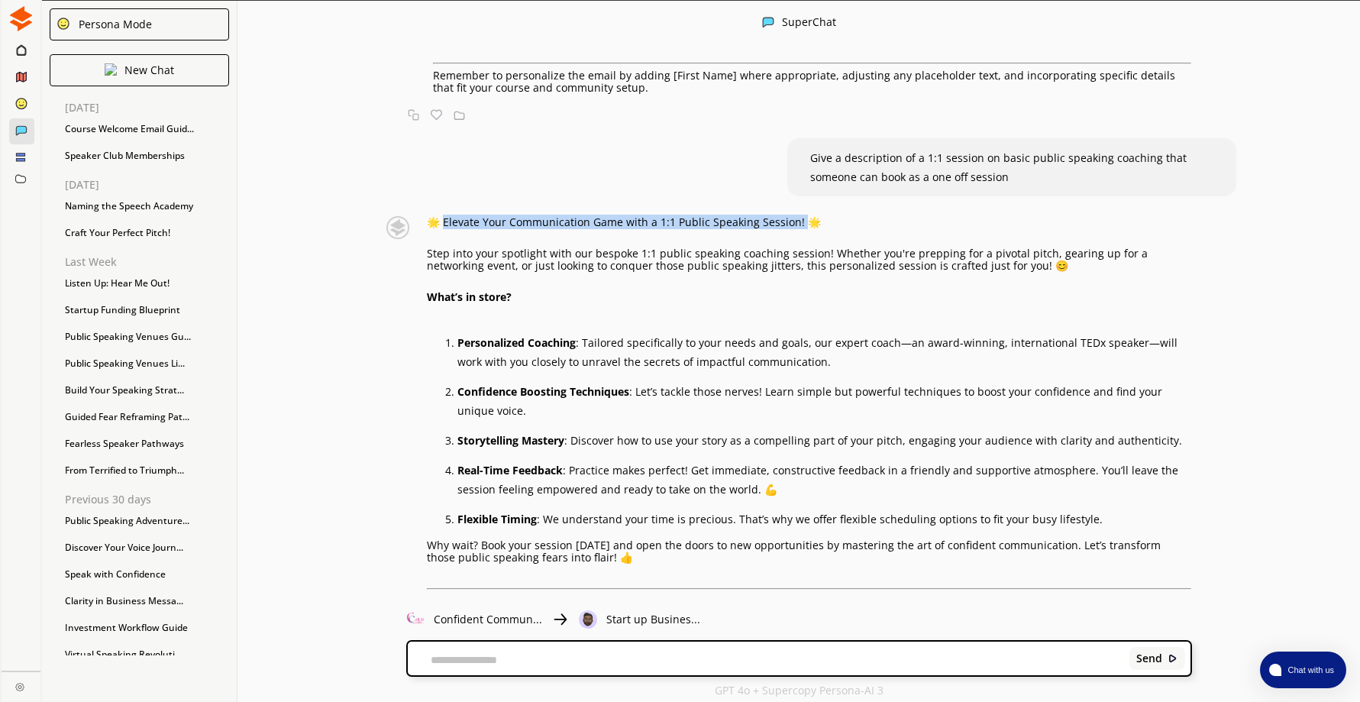
drag, startPoint x: 451, startPoint y: 224, endPoint x: 805, endPoint y: 208, distance: 353.9
click at [805, 208] on div "Write me a welcome email for business owners who take up any online course I am…" at bounding box center [798, 324] width 1123 height 542
drag, startPoint x: 805, startPoint y: 208, endPoint x: 774, endPoint y: 223, distance: 33.8
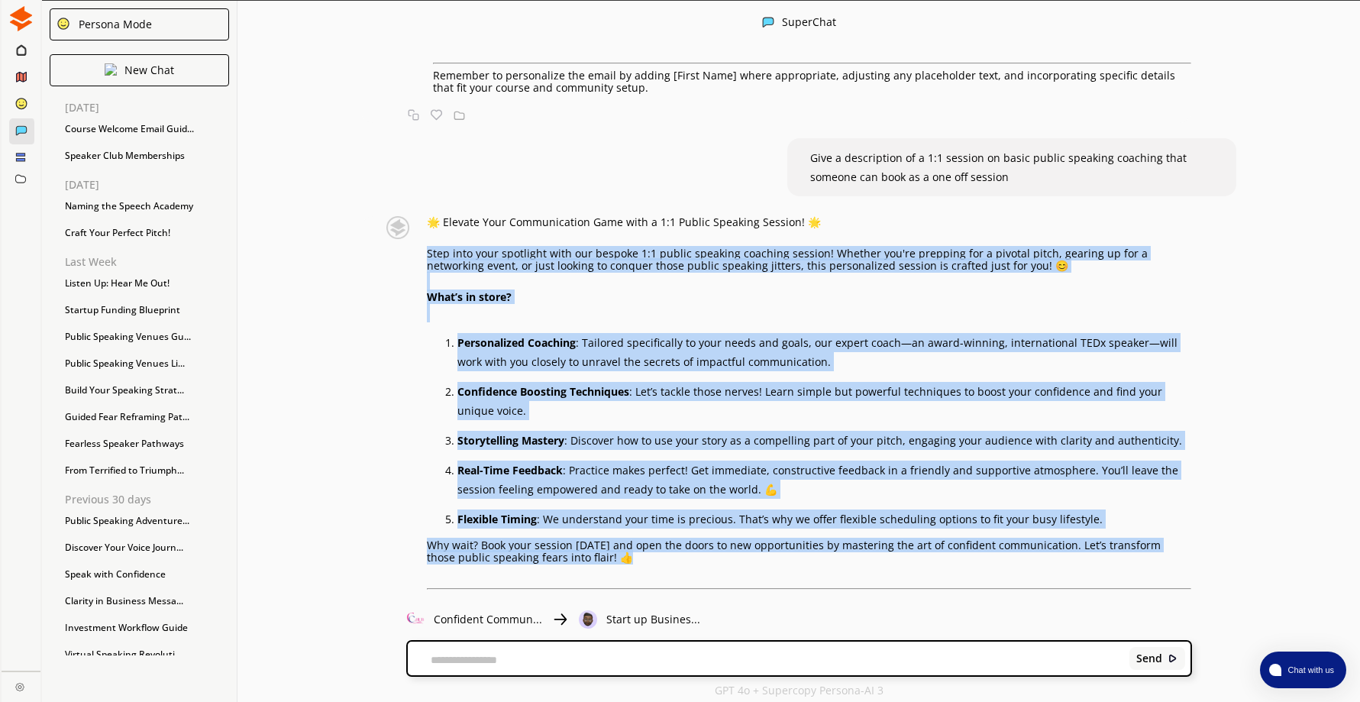
drag, startPoint x: 435, startPoint y: 250, endPoint x: 1125, endPoint y: 554, distance: 754.0
click at [1125, 554] on div "🌟 Elevate Your Communication Game with a 1:1 Public Speaking Session! 🌟 Step in…" at bounding box center [809, 440] width 765 height 448
